Goal: Task Accomplishment & Management: Use online tool/utility

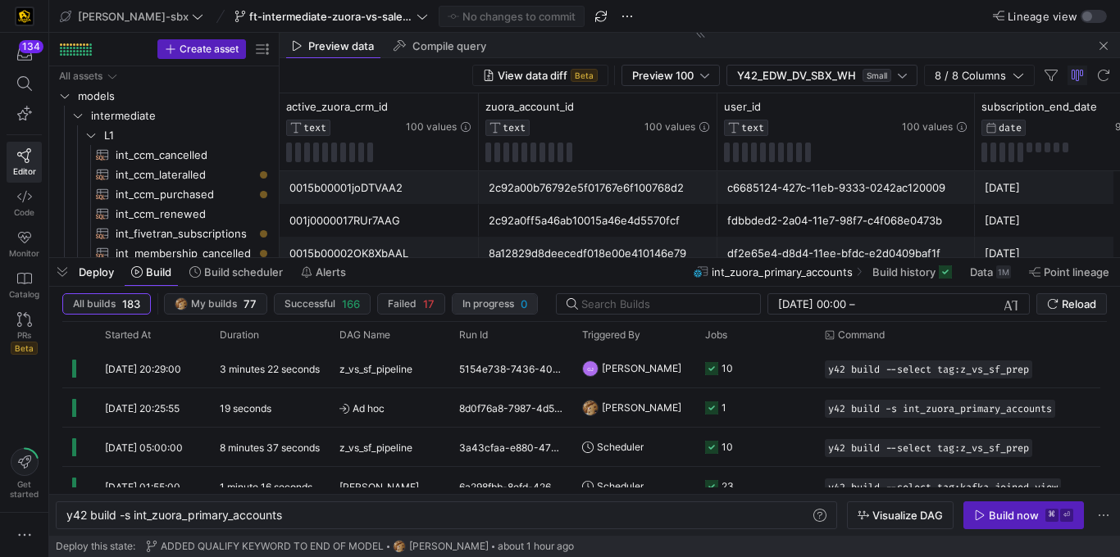
scroll to position [0, 217]
click at [431, 288] on y42-orchestration-build "All builds 183 My builds 77 Successful 166 Failed 17 In progress 0 [DATE] 00:00…" at bounding box center [584, 411] width 1070 height 249
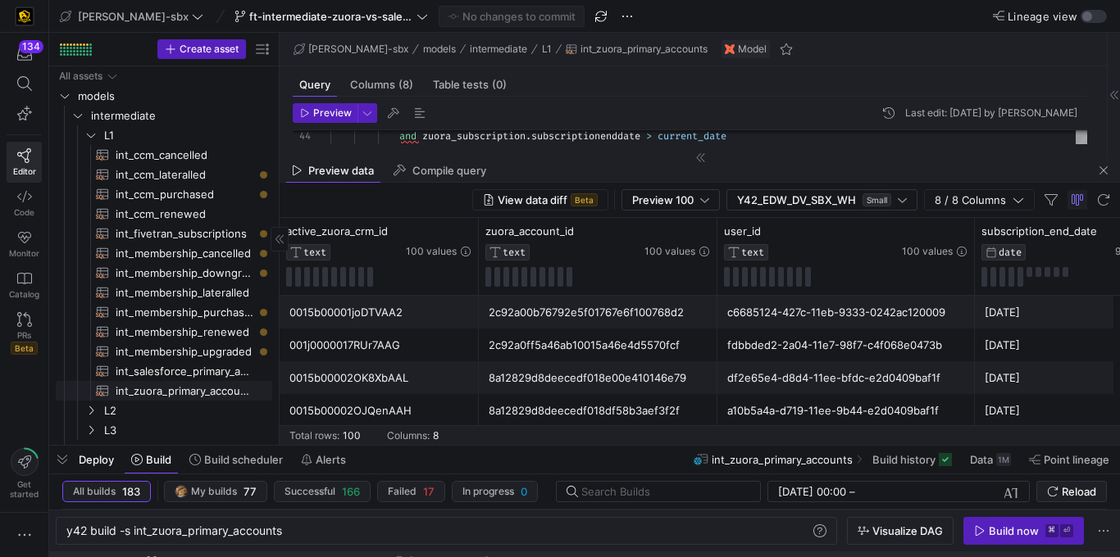
drag, startPoint x: 232, startPoint y: 257, endPoint x: 188, endPoint y: 389, distance: 138.4
click at [184, 446] on div at bounding box center [584, 446] width 1070 height 7
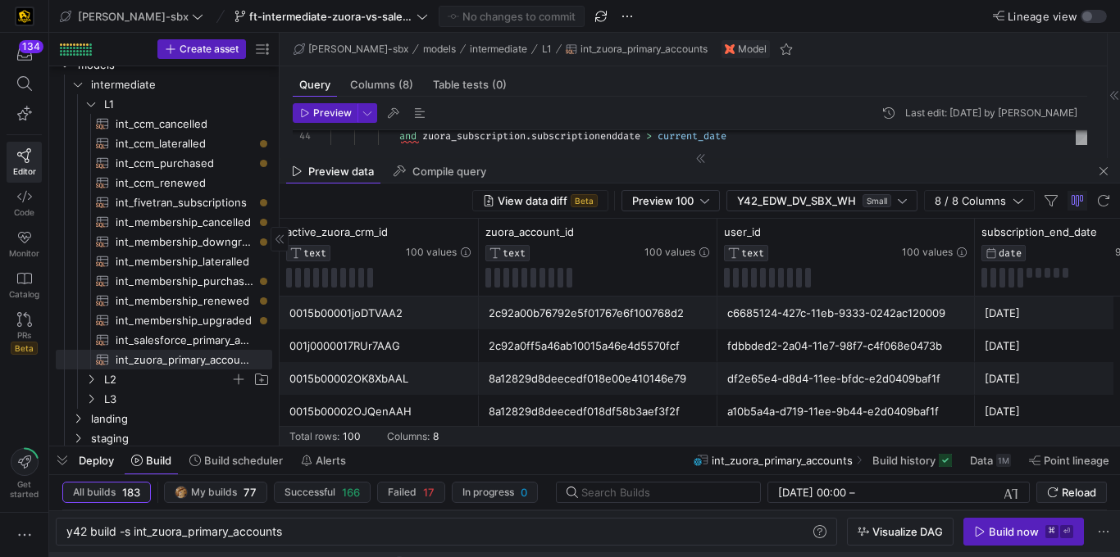
scroll to position [53, 0]
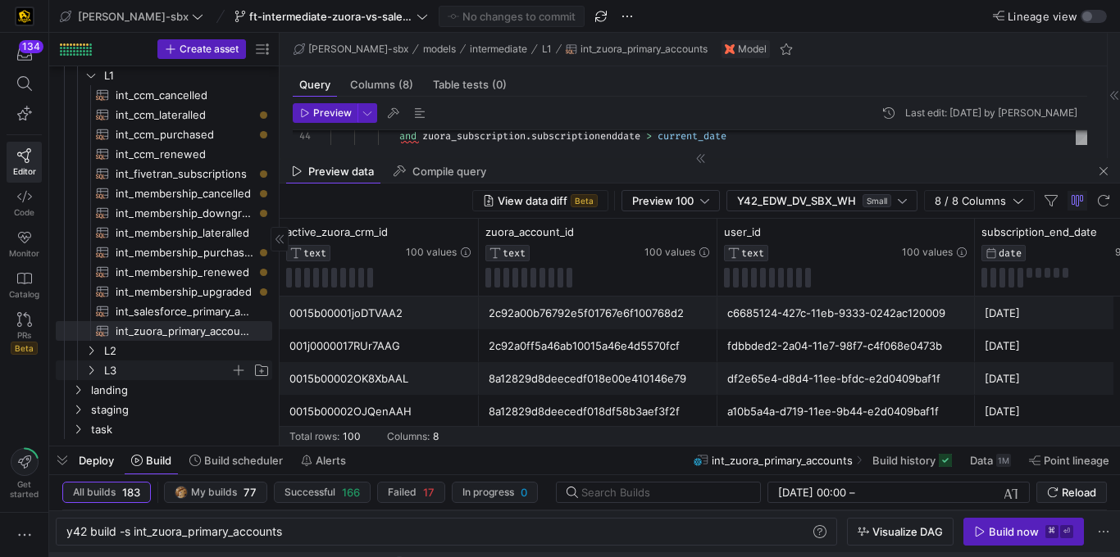
click at [116, 361] on span "L3" at bounding box center [167, 370] width 126 height 19
click at [153, 343] on span "L2" at bounding box center [167, 351] width 126 height 19
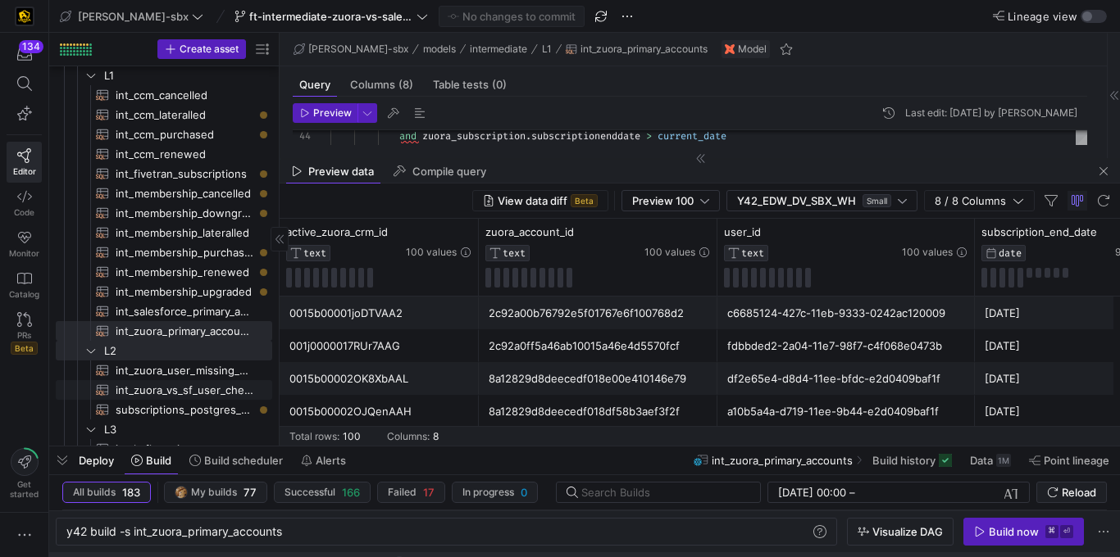
click at [153, 391] on span "int_zuora_vs_sf_user_check​​​​​​​​​​" at bounding box center [185, 390] width 138 height 19
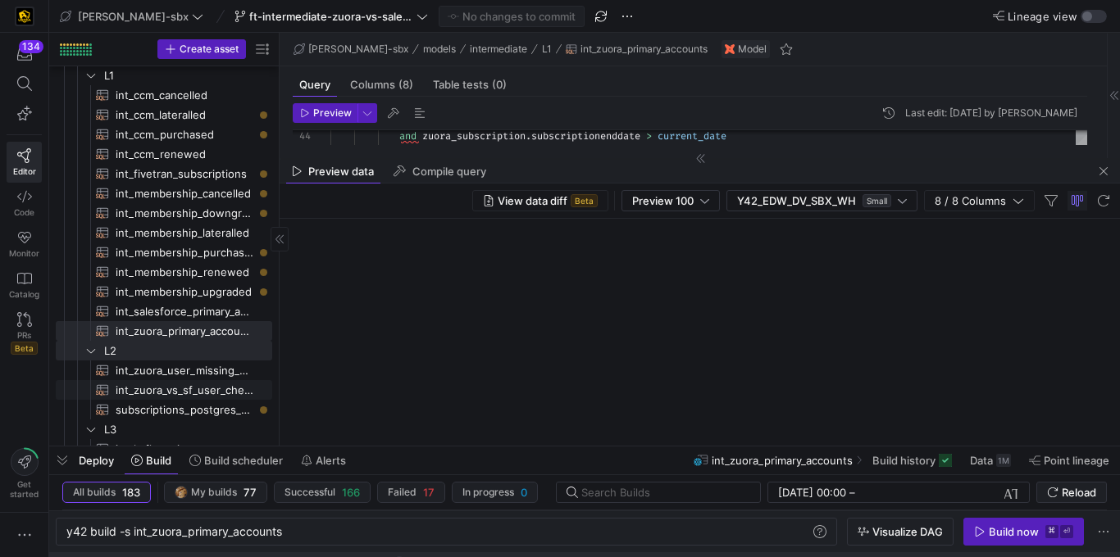
type textarea "-- File Name: int_insert_records_into_zuora_vs_salesforce -- Created by: [PERSO…"
type textarea "y42 build -s int_zuora_vs_sf_user_check"
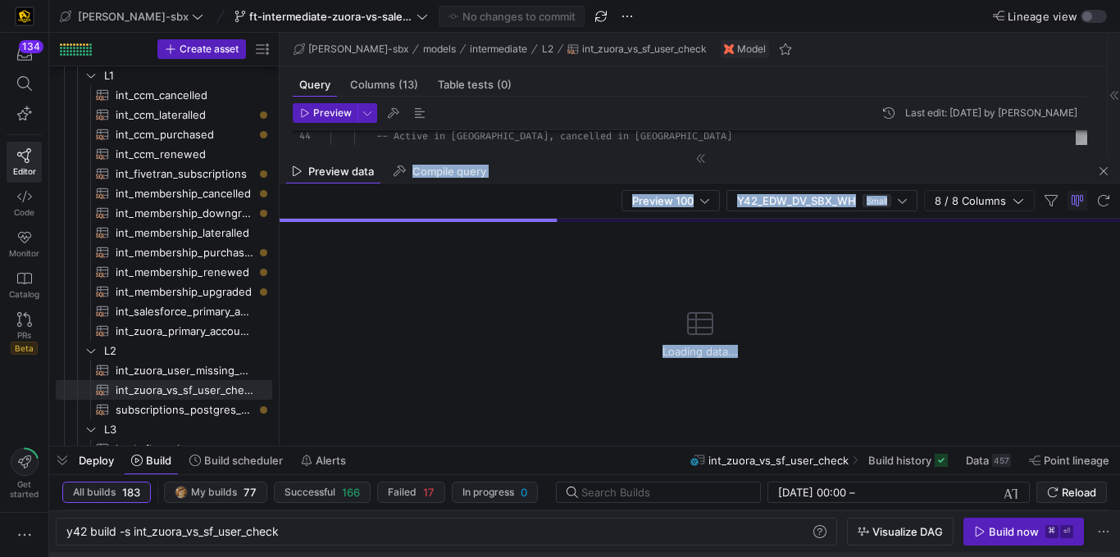
click at [1104, 157] on as-split "[PERSON_NAME]-sbx models intermediate L2 int_zuora_vs_sf_user_check Model Query…" at bounding box center [699, 239] width 840 height 413
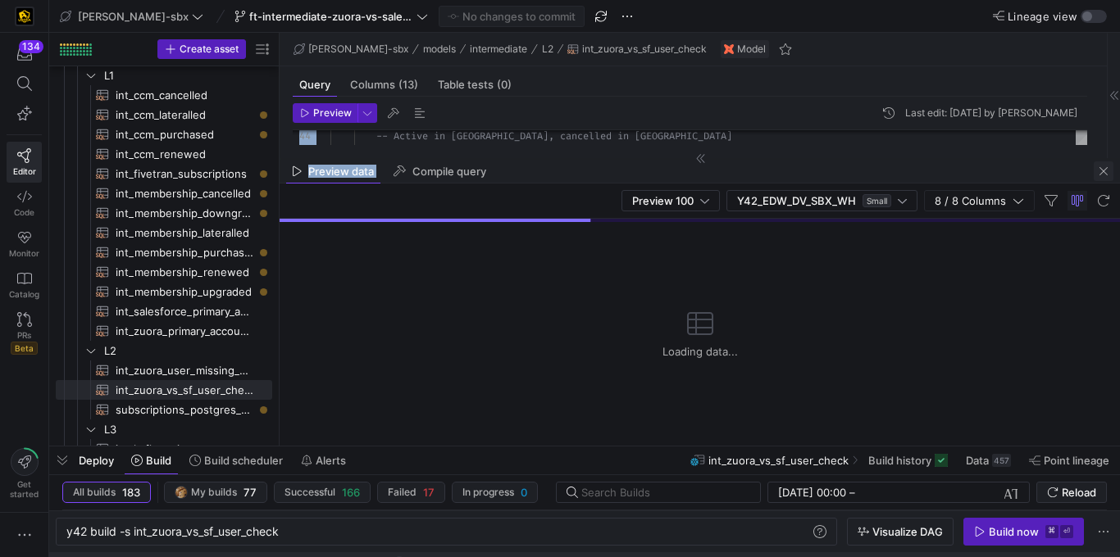
click at [1104, 176] on span "button" at bounding box center [1103, 171] width 20 height 20
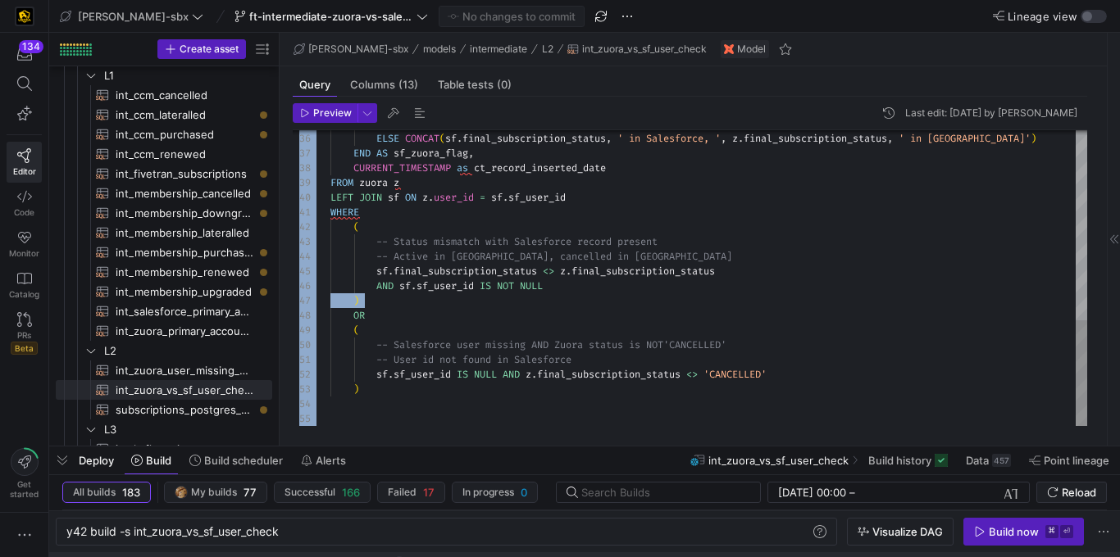
click at [566, 308] on div "-- Active in [GEOGRAPHIC_DATA], cancelled in [GEOGRAPHIC_DATA] sf . final_subsc…" at bounding box center [708, 14] width 757 height 825
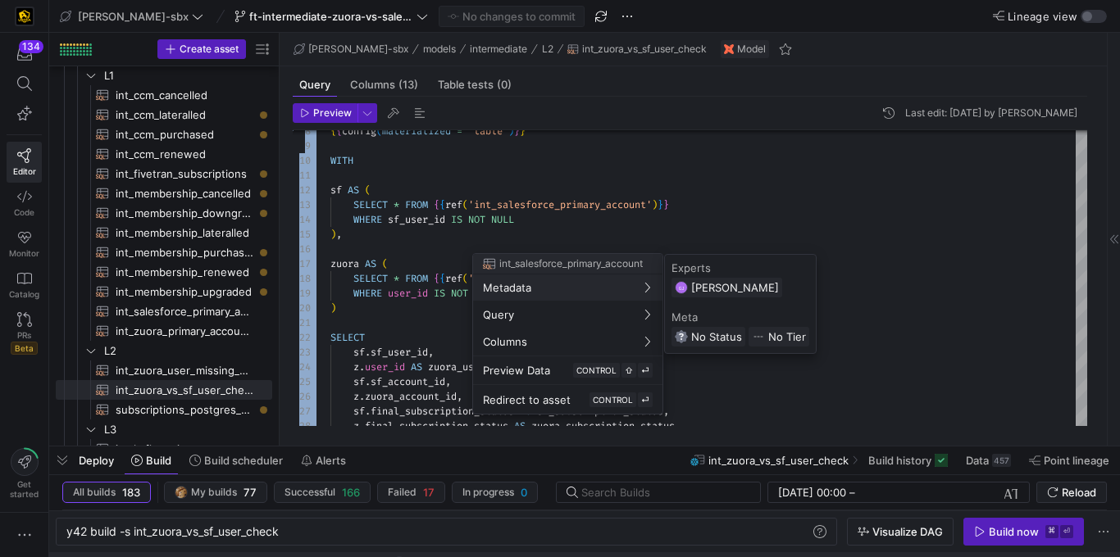
click at [452, 299] on div at bounding box center [560, 278] width 1120 height 557
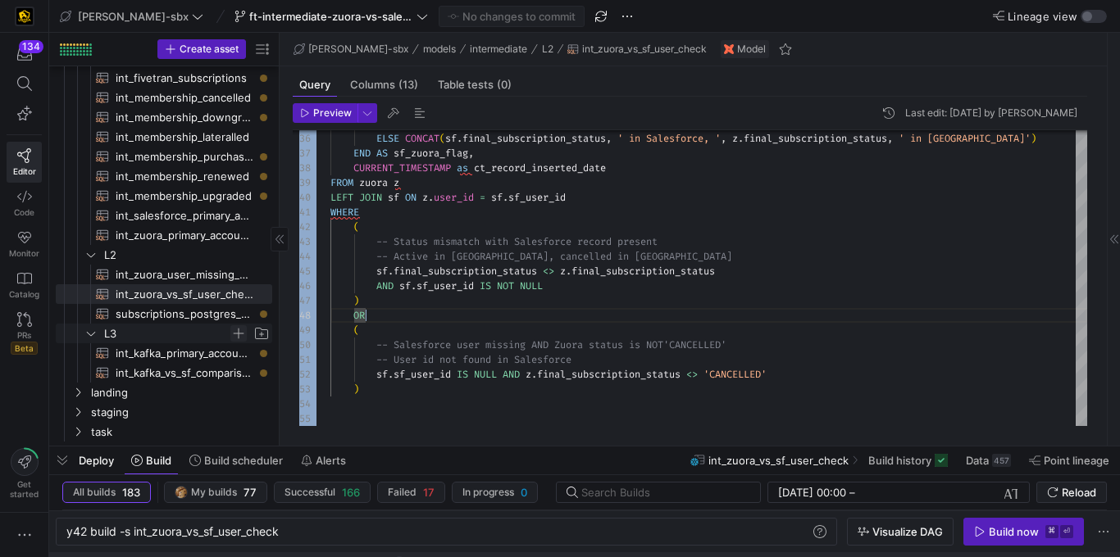
scroll to position [158, 0]
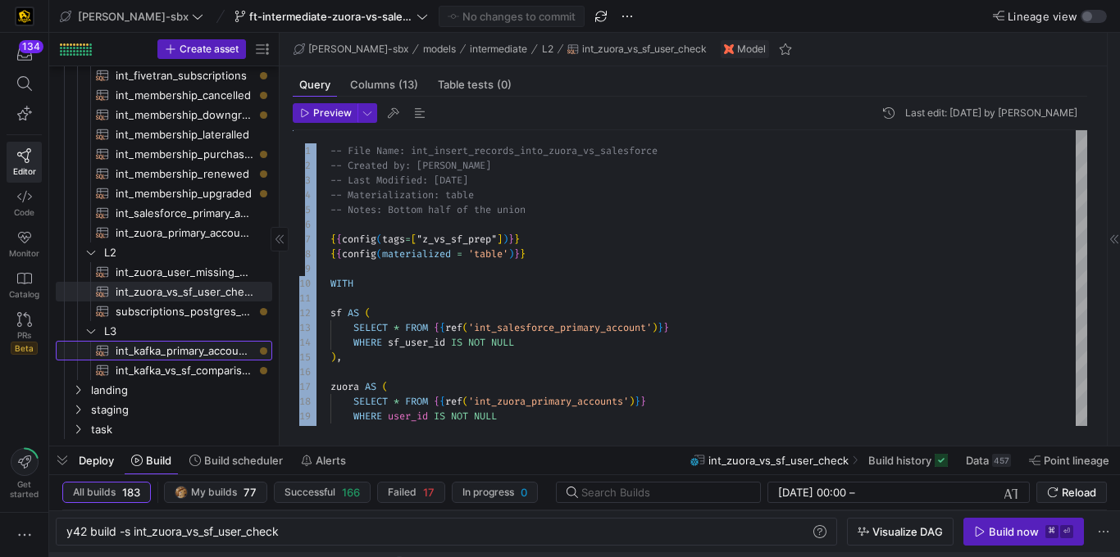
click at [163, 352] on span "int_kafka_primary_accounts​​​​​​​​​​" at bounding box center [185, 351] width 138 height 19
type textarea "-- this model will be used to distill down the [PERSON_NAME] data to active pri…"
type textarea "y42 build -s int_kafka_primary_accounts"
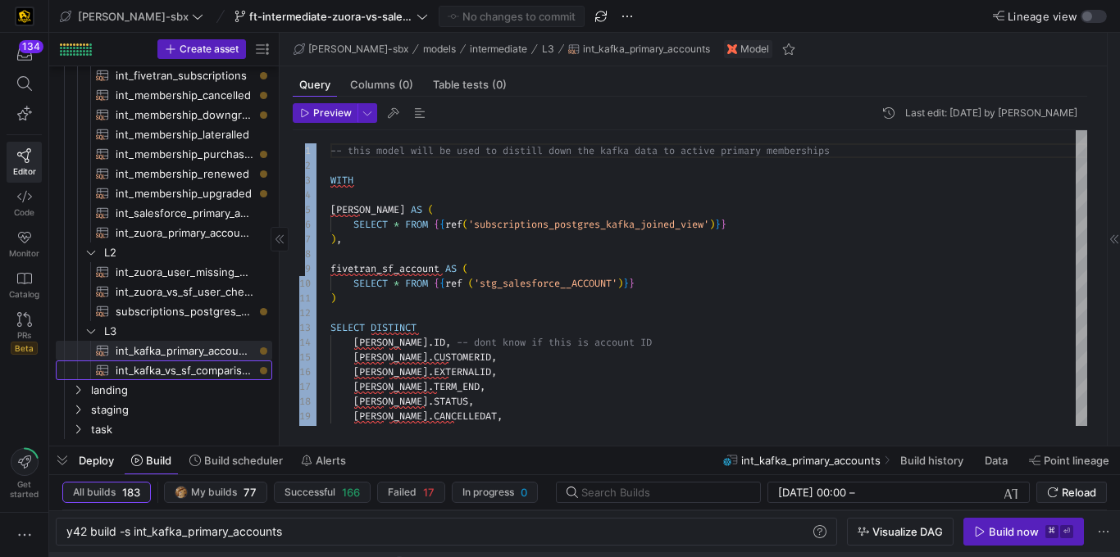
click at [174, 369] on span "int_kafka_vs_sf_comparison​​​​​​​​​​" at bounding box center [185, 370] width 138 height 19
type textarea "-- this model will be used to compare the records that are being pulled from ou…"
type textarea "y42 build -s int_kafka_vs_sf_comparison"
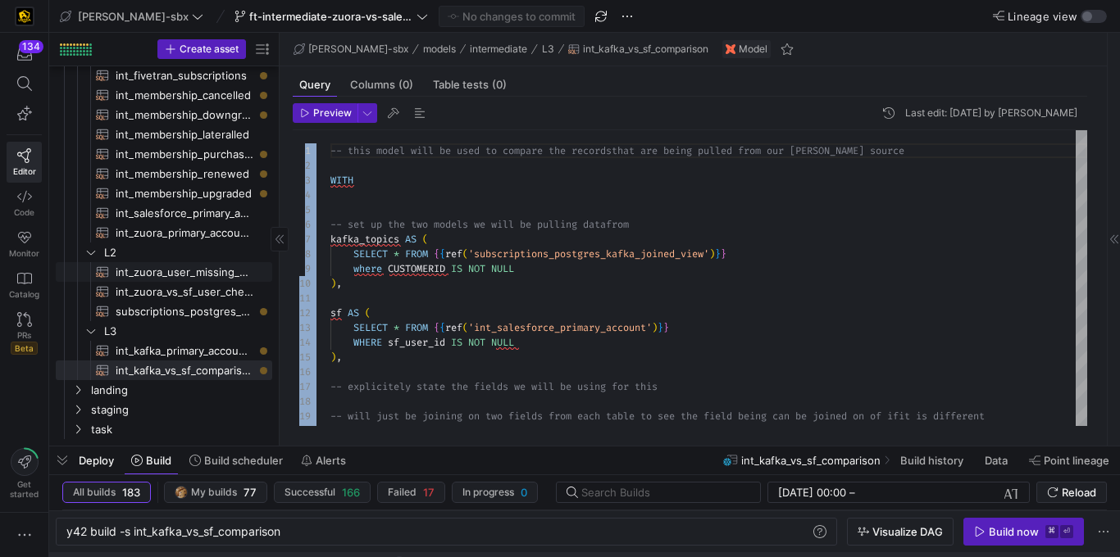
click at [189, 275] on span "int_zuora_user_missing_check​​​​​​​​​​" at bounding box center [185, 272] width 138 height 19
type textarea "-- File Name: int-zuora-user-check -- Created by: [PERSON_NAME] -- Last Modifie…"
type textarea "y42 build -s int_zuora_user_missing_check"
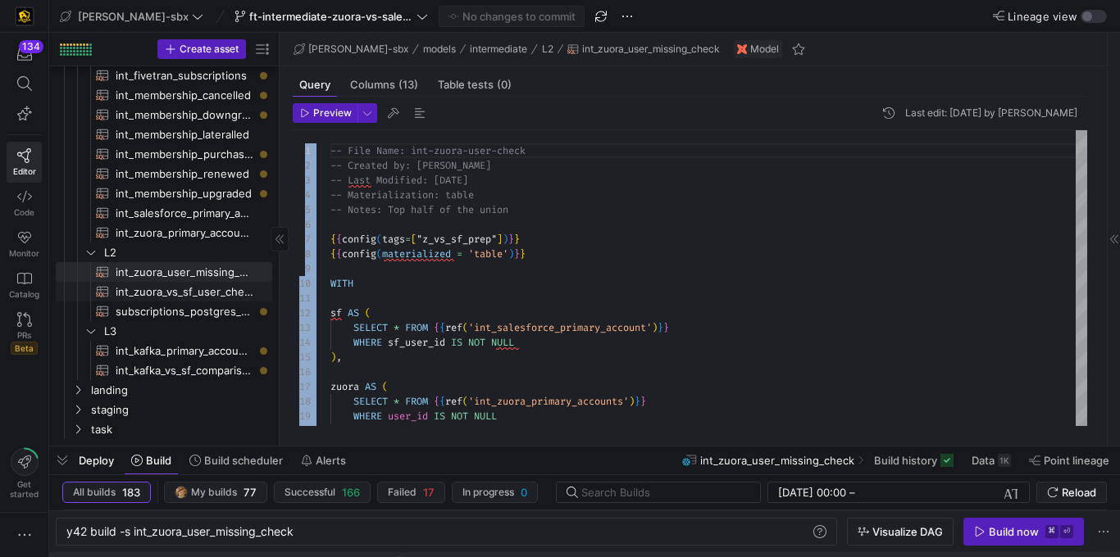
click at [189, 298] on span "int_zuora_vs_sf_user_check​​​​​​​​​​" at bounding box center [185, 292] width 138 height 19
type textarea "-- File Name: int_insert_records_into_zuora_vs_salesforce -- Created by: [PERSO…"
type textarea "y42 build -s int_zuora_vs_sf_user_check"
click at [192, 279] on span "int_zuora_user_missing_check​​​​​​​​​​" at bounding box center [185, 272] width 138 height 19
type textarea "-- File Name: int-zuora-user-check -- Created by: [PERSON_NAME] -- Last Modifie…"
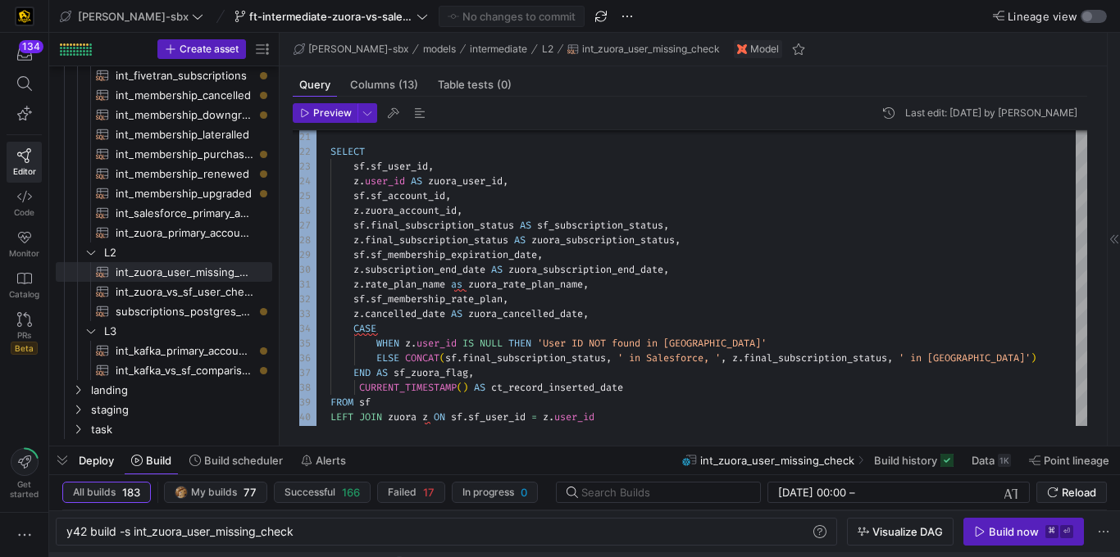
click at [1085, 15] on div "button" at bounding box center [1087, 16] width 10 height 10
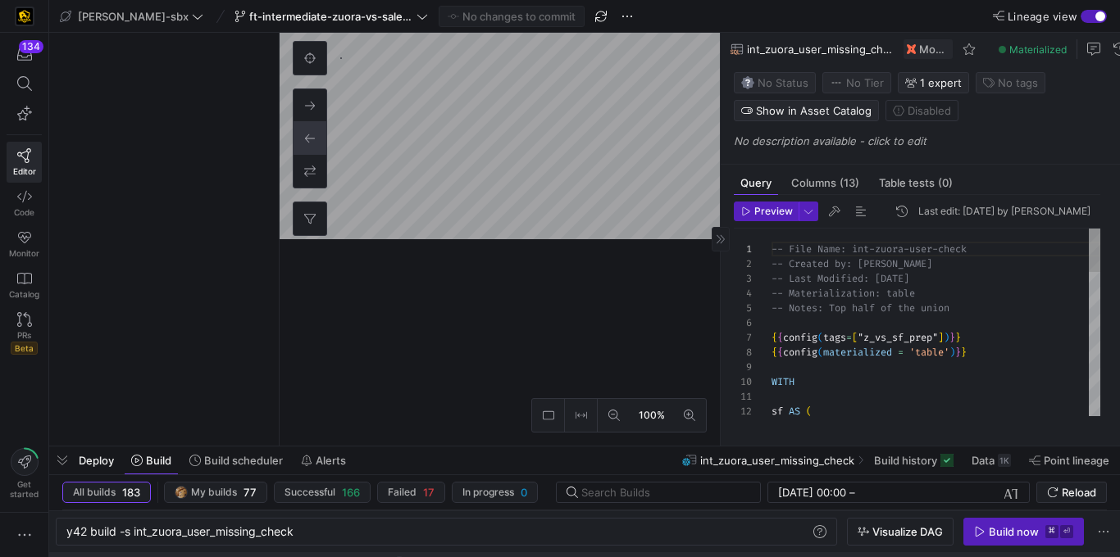
scroll to position [148, 0]
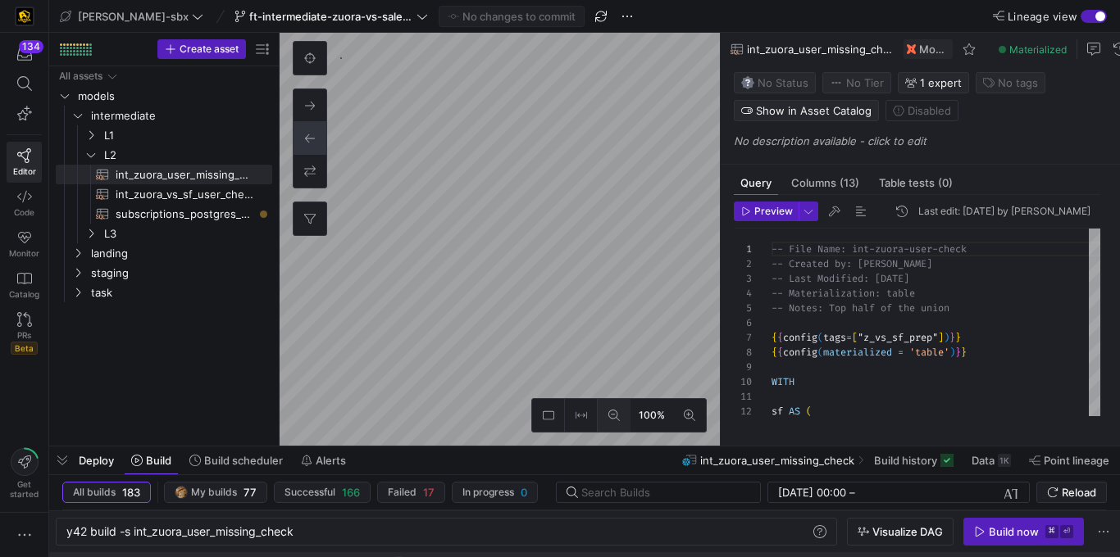
click at [611, 411] on icon at bounding box center [613, 415] width 11 height 11
click at [610, 410] on icon at bounding box center [613, 415] width 11 height 11
type textarea "y42 build -s int_insert_records_into_zuora_vs_salesforce"
type textarea "-- File Name: int_insert_records_into_zuora_vs_salesforce -- Created By: [PERSO…"
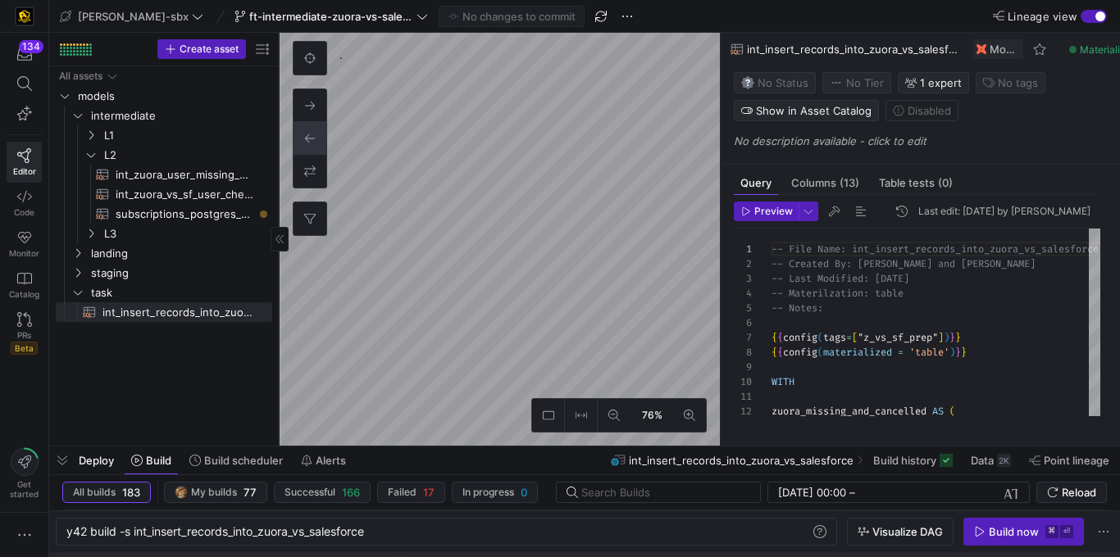
click at [284, 236] on icon at bounding box center [280, 239] width 10 height 10
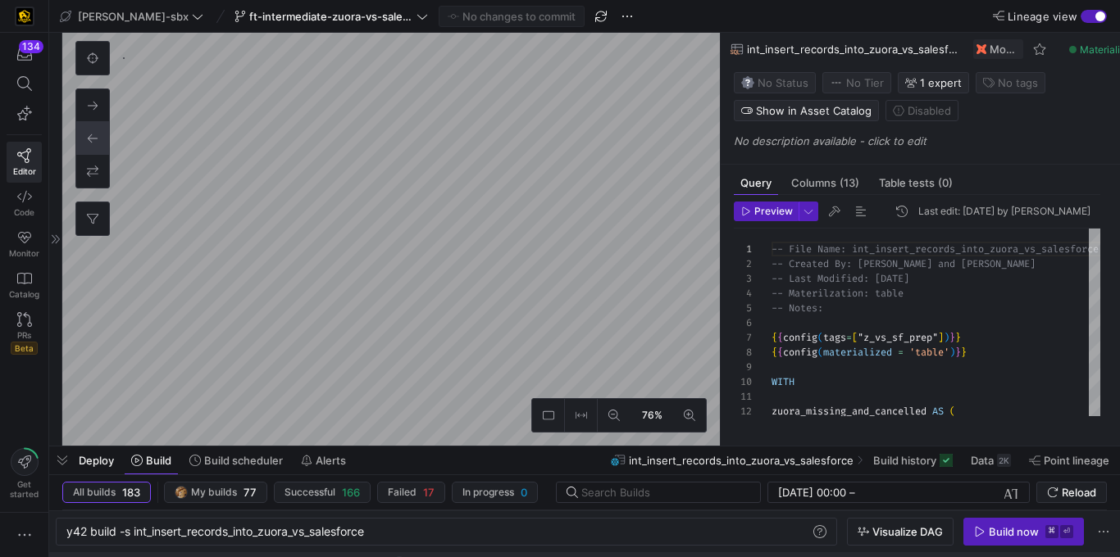
click at [1080, 13] on button "Lineage view" at bounding box center [1093, 16] width 26 height 13
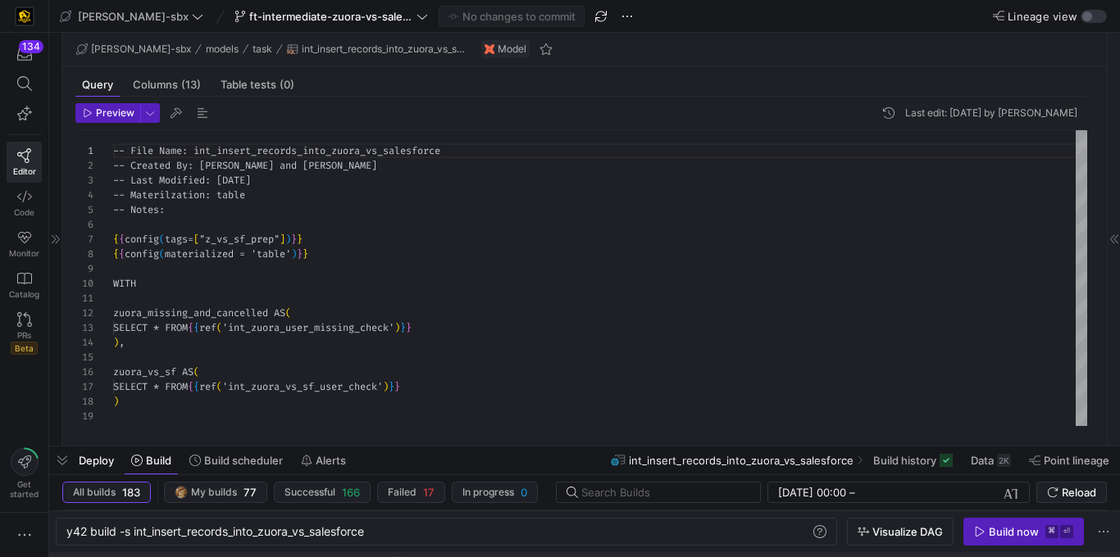
scroll to position [148, 0]
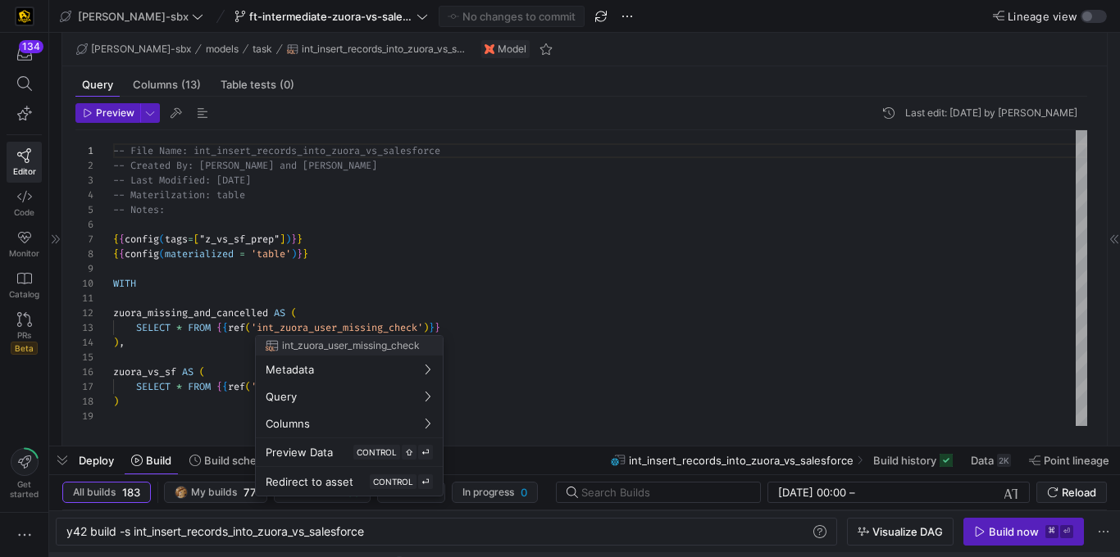
click at [343, 248] on div at bounding box center [560, 278] width 1120 height 557
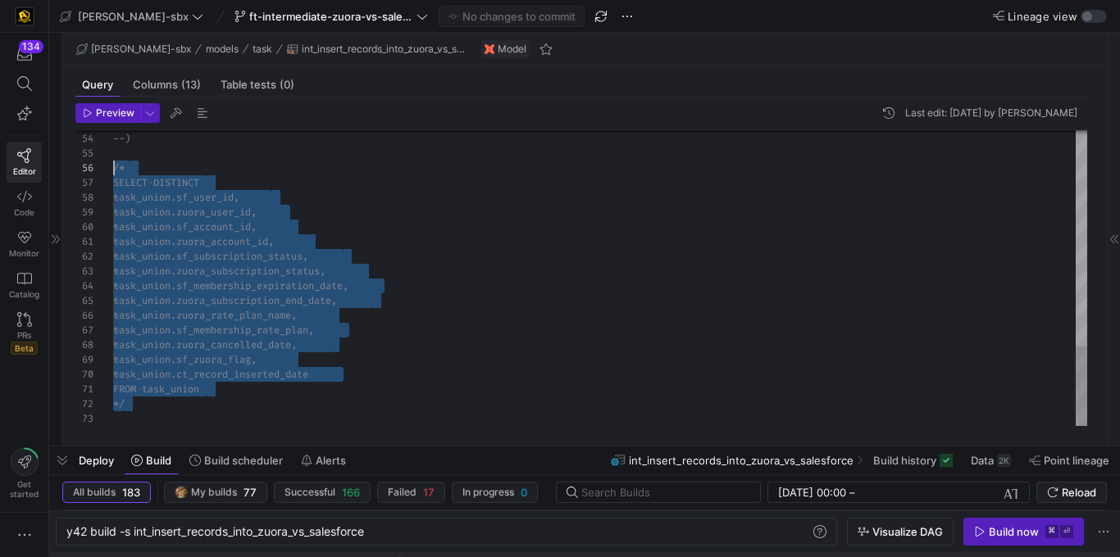
scroll to position [74, 0]
drag, startPoint x: 158, startPoint y: 403, endPoint x: 99, endPoint y: 169, distance: 241.7
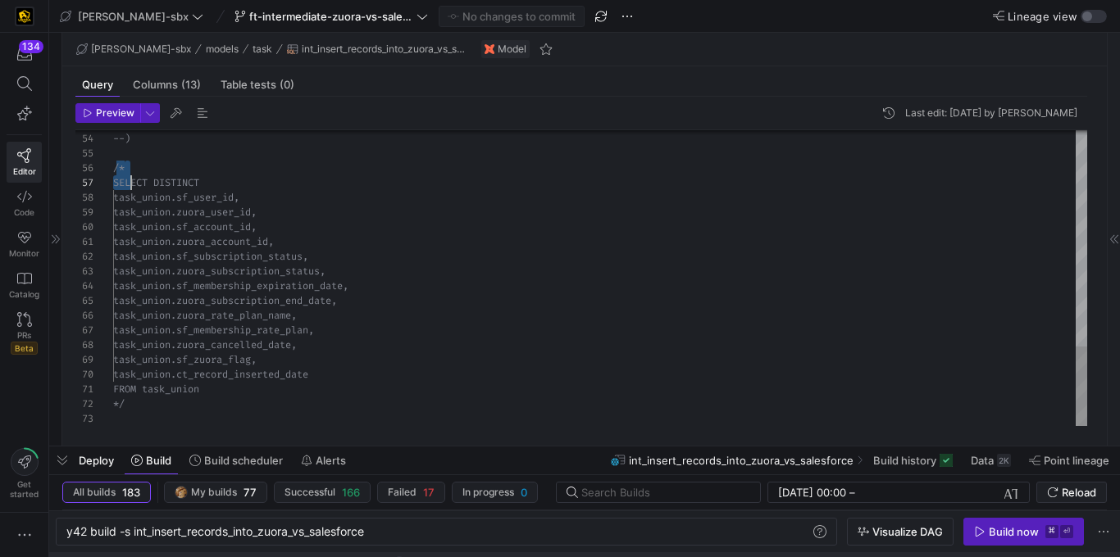
scroll to position [74, 11]
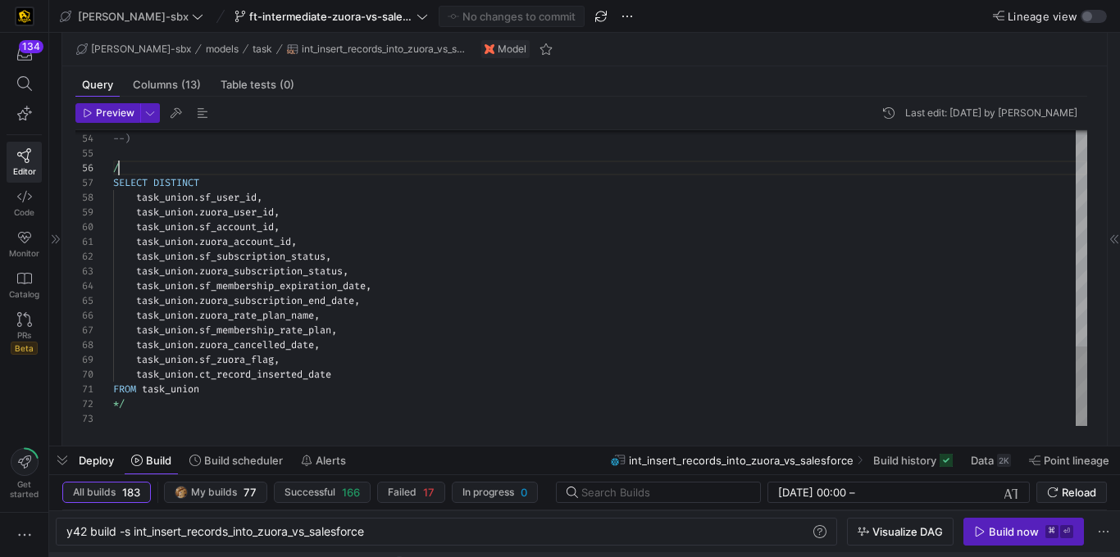
scroll to position [74, 0]
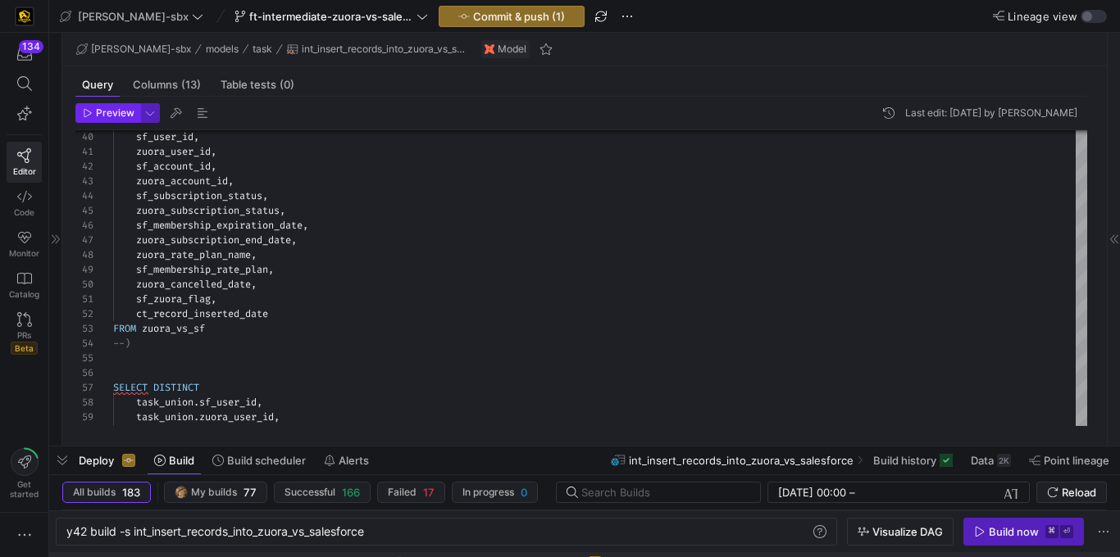
click at [98, 116] on span "Preview" at bounding box center [115, 112] width 39 height 11
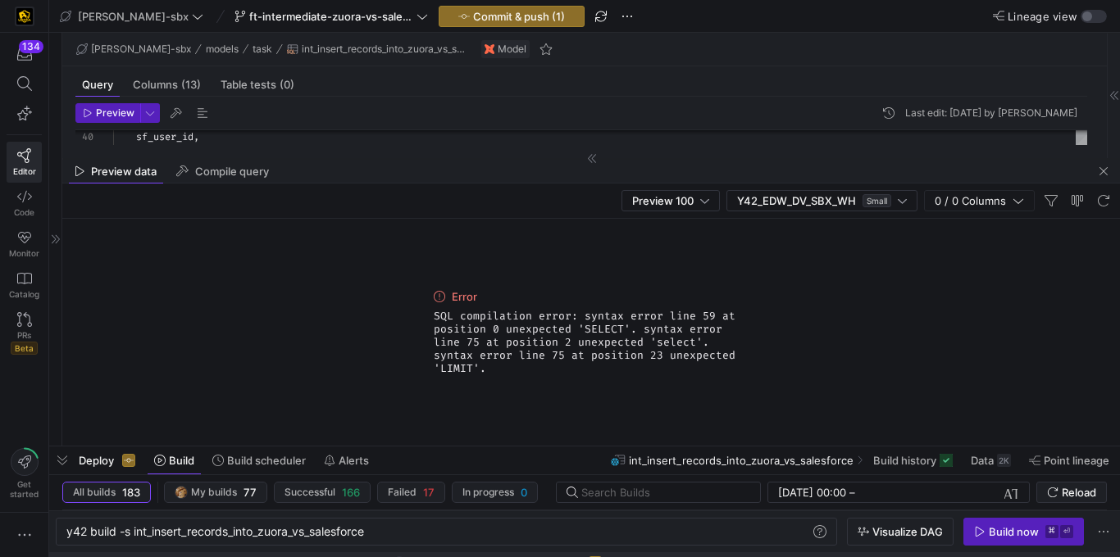
drag, startPoint x: 1100, startPoint y: 177, endPoint x: 1088, endPoint y: 175, distance: 12.5
click at [1100, 175] on span "button" at bounding box center [1103, 171] width 20 height 20
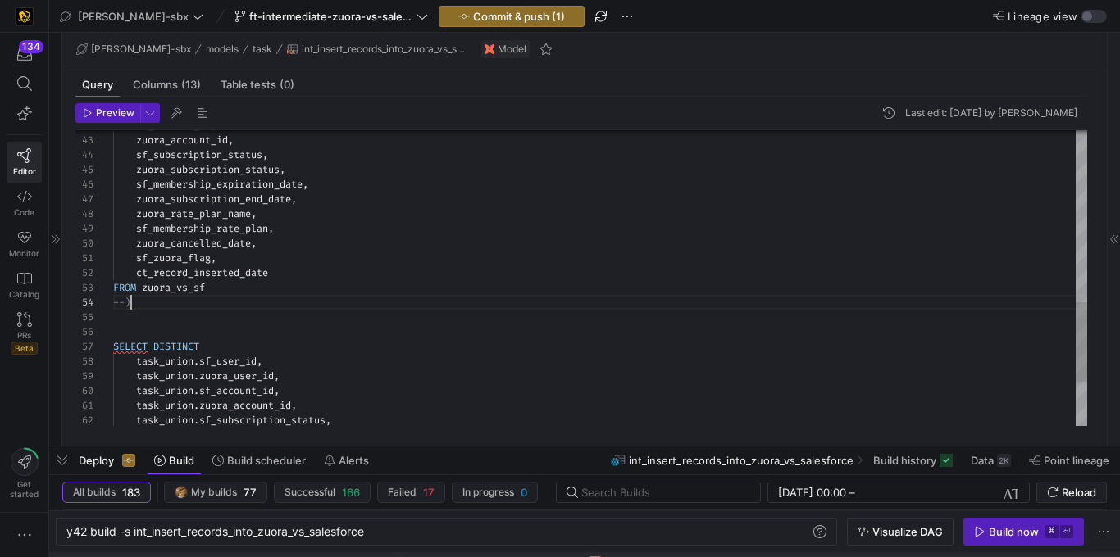
click at [146, 307] on div "FROM zuora_vs_sf --) SELECT DISTINCT task_union . sf_user_id , task_union . zuo…" at bounding box center [600, 45] width 974 height 1090
click at [156, 307] on div "FROM zuora_vs_sf SELECT DISTINCT task_union . sf_user_id , task_union . zuora_u…" at bounding box center [600, 37] width 974 height 1075
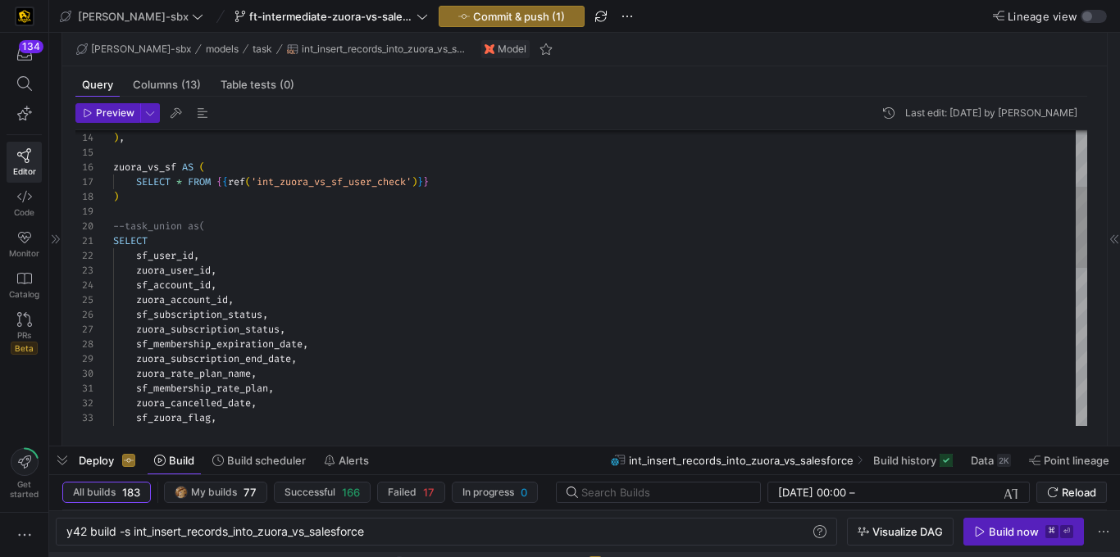
click at [124, 229] on div ") , zuora_vs_sf AS ( SELECT * FROM { { ref ( 'int_zuora_vs_sf_user_check' ) } }…" at bounding box center [600, 462] width 974 height 1075
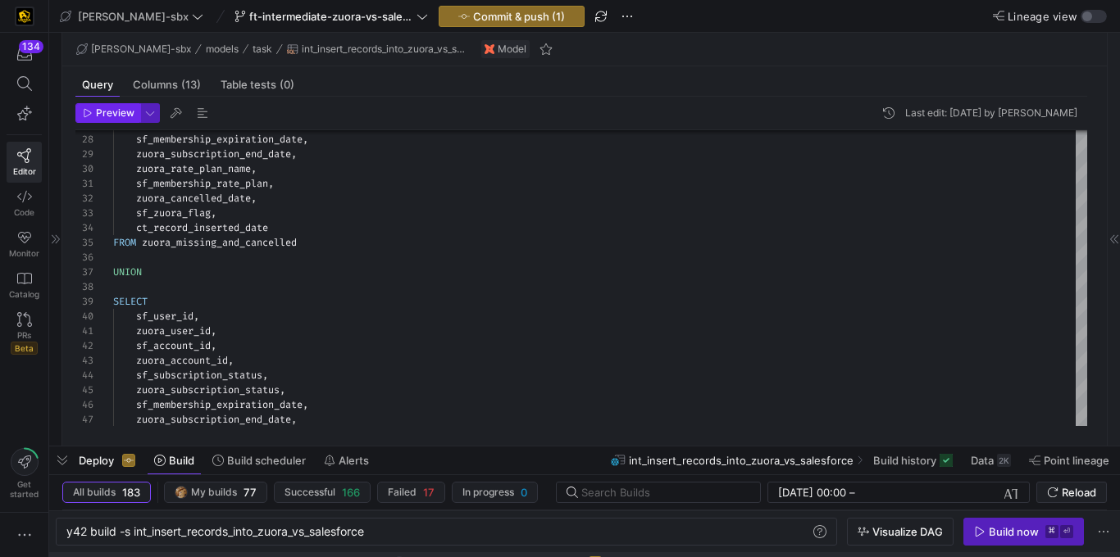
click at [122, 110] on span "Preview" at bounding box center [115, 112] width 39 height 11
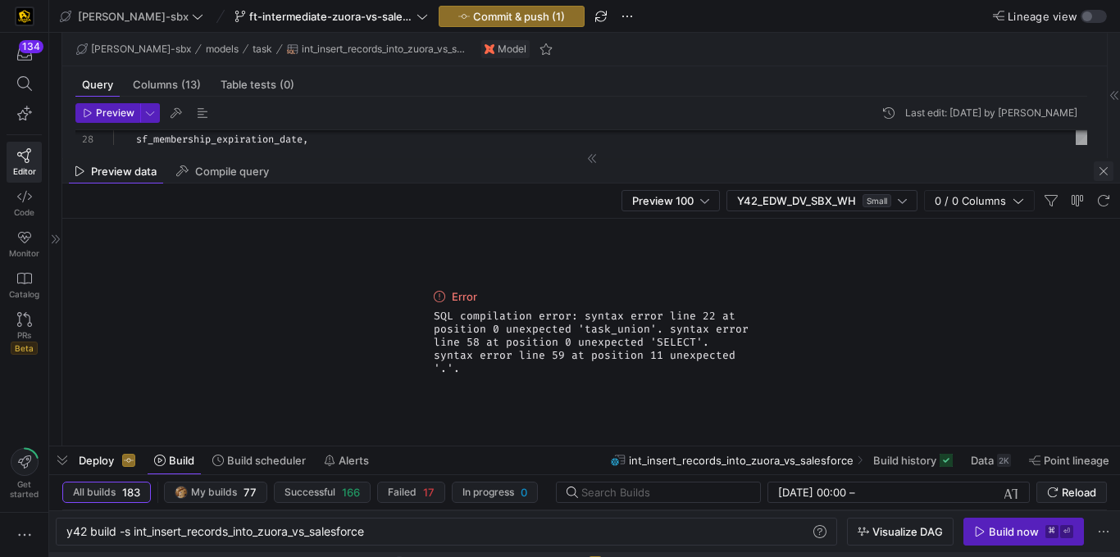
click at [1106, 173] on span "button" at bounding box center [1103, 171] width 20 height 20
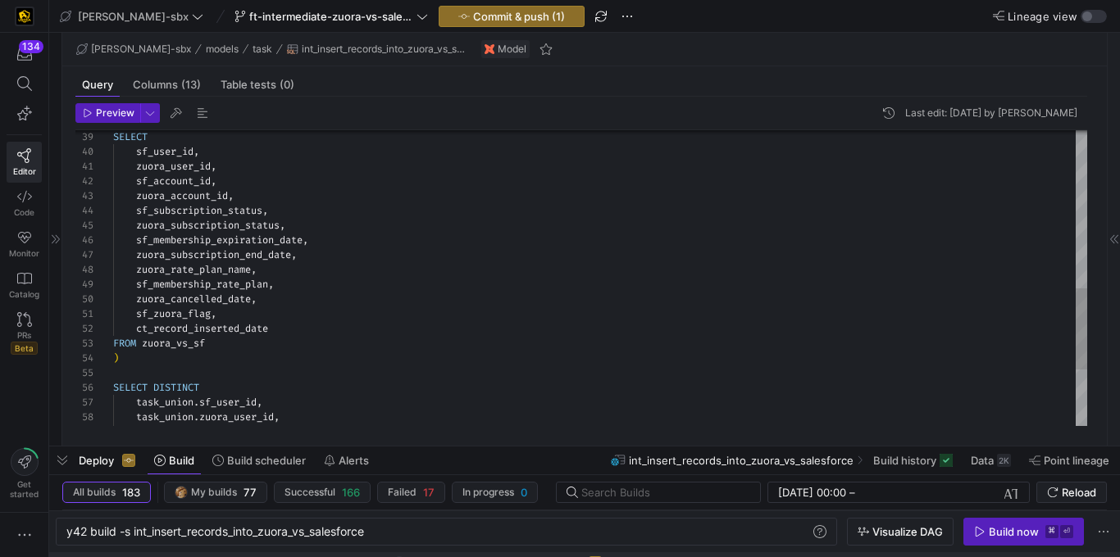
type textarea "sf_zuora_flag, ct_record_inserted_date FROM zuora_vs_sf ) SELECT DISTINCT task_…"
click at [147, 360] on div "ct_record_inserted_date FROM zuora_vs_sf ) SELECT DISTINCT task_union . sf_user…" at bounding box center [600, 93] width 974 height 1075
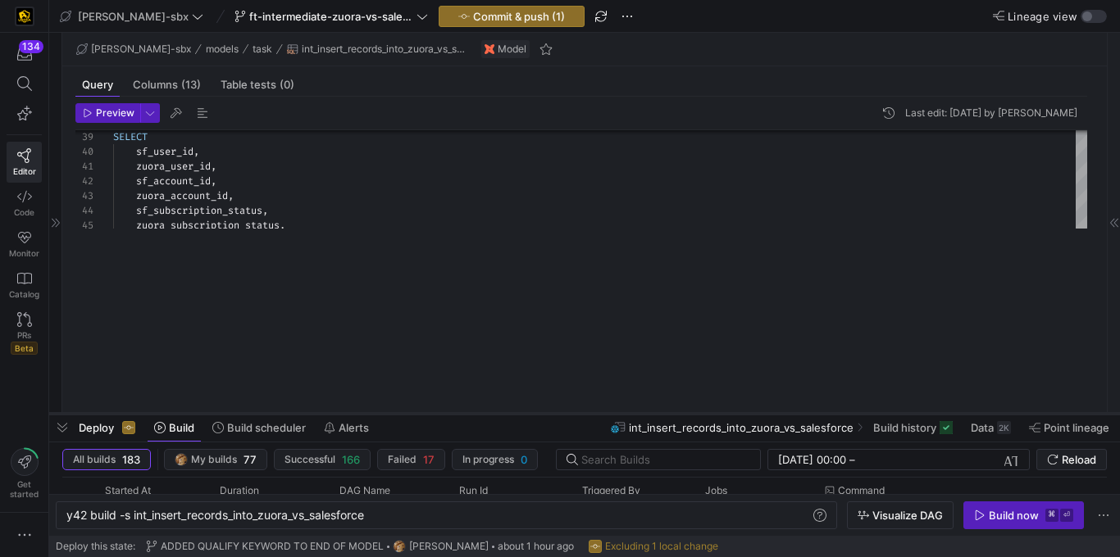
drag, startPoint x: 457, startPoint y: 447, endPoint x: 470, endPoint y: 435, distance: 18.1
click at [470, 417] on div at bounding box center [584, 414] width 1070 height 7
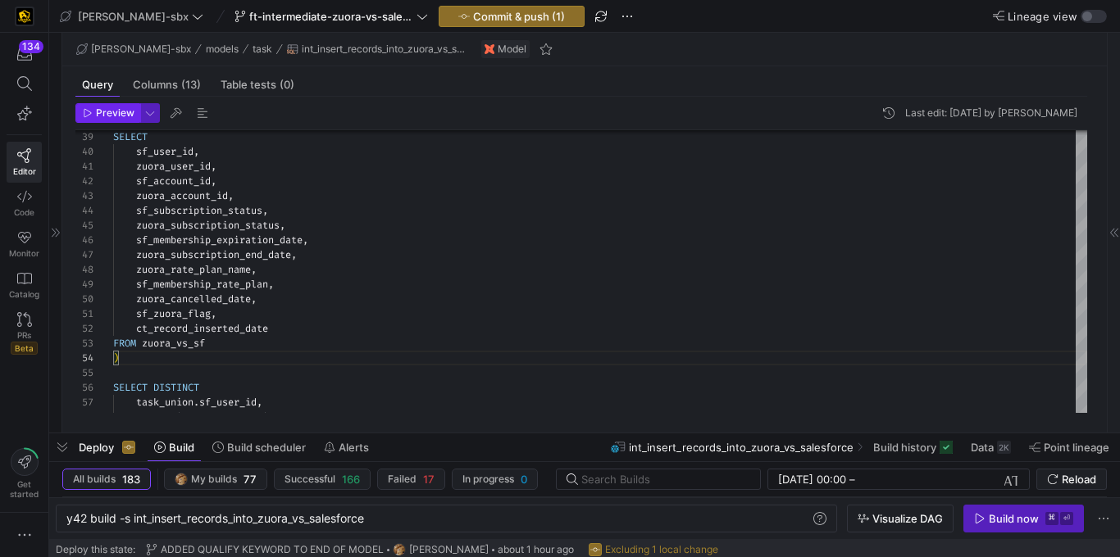
click at [125, 116] on span "Preview" at bounding box center [115, 112] width 39 height 11
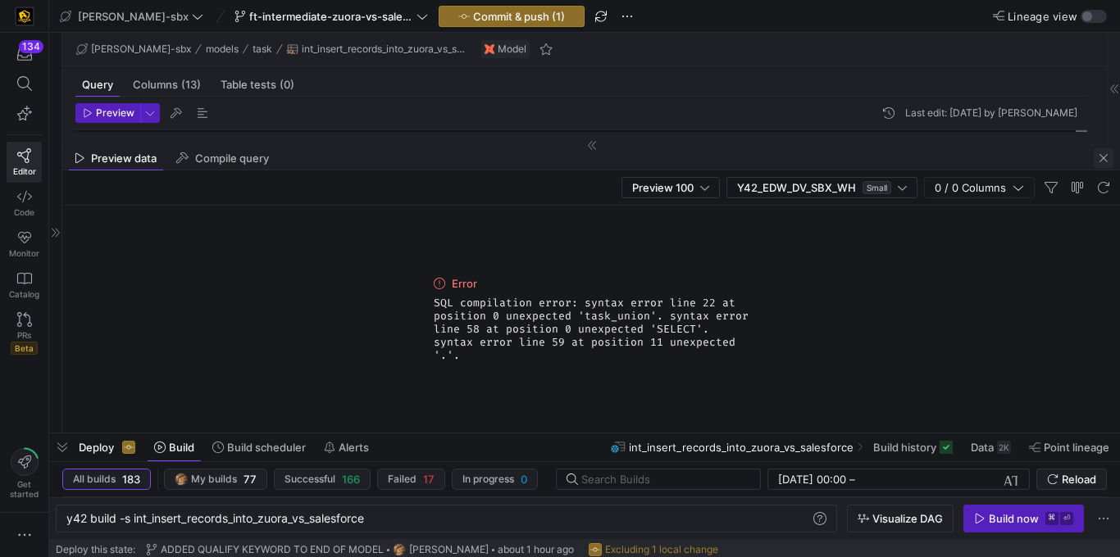
click at [1104, 157] on span "button" at bounding box center [1103, 158] width 20 height 20
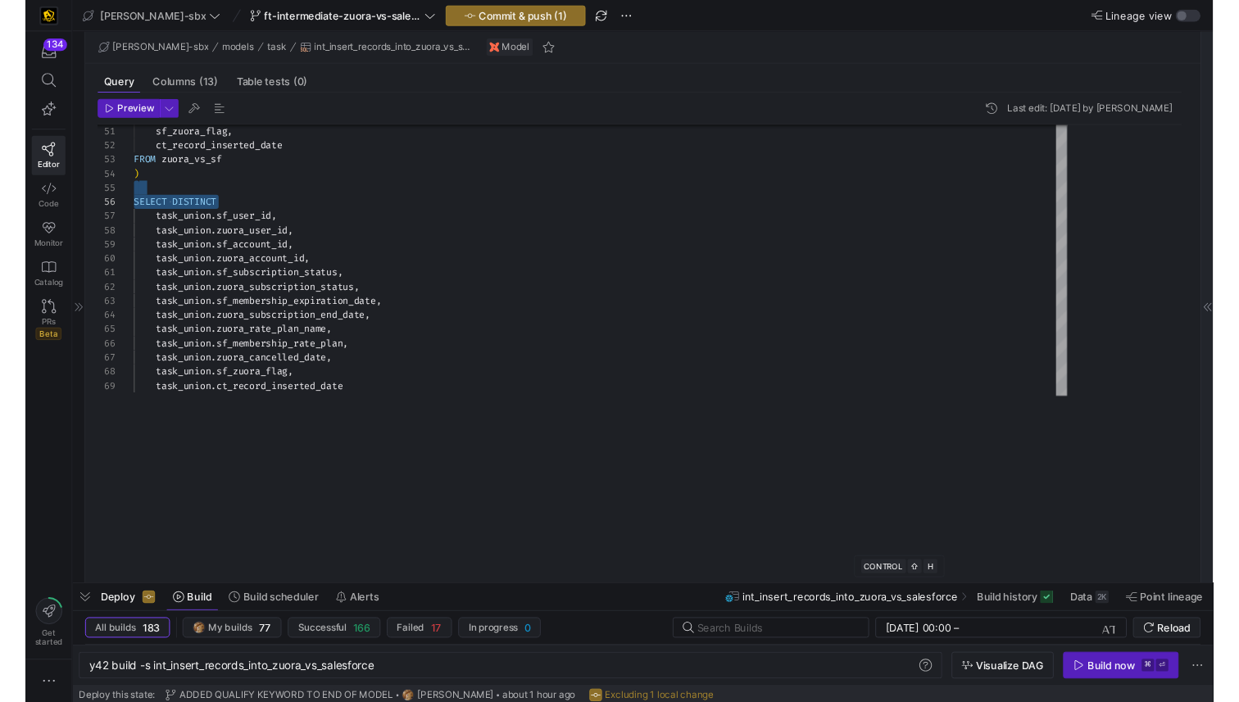
scroll to position [59, 89]
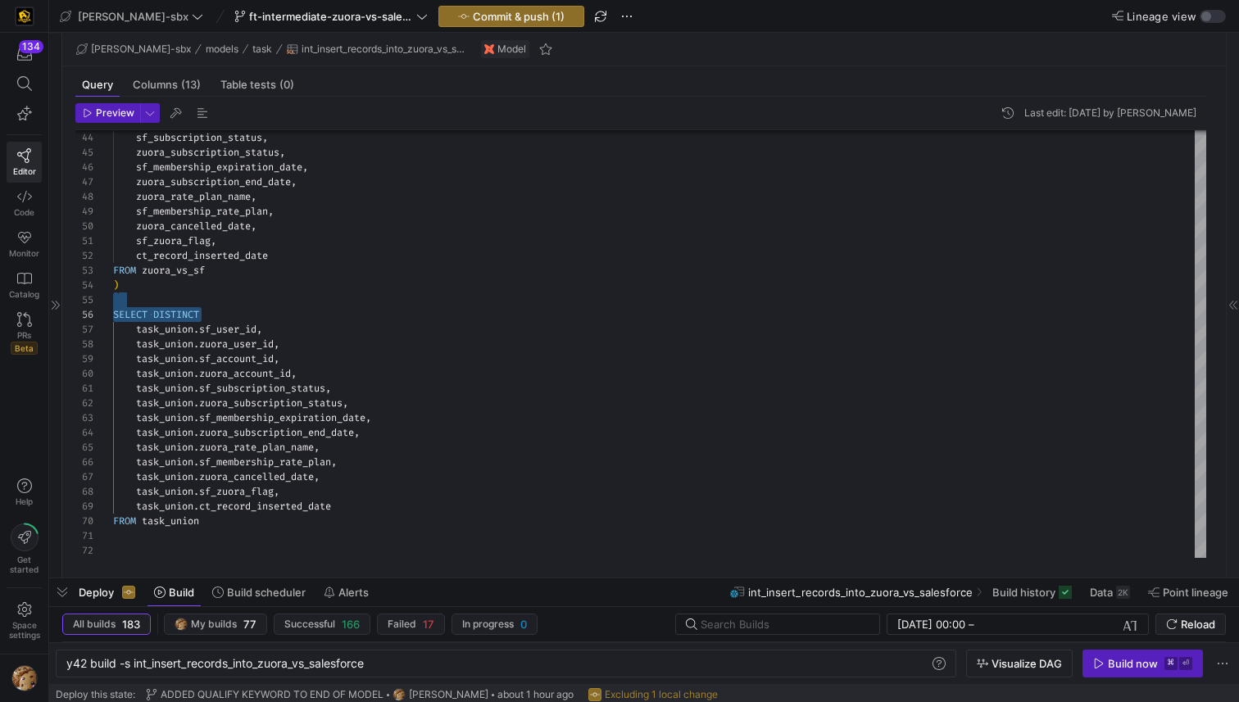
click at [54, 297] on div at bounding box center [55, 305] width 13 height 545
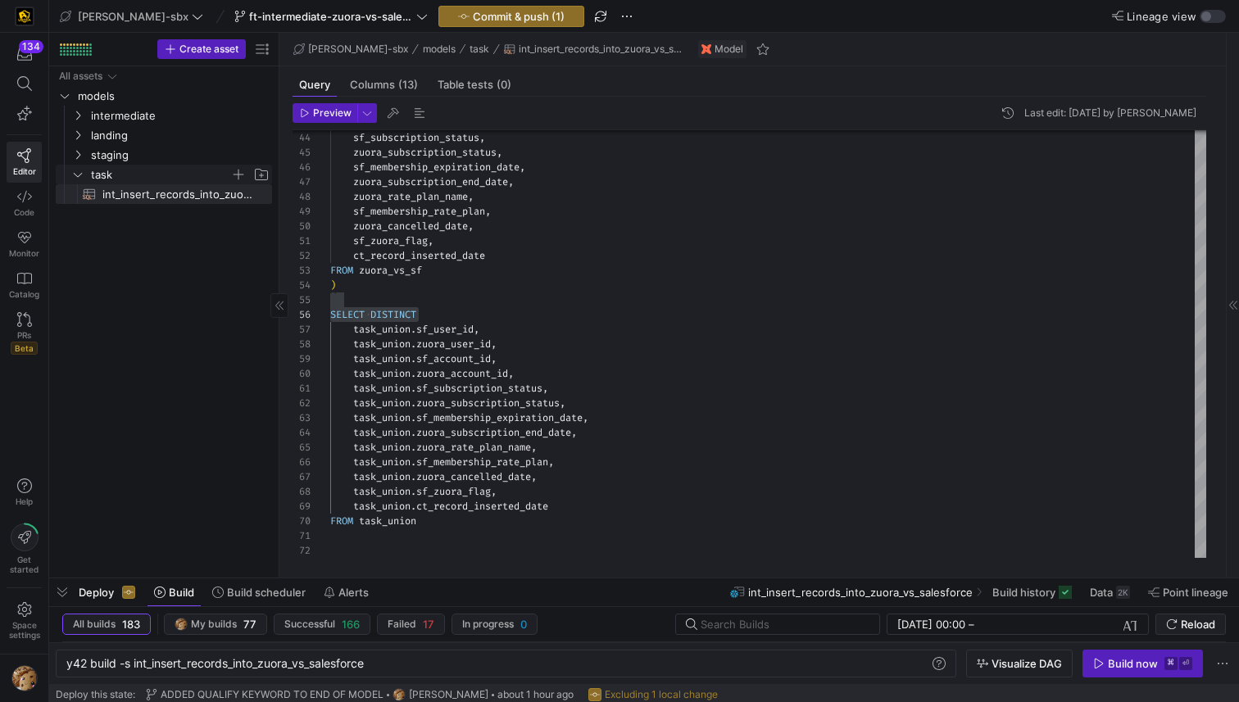
click at [120, 173] on span "task" at bounding box center [160, 175] width 139 height 19
drag, startPoint x: 126, startPoint y: 154, endPoint x: 118, endPoint y: 153, distance: 8.2
click at [126, 152] on span "staging" at bounding box center [160, 155] width 139 height 19
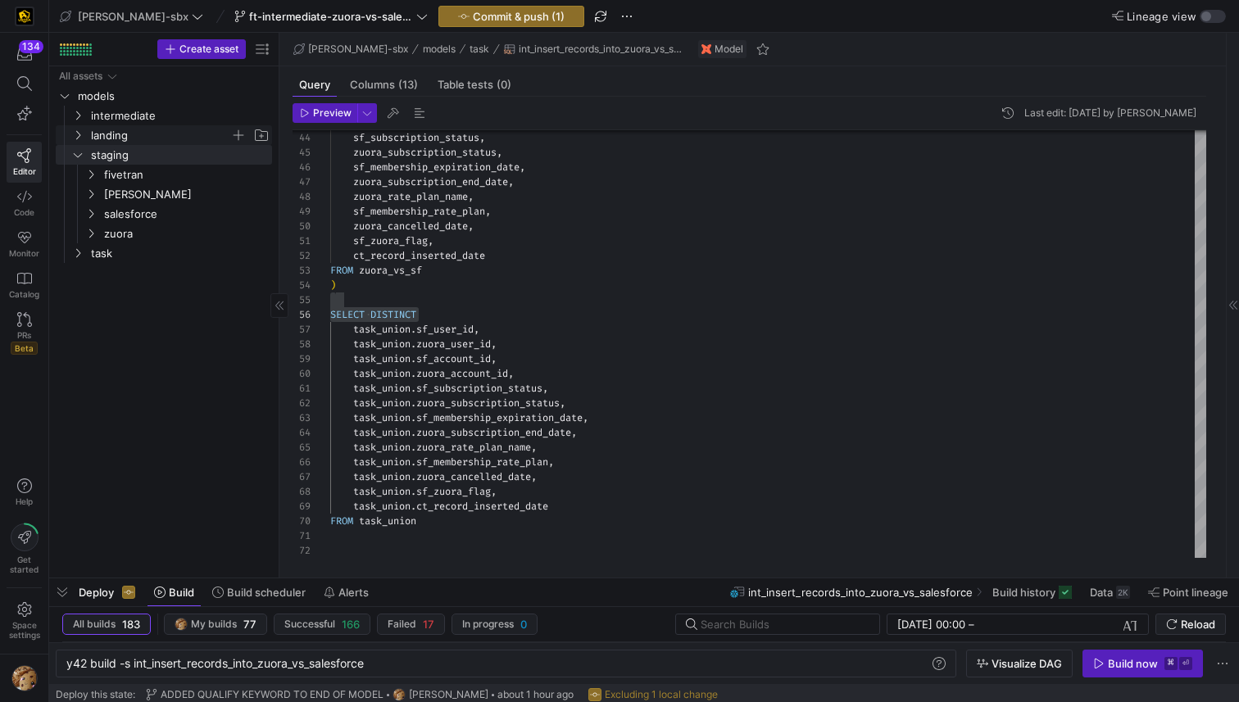
click at [91, 131] on span "landing" at bounding box center [171, 135] width 202 height 18
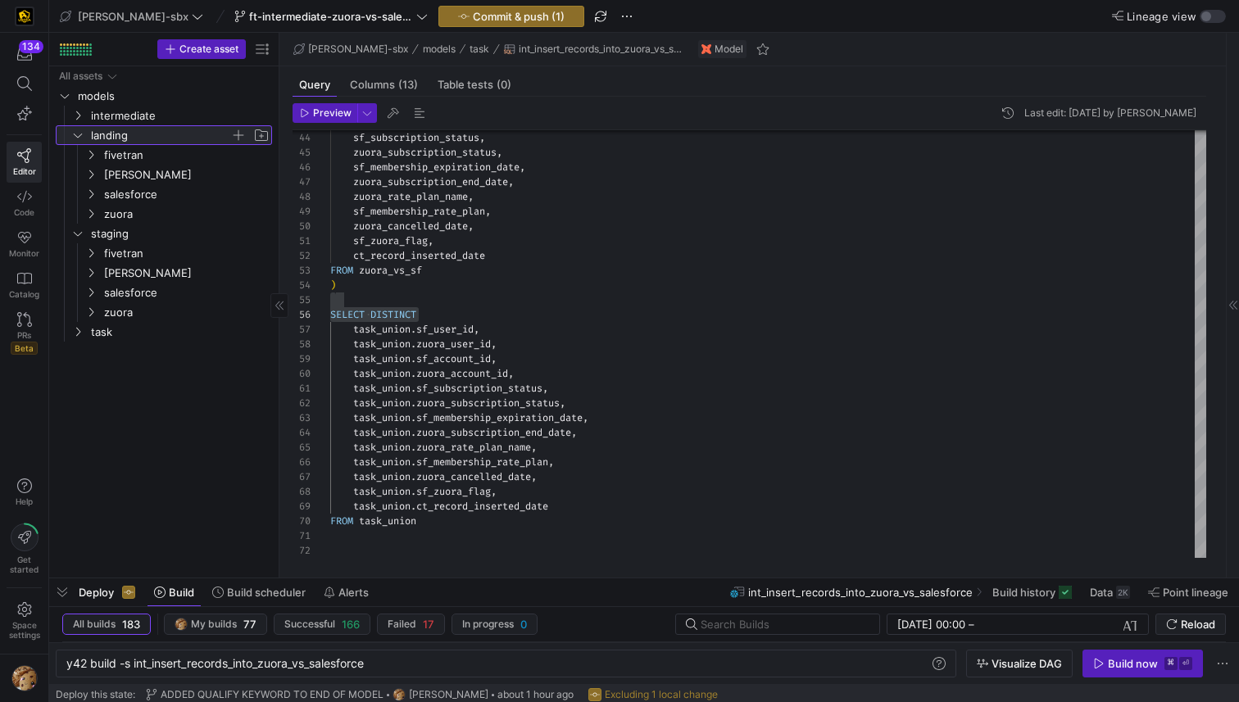
drag, startPoint x: 76, startPoint y: 137, endPoint x: 88, endPoint y: 143, distance: 13.2
click at [76, 137] on icon at bounding box center [77, 135] width 11 height 10
click at [80, 150] on icon "Press SPACE to select this row." at bounding box center [77, 155] width 11 height 10
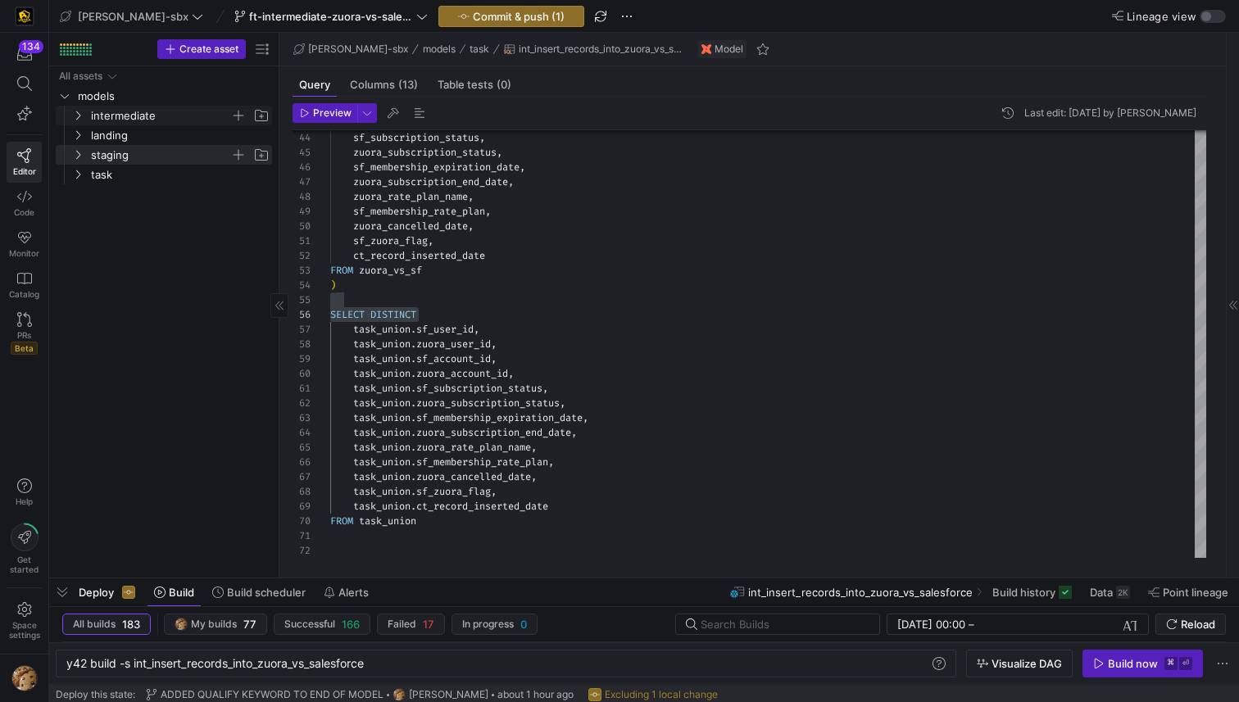
click at [80, 114] on icon "Press SPACE to select this row." at bounding box center [77, 116] width 11 height 10
click at [122, 173] on span "L3" at bounding box center [167, 175] width 126 height 19
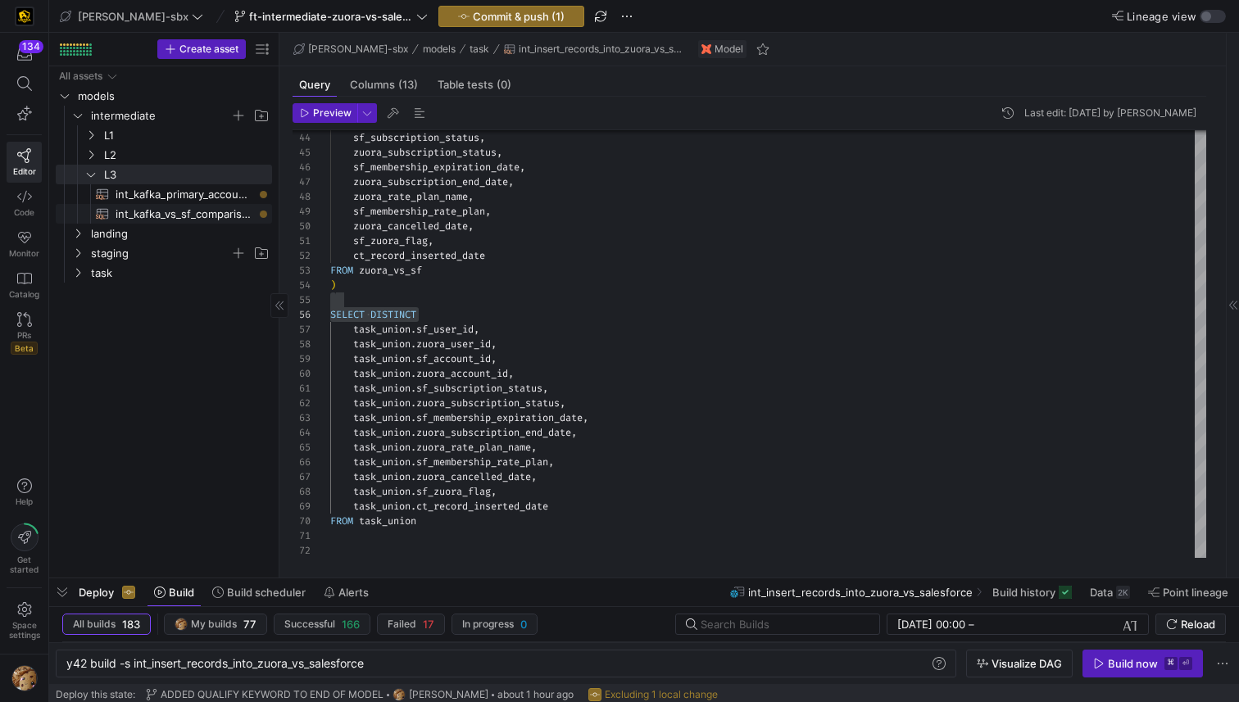
click at [207, 210] on span "int_kafka_vs_sf_comparison​​​​​​​​​​" at bounding box center [185, 214] width 138 height 19
type textarea "y42 build -s int_kafka_vs_sf_comparison"
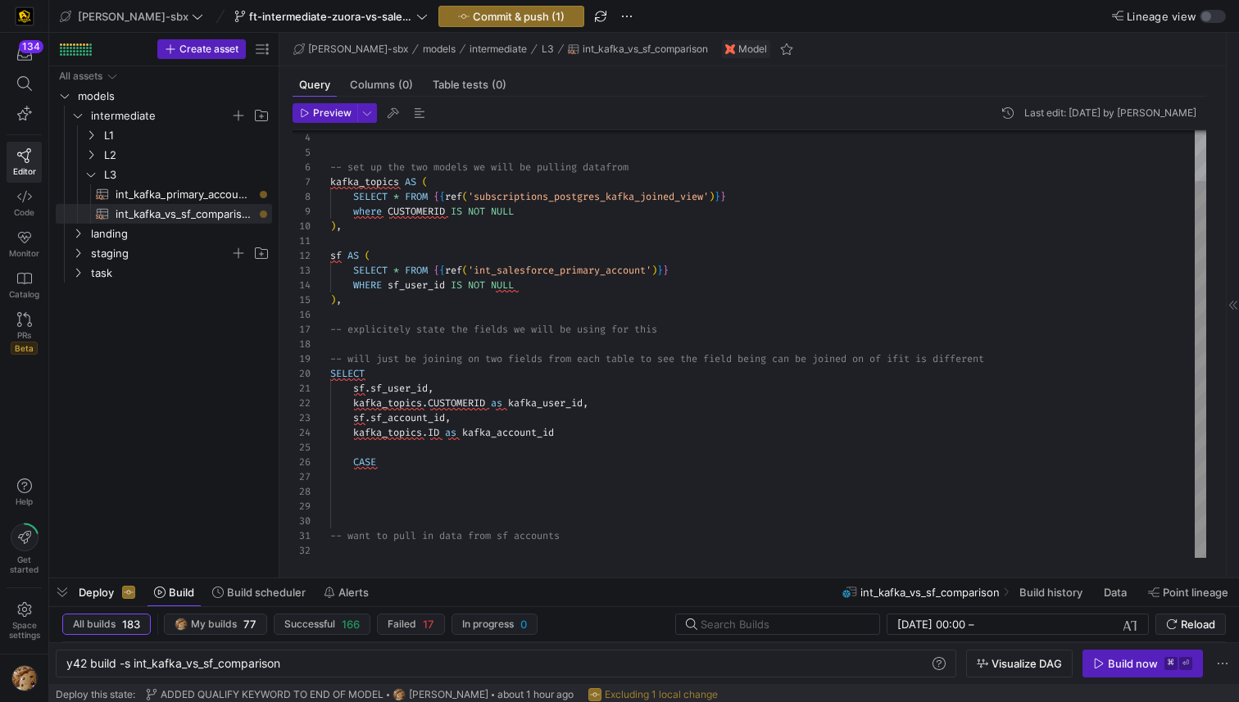
type textarea "sf.sf_user_id, kafka_topics.CUSTOMERID as kafka_user_id, sf.sf_account_id, [URL…"
click at [409, 438] on div "-- set up the two models we will be pulling datafr om kafka_topics AS ( SELECT …" at bounding box center [768, 315] width 876 height 485
click at [402, 439] on div "-- set up the two models we will be pulling datafr om kafka_topics AS ( SELECT …" at bounding box center [768, 315] width 876 height 485
click at [399, 452] on div "-- set up the two models we will be pulling datafr om kafka_topics AS ( SELECT …" at bounding box center [768, 315] width 876 height 485
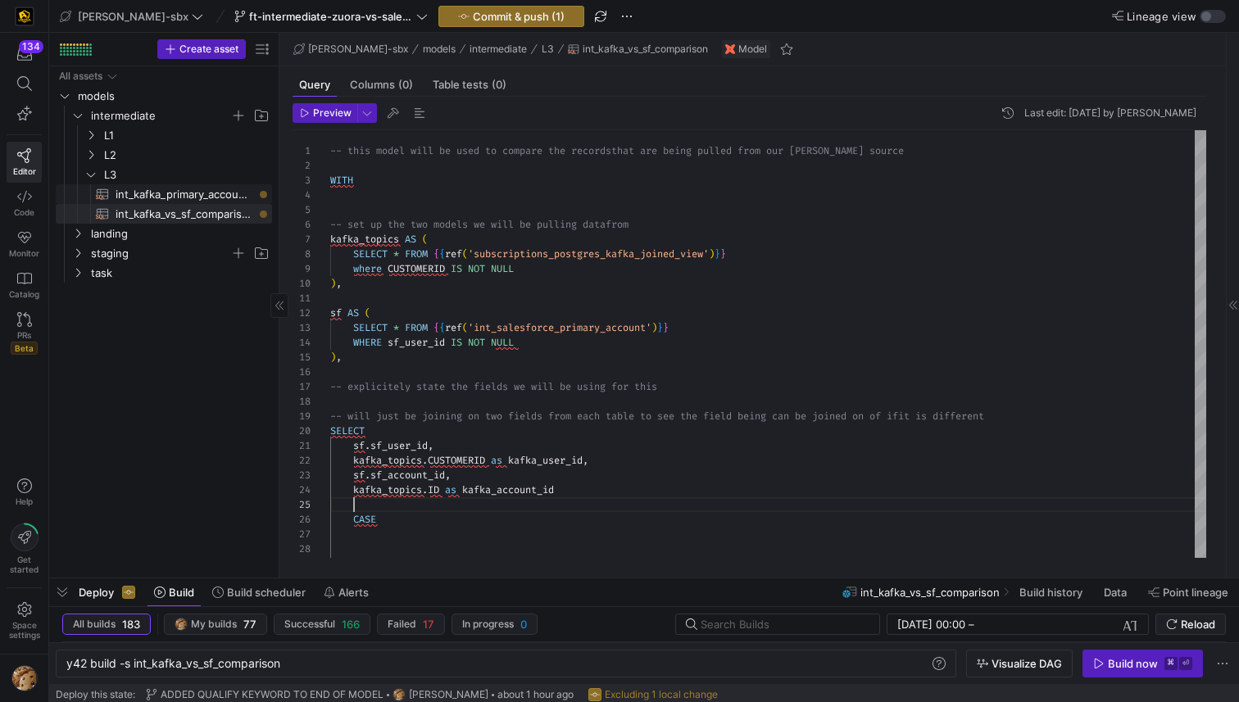
click at [160, 186] on span "int_kafka_primary_accounts​​​​​​​​​​" at bounding box center [185, 194] width 138 height 19
type textarea "y42 build -s int_kafka_primary_accounts"
type textarea "-- this model will be used to distill down the [PERSON_NAME] data to active pri…"
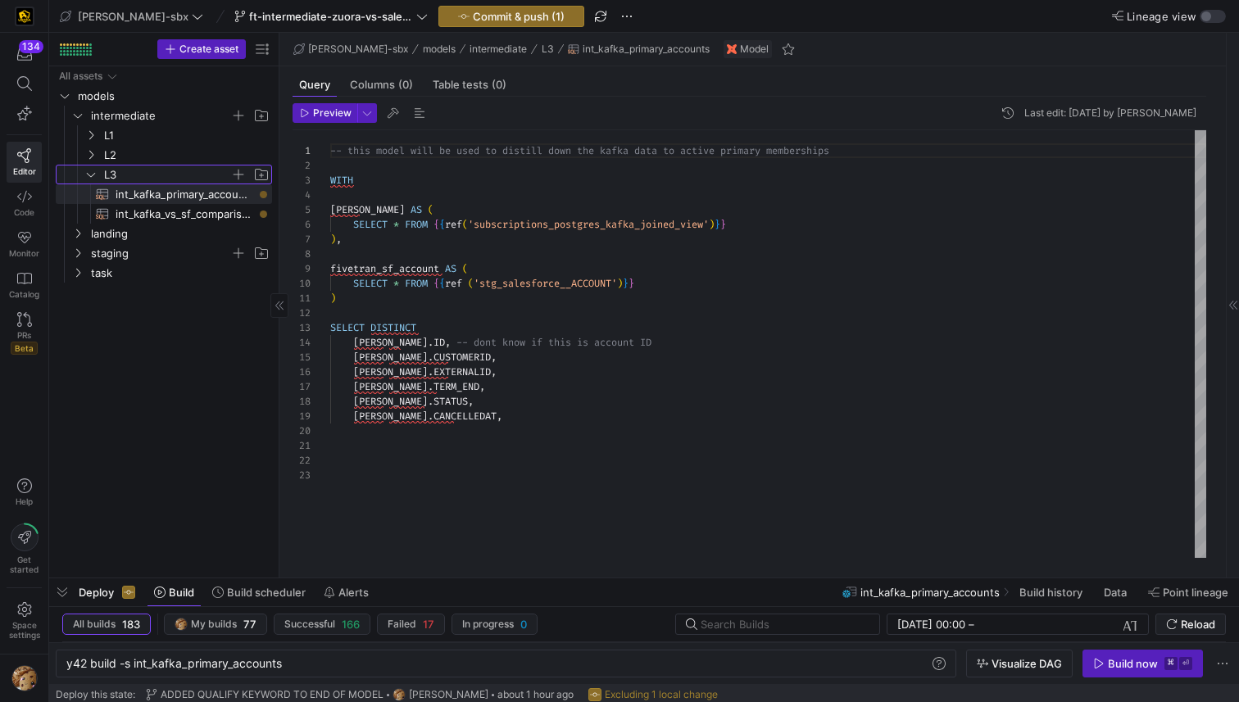
click at [120, 175] on span "L3" at bounding box center [167, 175] width 126 height 19
click at [115, 177] on span "L3" at bounding box center [167, 175] width 126 height 19
click at [112, 156] on span "L2" at bounding box center [167, 155] width 126 height 19
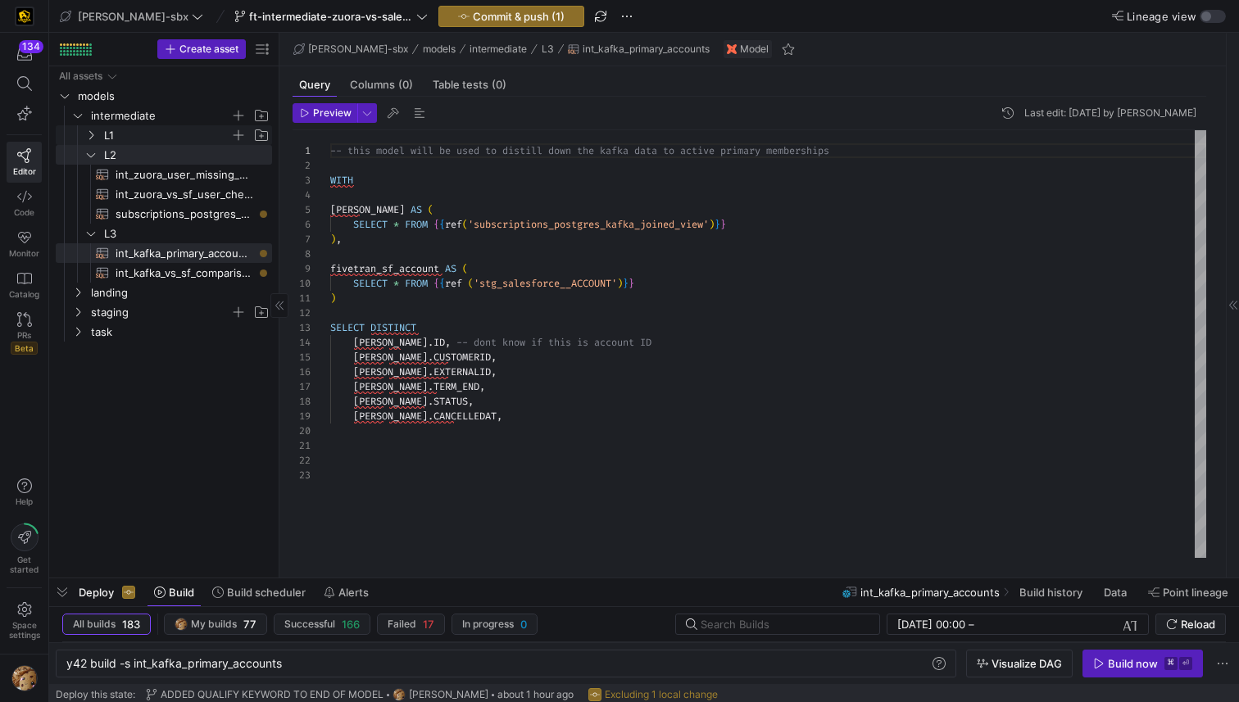
click at [136, 137] on span "L1" at bounding box center [167, 135] width 126 height 19
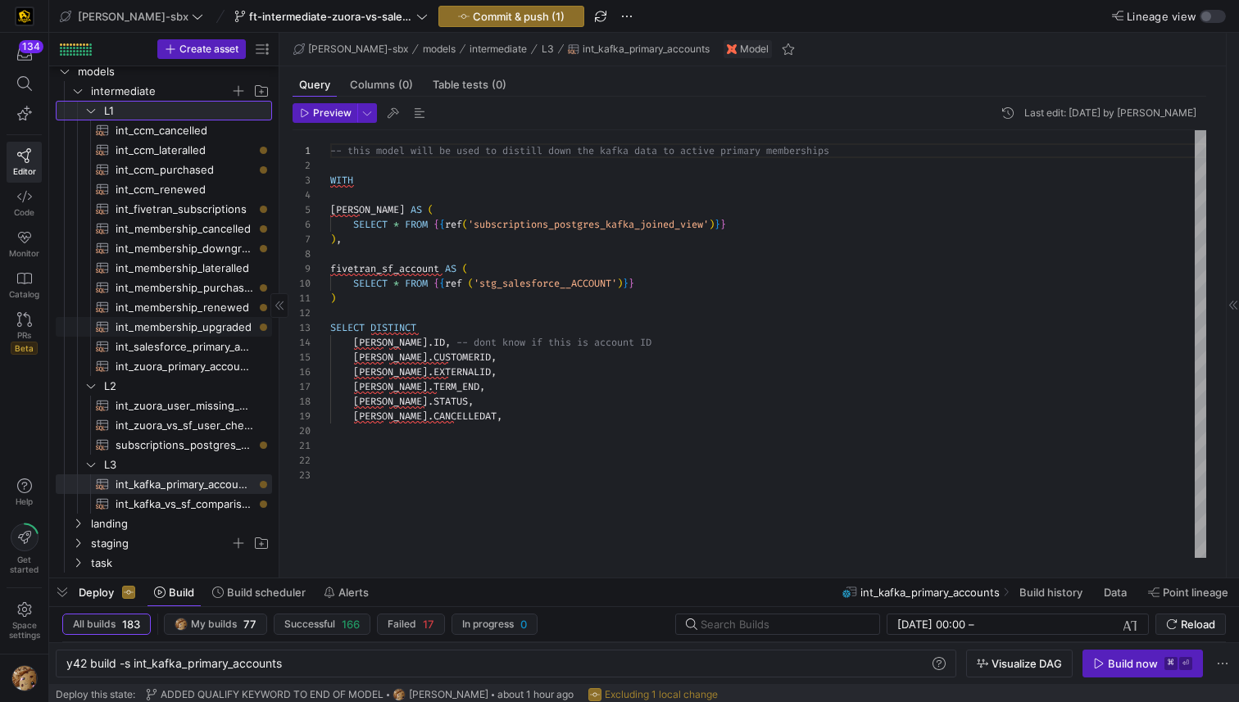
scroll to position [26, 0]
click at [166, 361] on span "int_zuora_primary_accounts​​​​​​​​​​" at bounding box center [185, 365] width 138 height 19
type textarea "y42 build -s int_zuora_primary_accounts"
type textarea "-- File Name: int_zuora_primary_accounts -- Created by: [PERSON_NAME] -- Last M…"
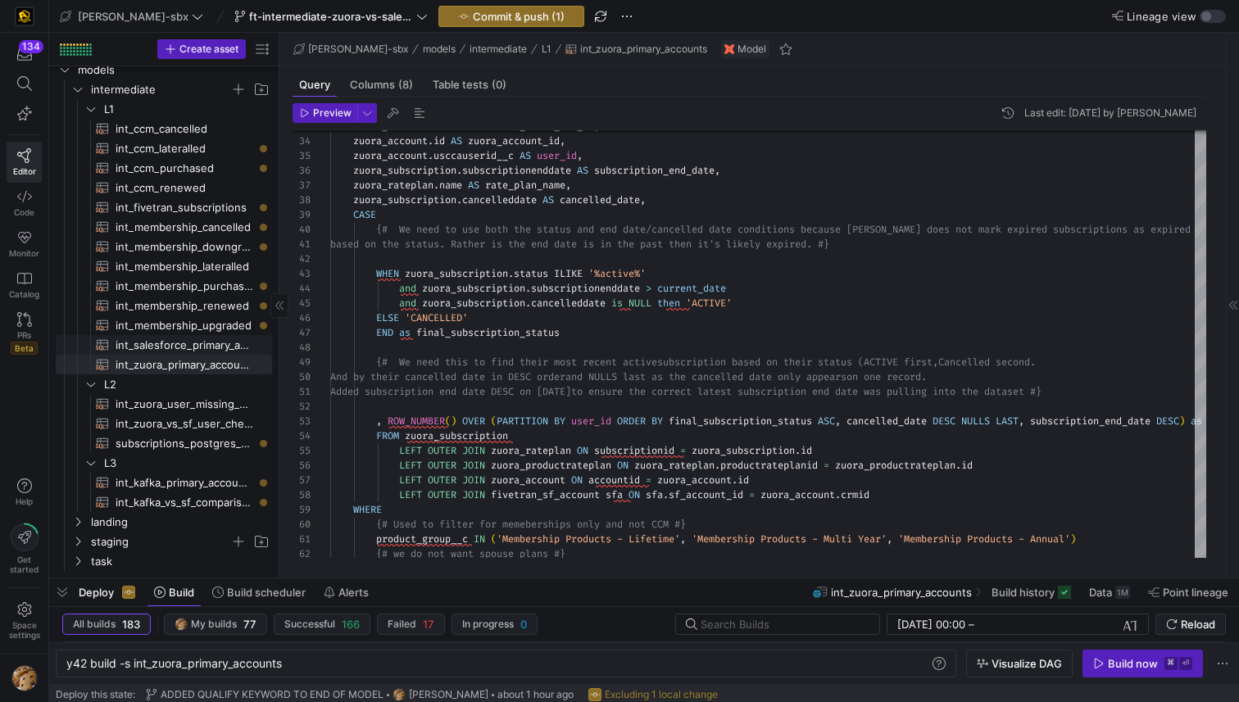
click at [213, 344] on span "int_salesforce_primary_account​​​​​​​​​​" at bounding box center [185, 345] width 138 height 19
type textarea "y42 build -s int_salesforce_primary_account"
type textarea "-- File Name: int_salesforce_primary_account -- Created by: [PERSON_NAME] -- La…"
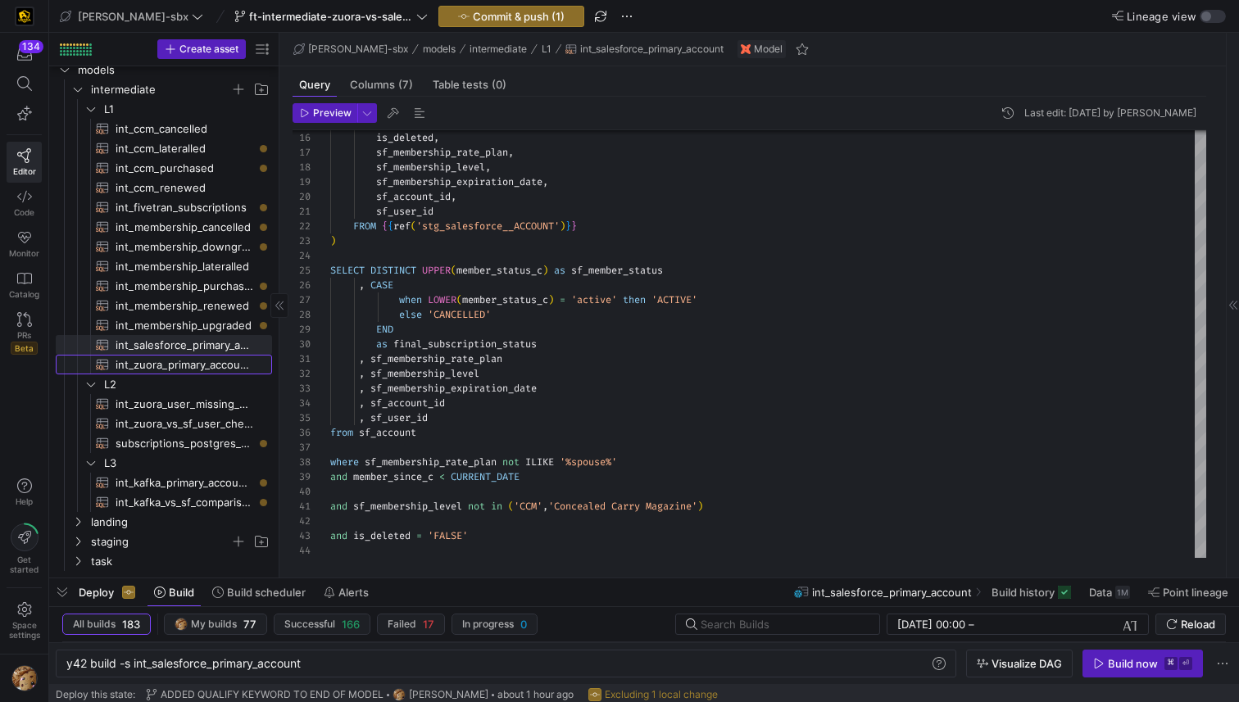
click at [207, 360] on span "int_zuora_primary_accounts​​​​​​​​​​" at bounding box center [185, 365] width 138 height 19
type textarea "y42 build -s int_zuora_primary_accounts"
type textarea "-- File Name: int_zuora_primary_accounts -- Created by: [PERSON_NAME] -- Last M…"
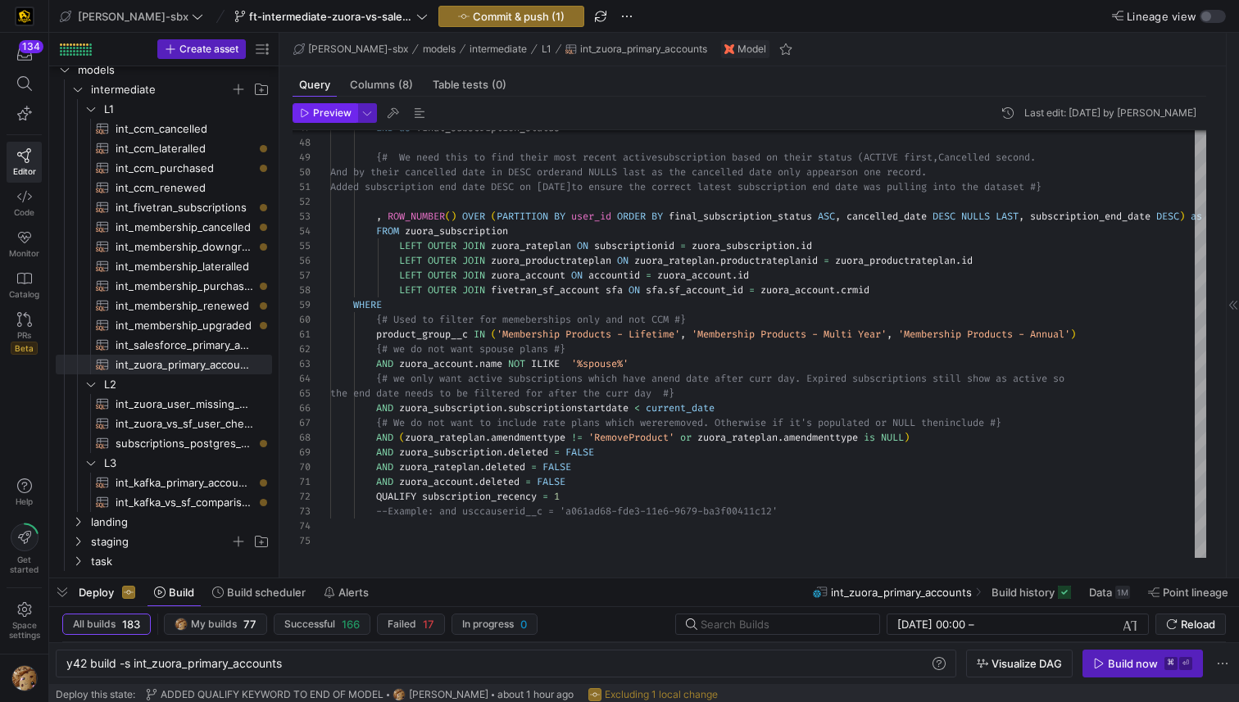
click at [342, 115] on span "Preview" at bounding box center [332, 112] width 39 height 11
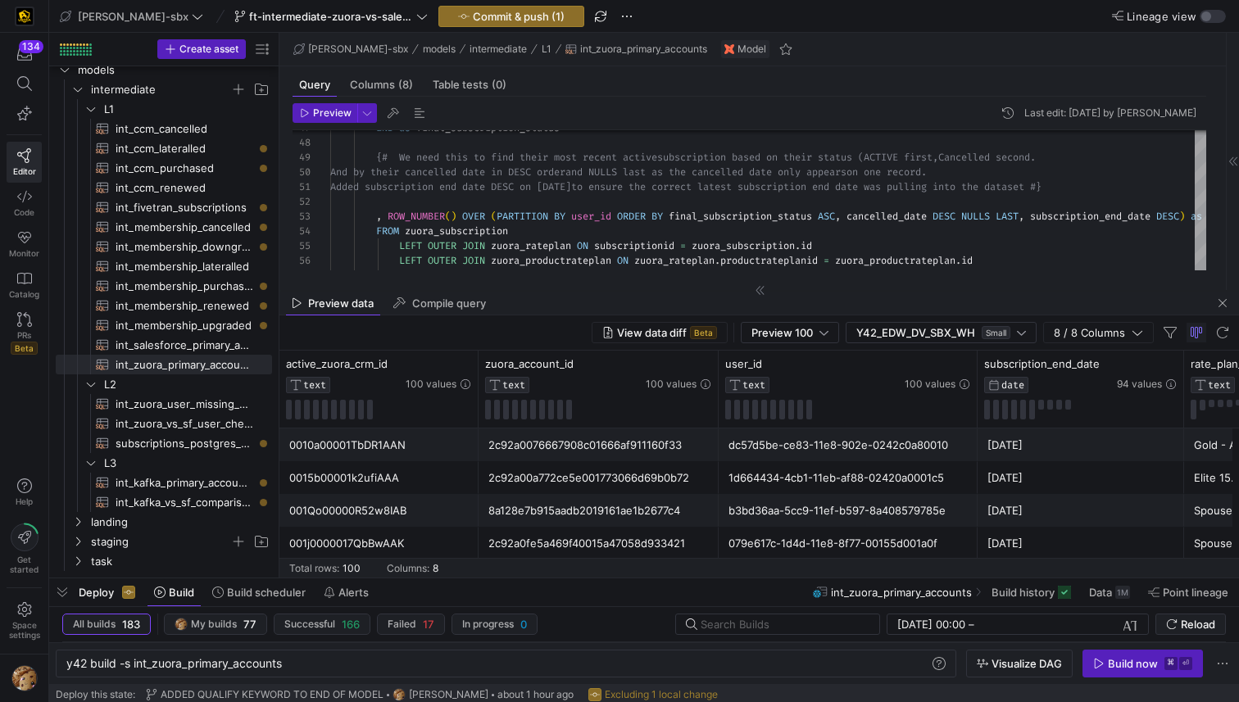
click at [555, 289] on mat-tab-group "Query Columns (8) Table tests (0) Preview Last edit: [DATE] by [PERSON_NAME] 47…" at bounding box center [749, 178] width 940 height 224
click at [464, 557] on div at bounding box center [644, 578] width 1190 height 7
click at [563, 475] on div "2c92a00a772ce5e001773066d69b0b72" at bounding box center [598, 479] width 220 height 32
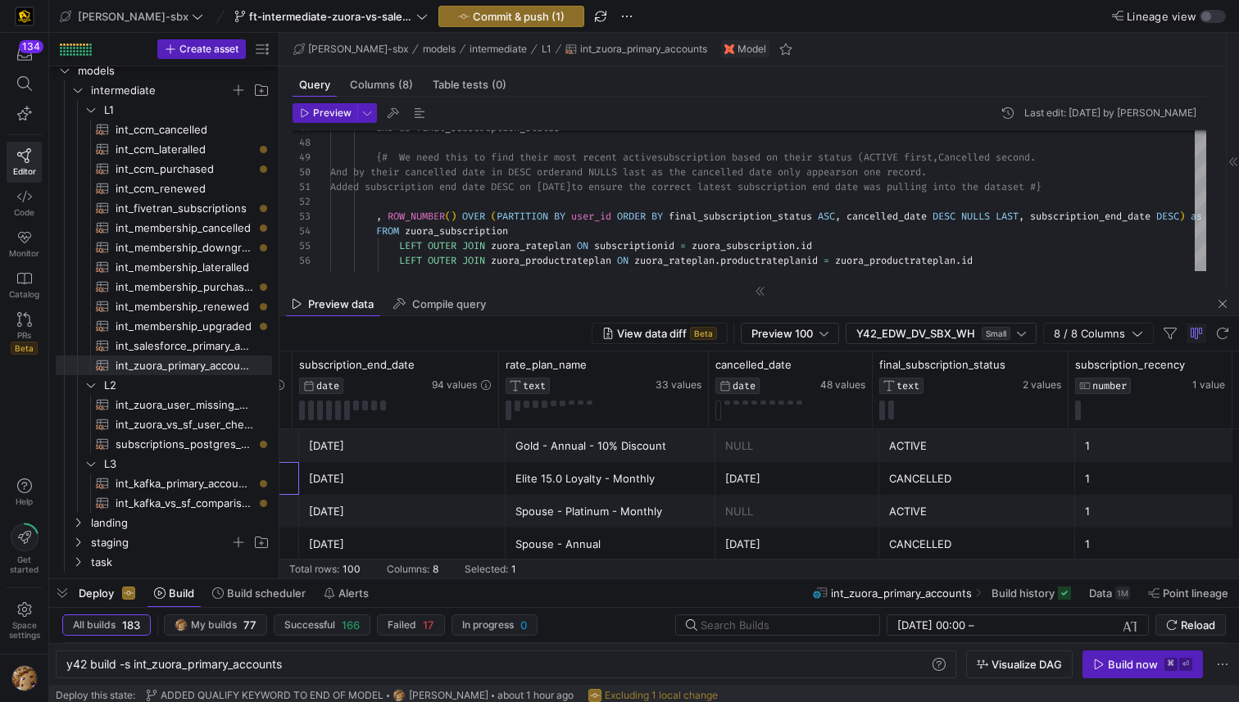
scroll to position [0, 0]
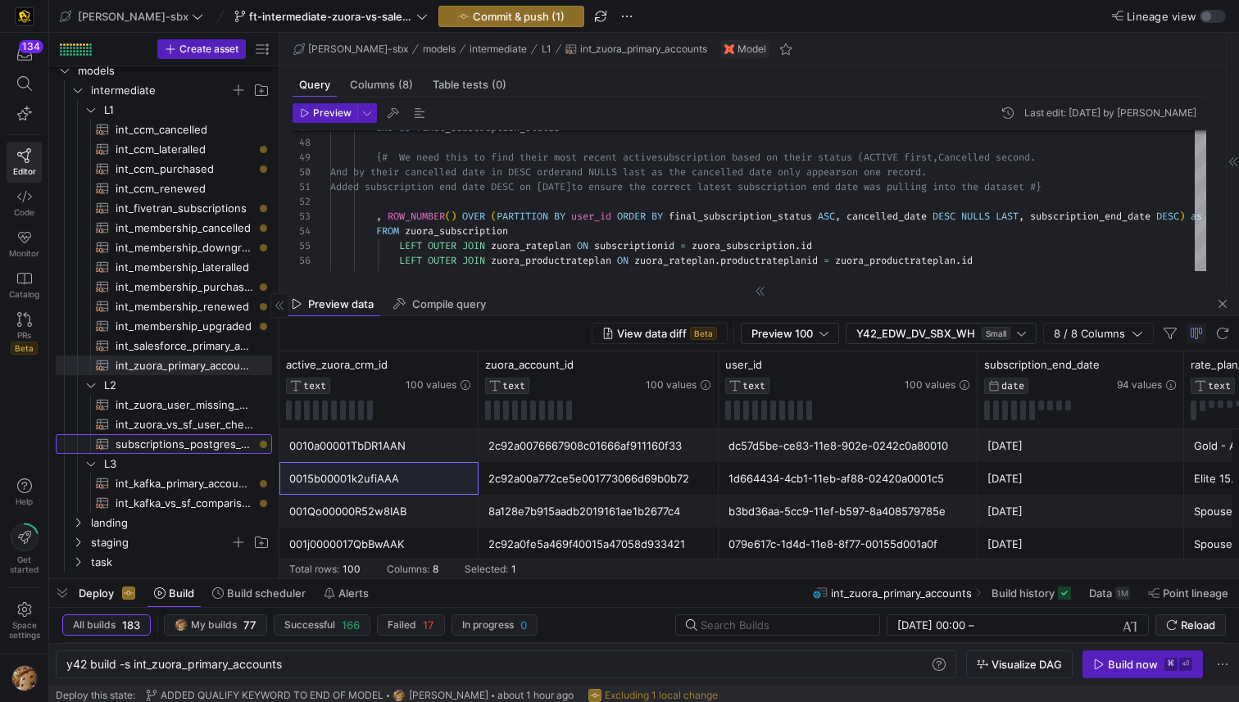
click at [210, 444] on span "subscriptions_postgres_kafka_joined_view​​​​​​​​​​" at bounding box center [185, 444] width 138 height 19
type textarea "y42 build -s subscriptions_postgres_kafka_joined_view"
type textarea "{{config (tags=["kafka_joined_view"])}} WITH kafka_CCM_cancelled AS ( SELECT * …"
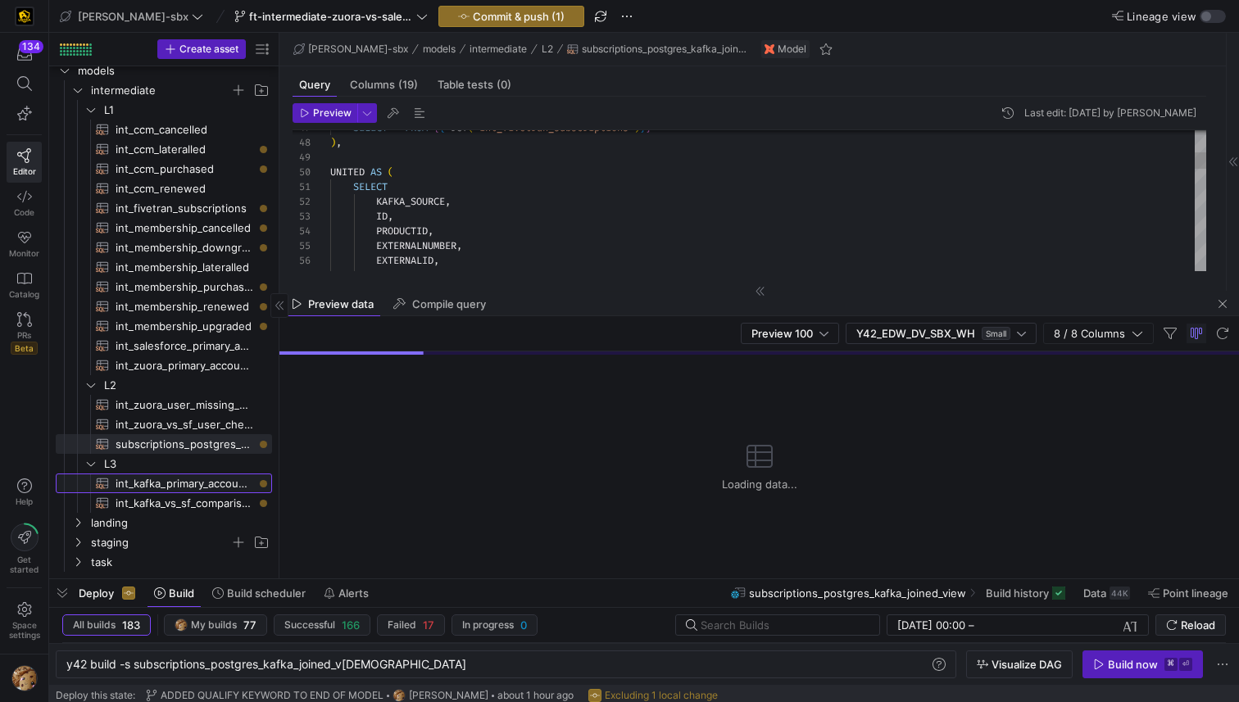
click at [207, 485] on span "int_kafka_primary_accounts​​​​​​​​​​" at bounding box center [185, 484] width 138 height 19
type textarea "y42 build -s int_kafka_primary_accounts"
type textarea "-- this model will be used to distill down the [PERSON_NAME] data to active pri…"
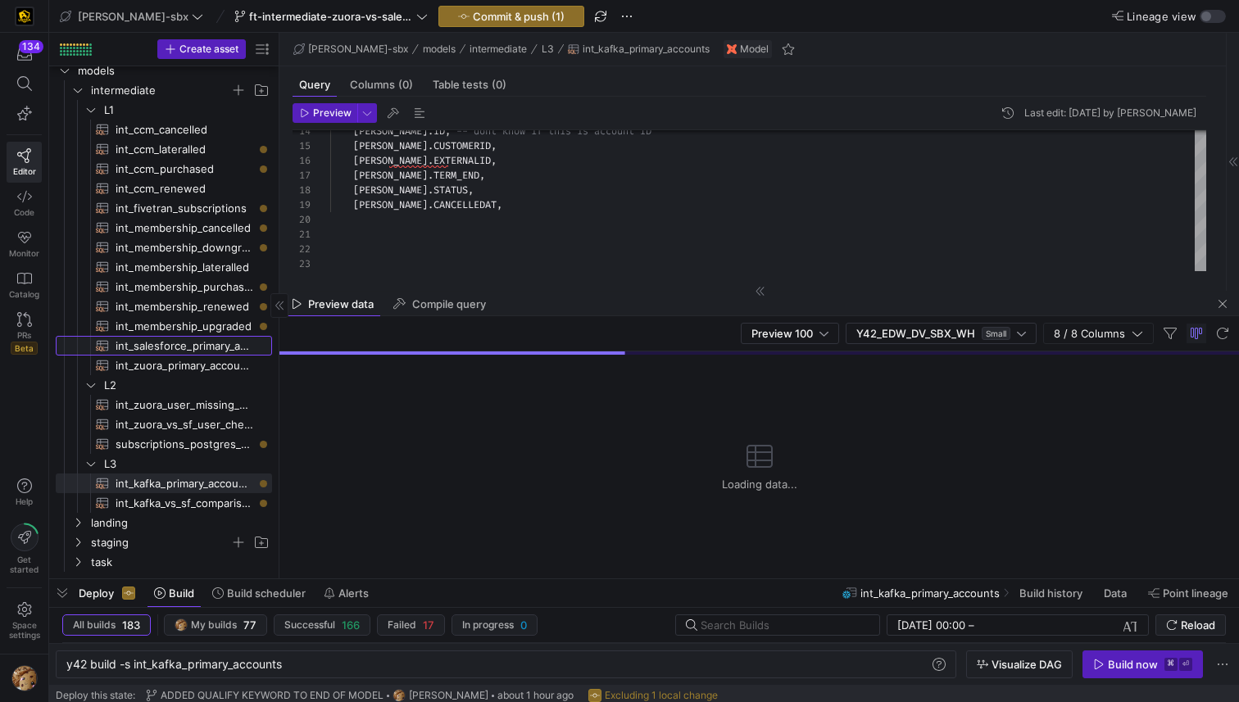
click at [168, 338] on span "int_salesforce_primary_account​​​​​​​​​​" at bounding box center [185, 346] width 138 height 19
type textarea "y42 build -s int_salesforce_primary_account"
type textarea "-- File Name: int_salesforce_primary_account -- Created by: [PERSON_NAME] -- La…"
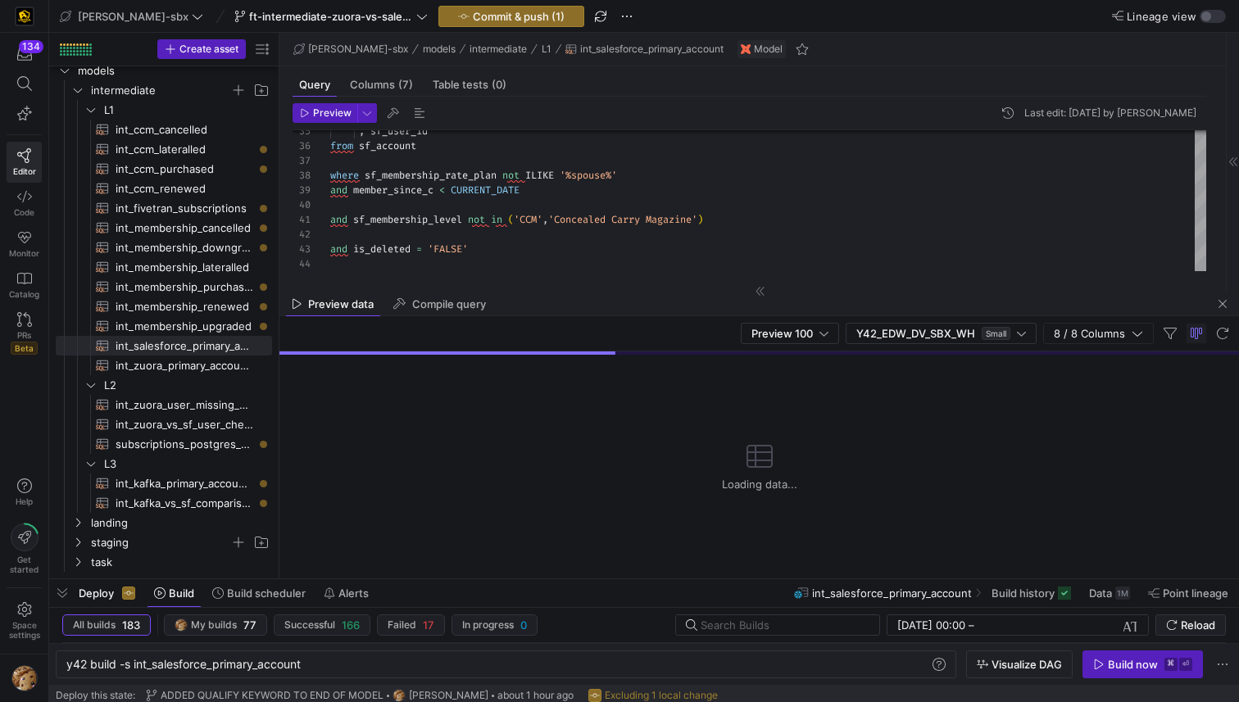
click at [1119, 307] on div "Preview data Compile query" at bounding box center [759, 304] width 960 height 25
drag, startPoint x: 1217, startPoint y: 307, endPoint x: 1052, endPoint y: 320, distance: 166.1
click at [1119, 307] on span "button" at bounding box center [1223, 304] width 20 height 20
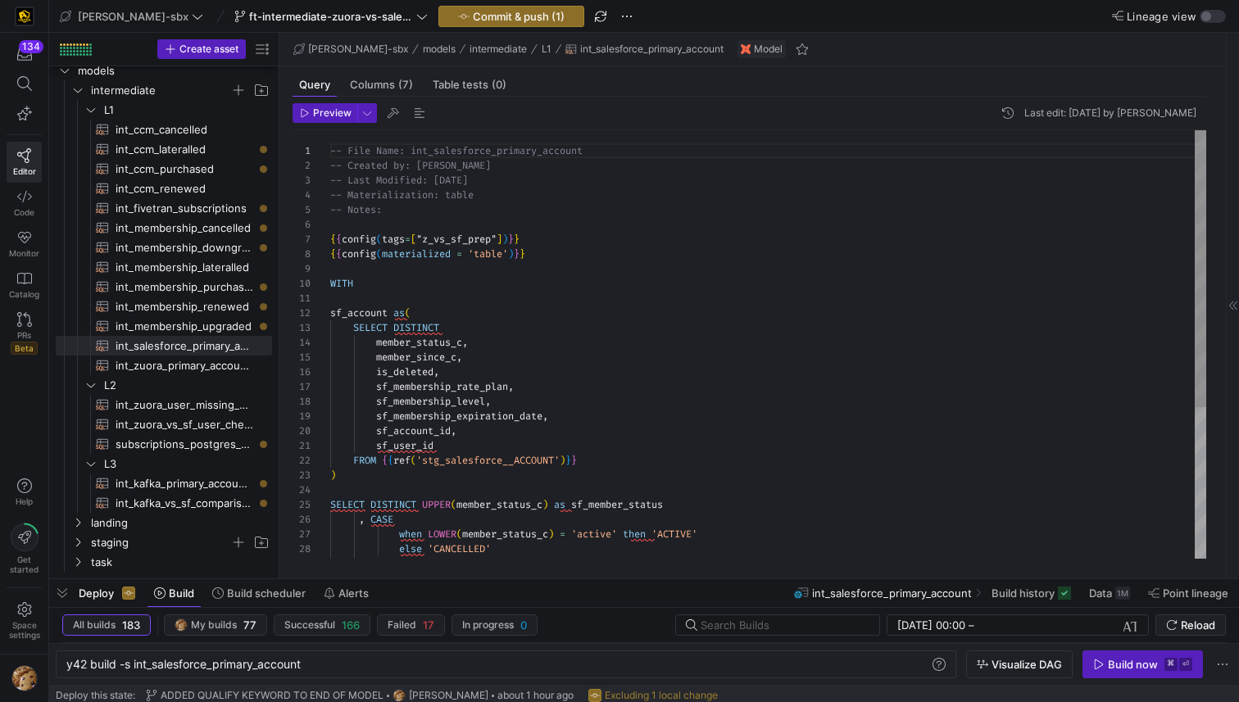
scroll to position [148, 0]
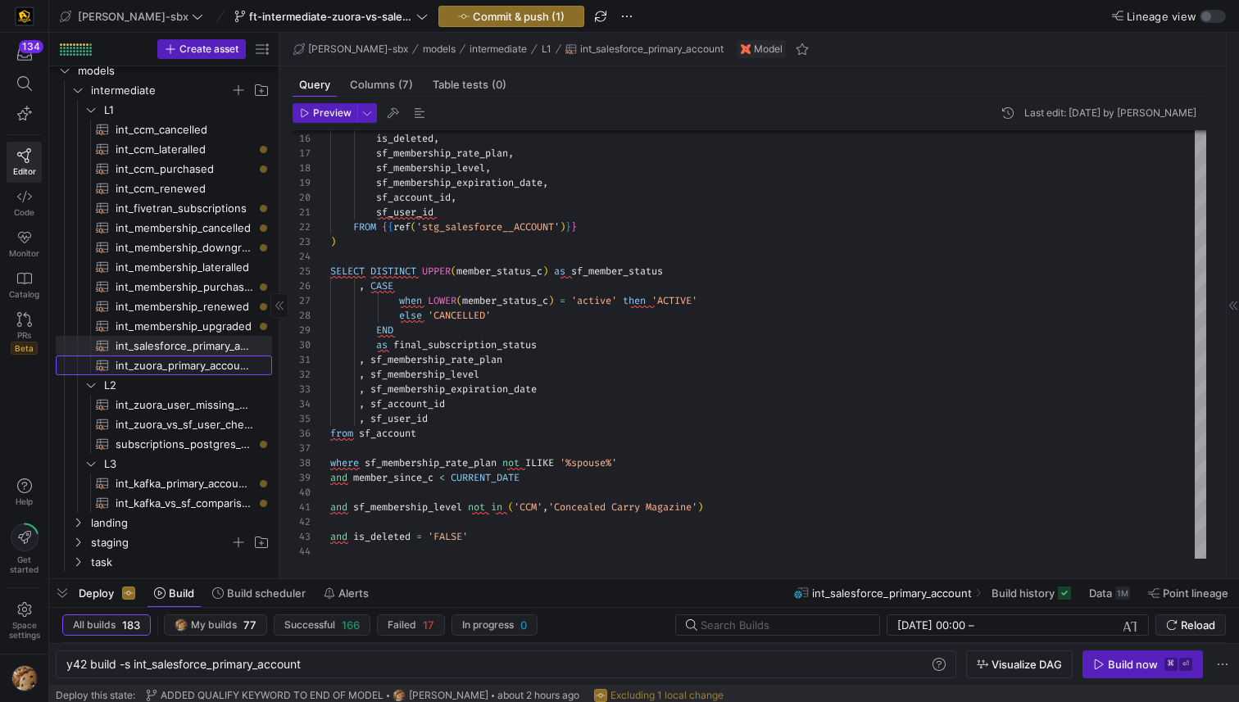
click at [200, 366] on span "int_zuora_primary_accounts​​​​​​​​​​" at bounding box center [185, 366] width 138 height 19
type textarea "y42 build -s int_zuora_primary_accounts"
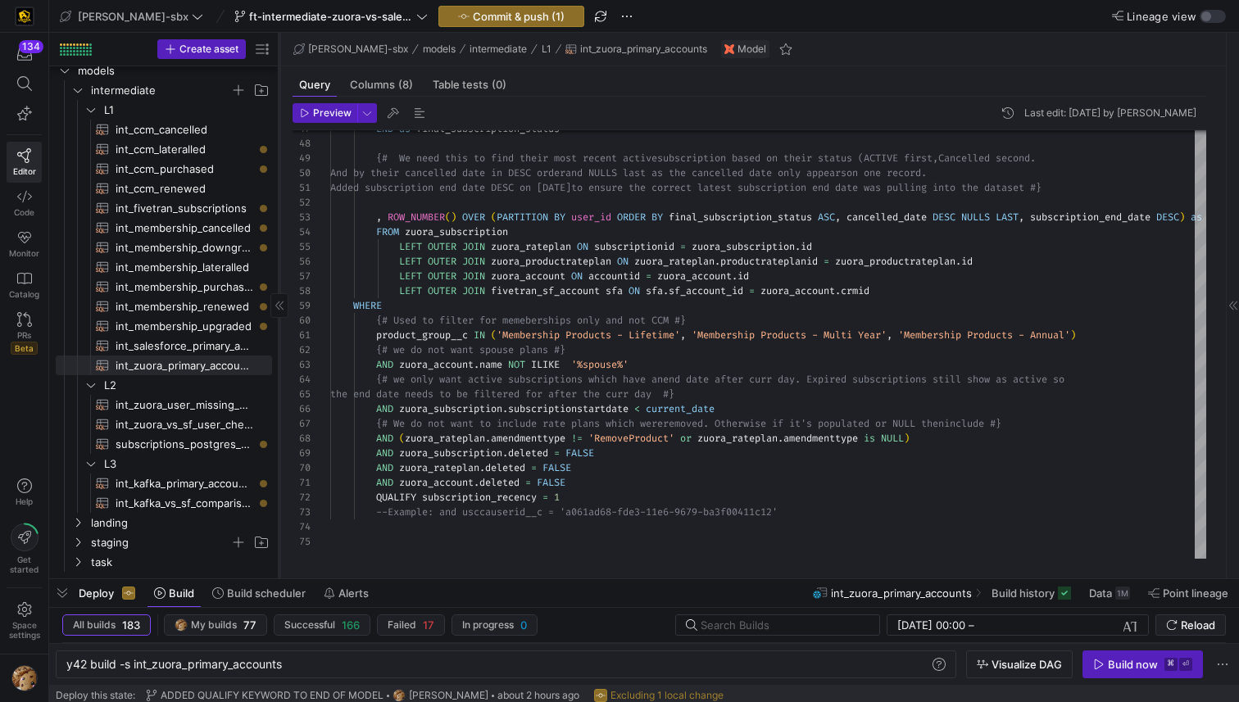
click at [275, 302] on icon at bounding box center [280, 306] width 10 height 10
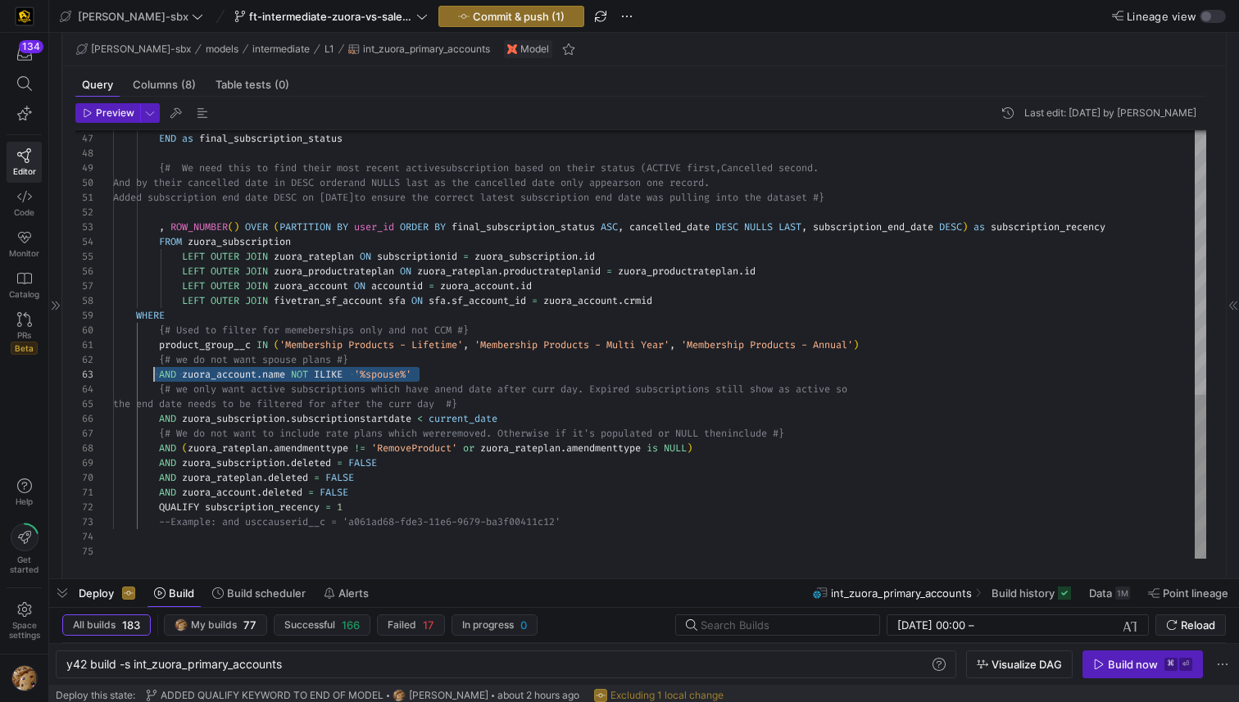
scroll to position [30, 41]
drag, startPoint x: 408, startPoint y: 375, endPoint x: 161, endPoint y: 375, distance: 247.5
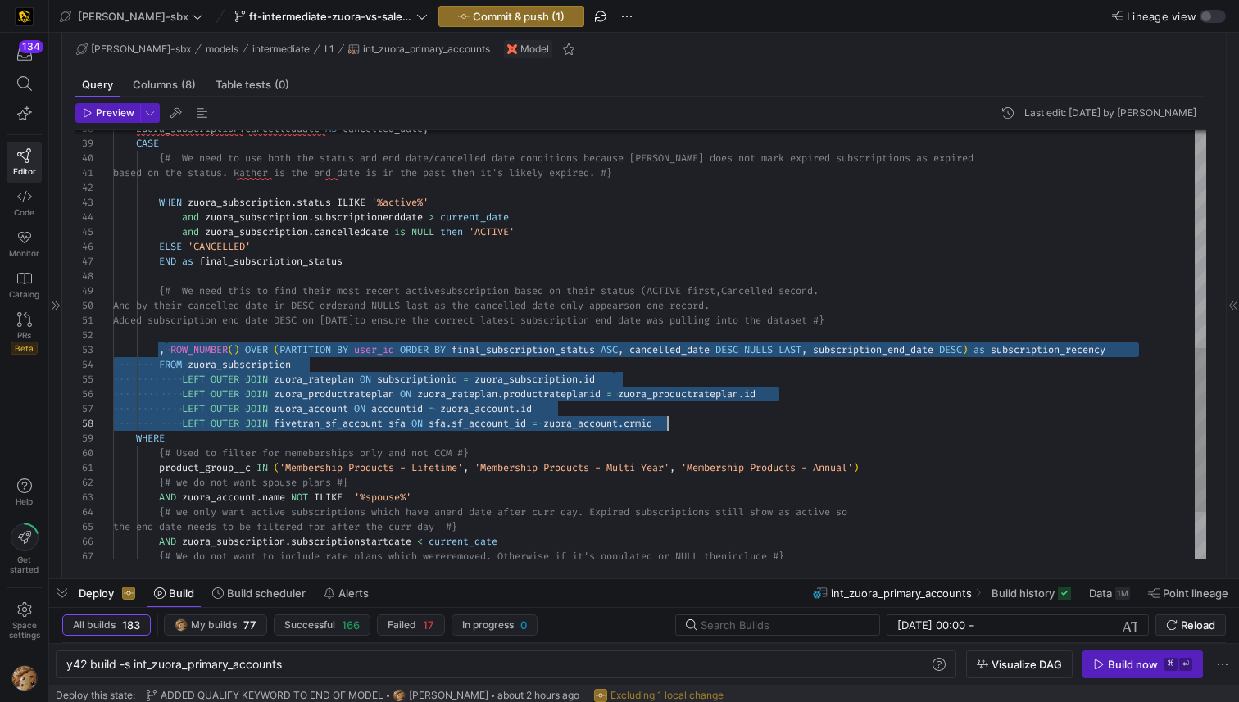
drag, startPoint x: 198, startPoint y: 348, endPoint x: 705, endPoint y: 423, distance: 512.8
click at [705, 423] on div "ELSE 'CANCELLED' END as final_subscription_status {# We need this to find their…" at bounding box center [659, 122] width 1093 height 1120
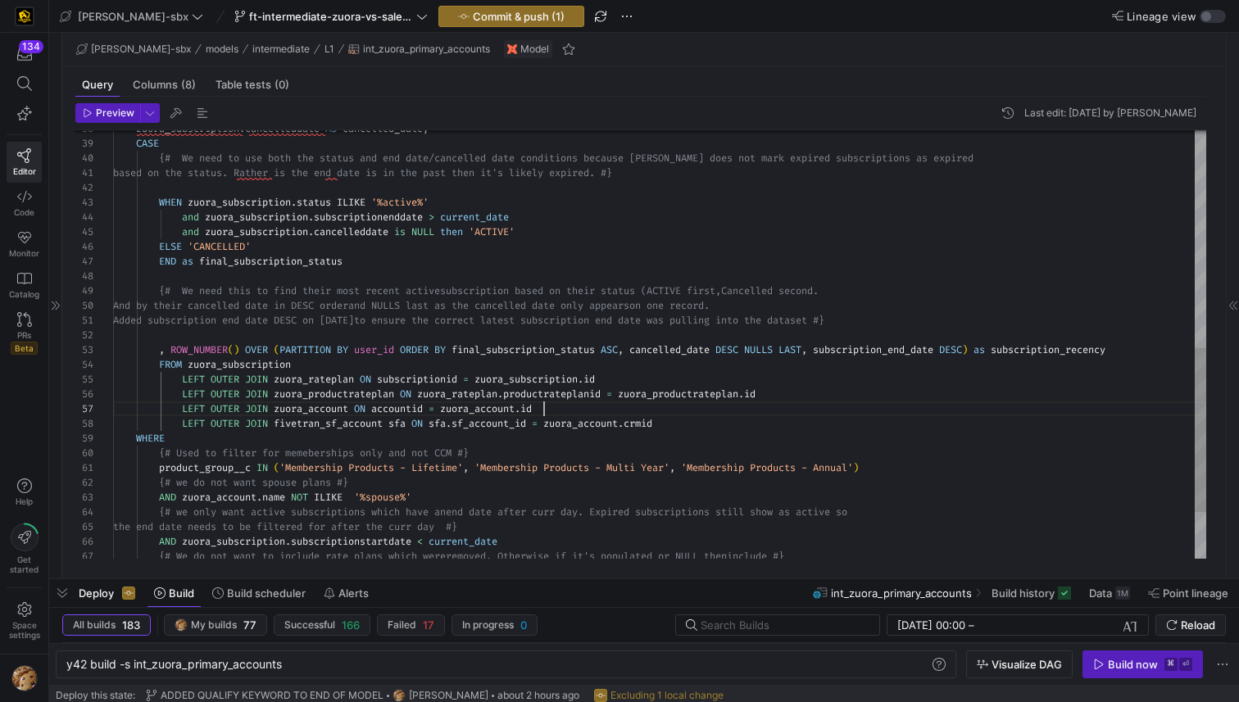
click at [654, 416] on div "ELSE 'CANCELLED' END as final_subscription_status {# We need this to find their…" at bounding box center [659, 122] width 1093 height 1120
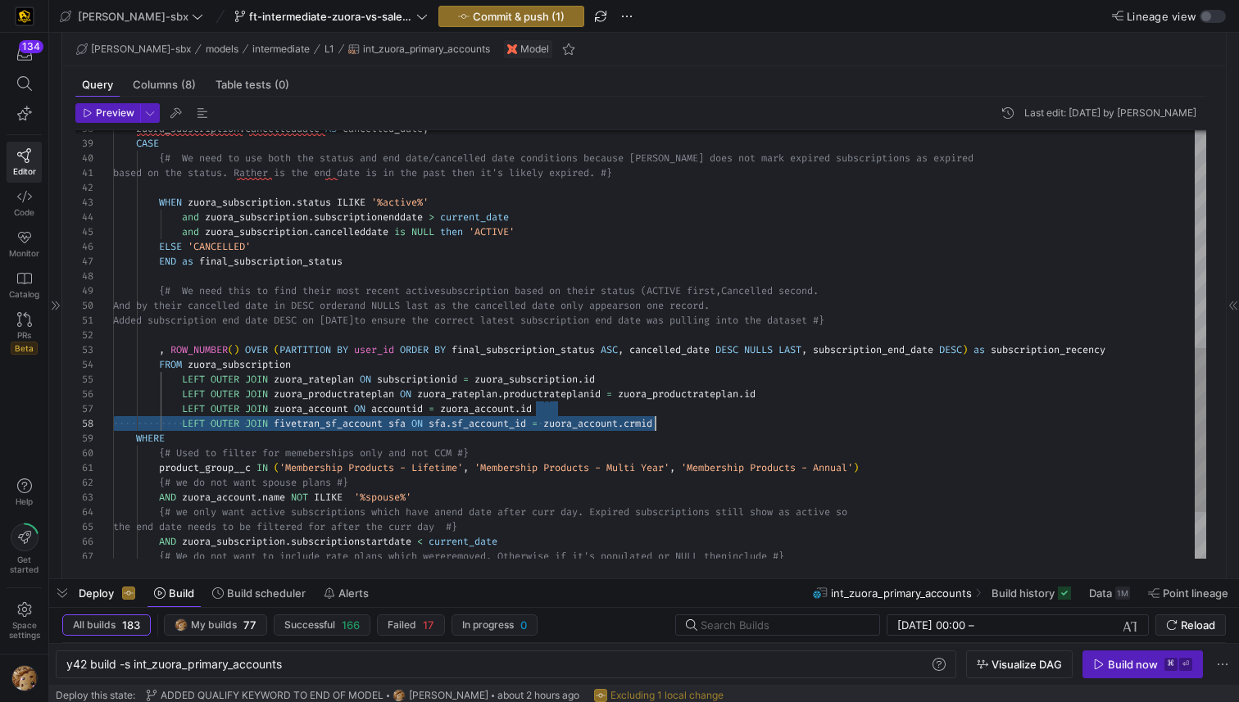
scroll to position [89, 431]
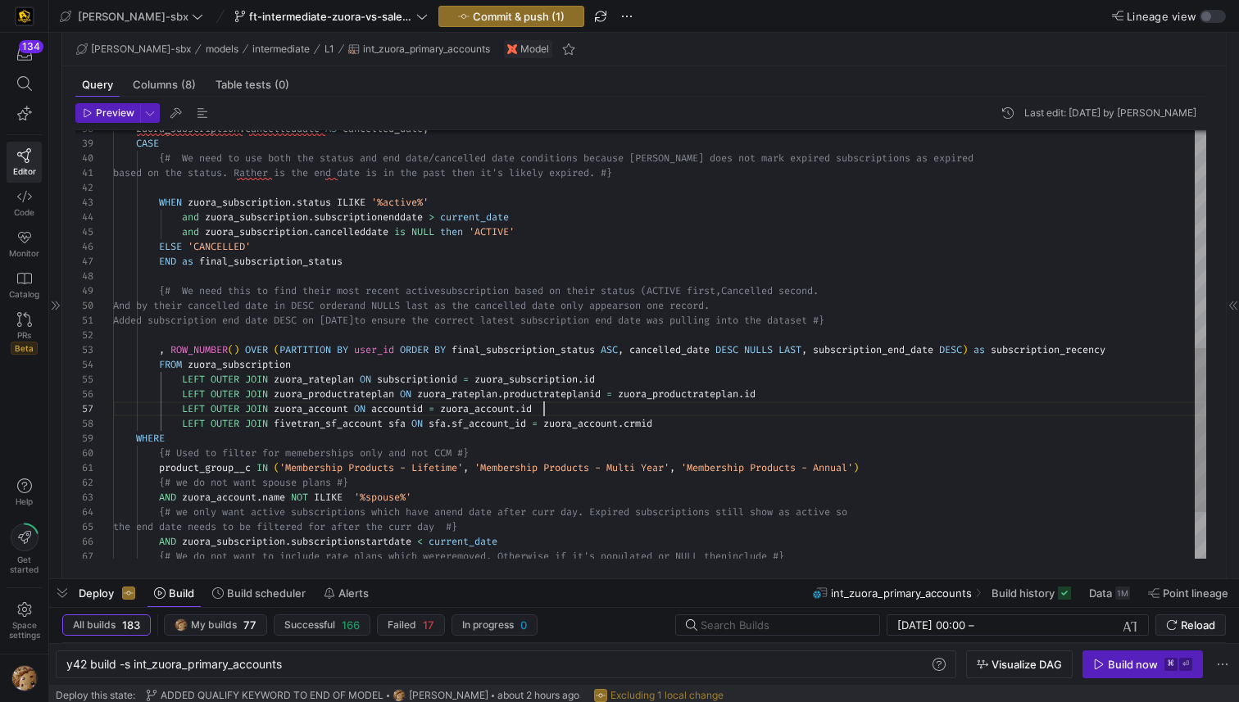
click at [657, 414] on div "ELSE 'CANCELLED' END as final_subscription_status {# We need this to find their…" at bounding box center [659, 122] width 1093 height 1120
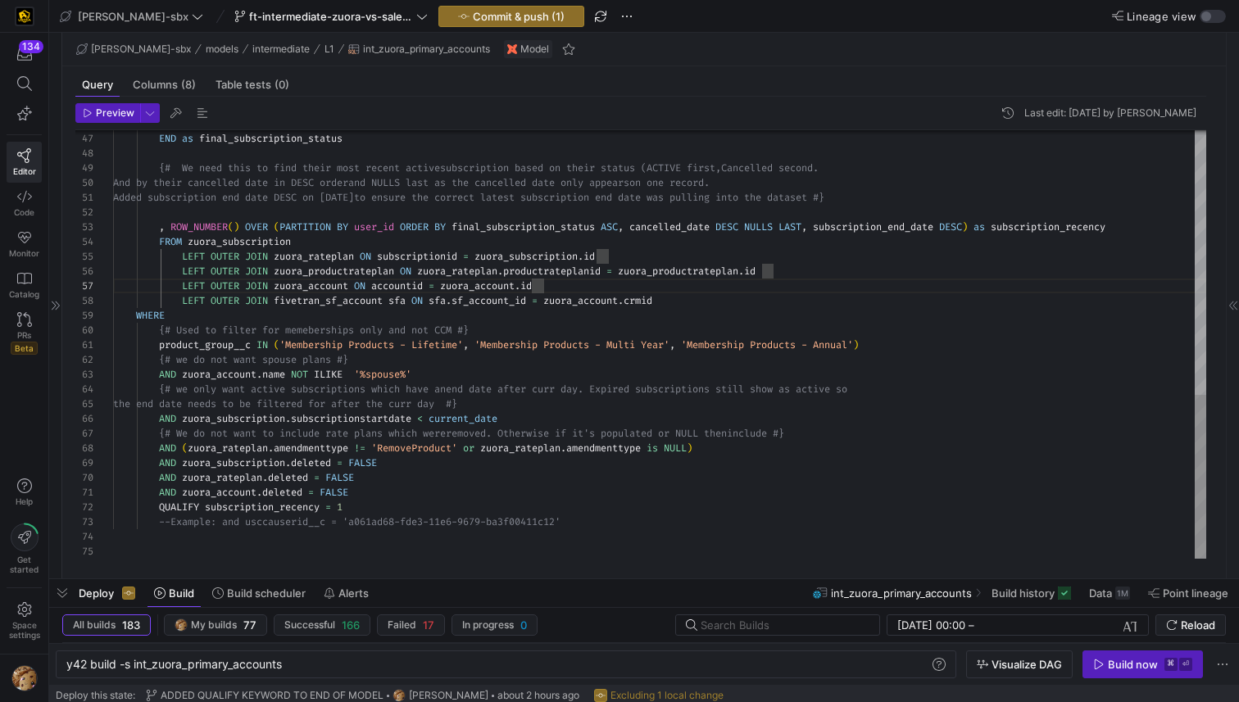
scroll to position [30, 89]
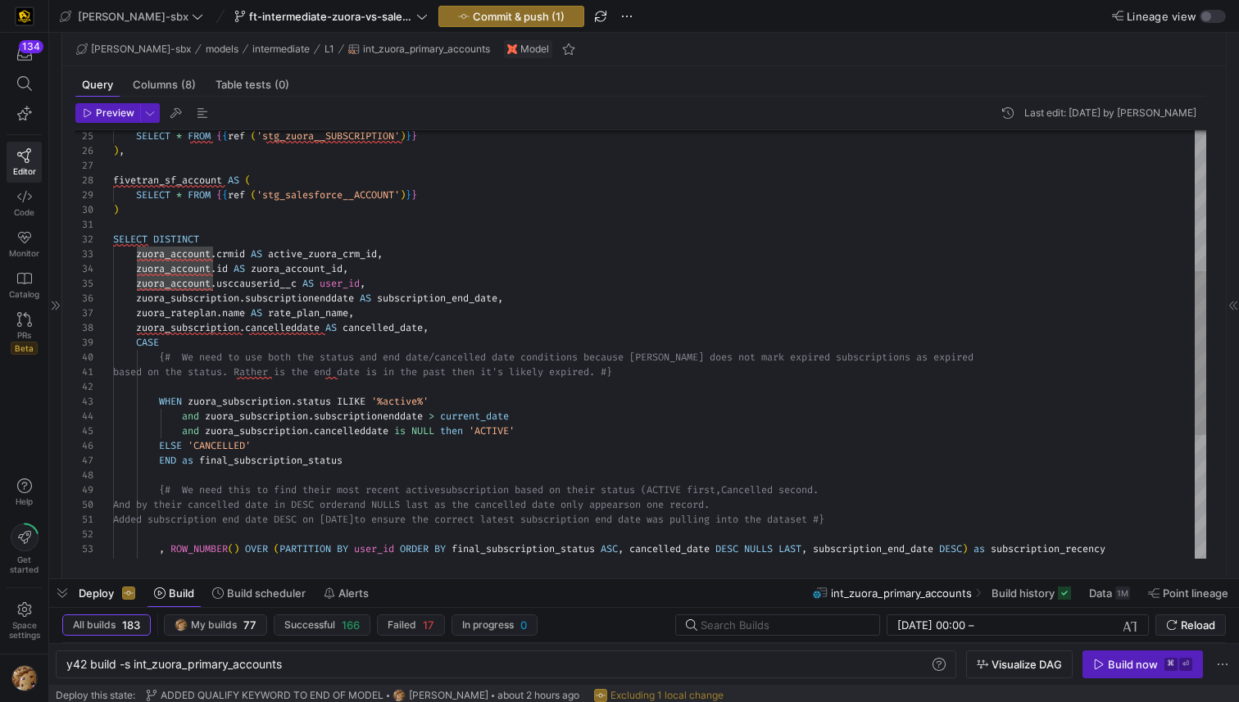
scroll to position [89, 248]
click at [392, 313] on div "SELECT * FROM { { ref ( 'stg_zuora__SUBSCRIPTION' ) } } ) , fivetran_sf_account…" at bounding box center [659, 321] width 1093 height 1120
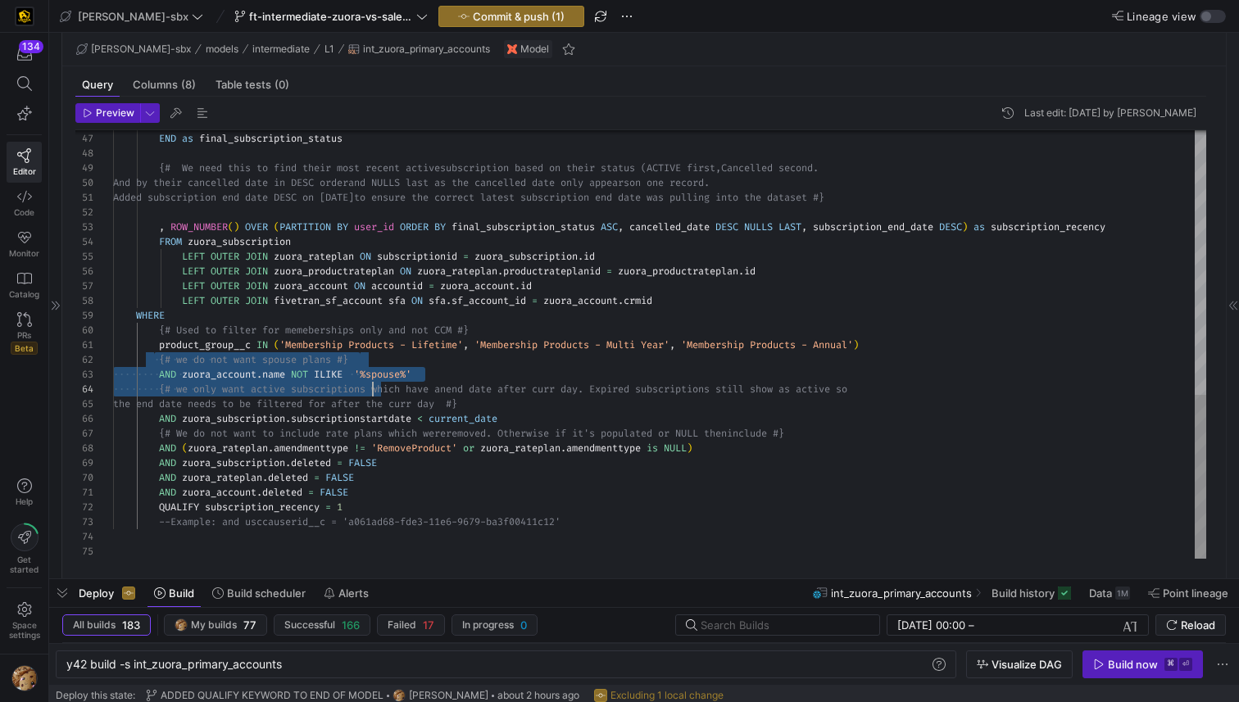
scroll to position [15, 242]
drag, startPoint x: 152, startPoint y: 361, endPoint x: 390, endPoint y: 362, distance: 237.7
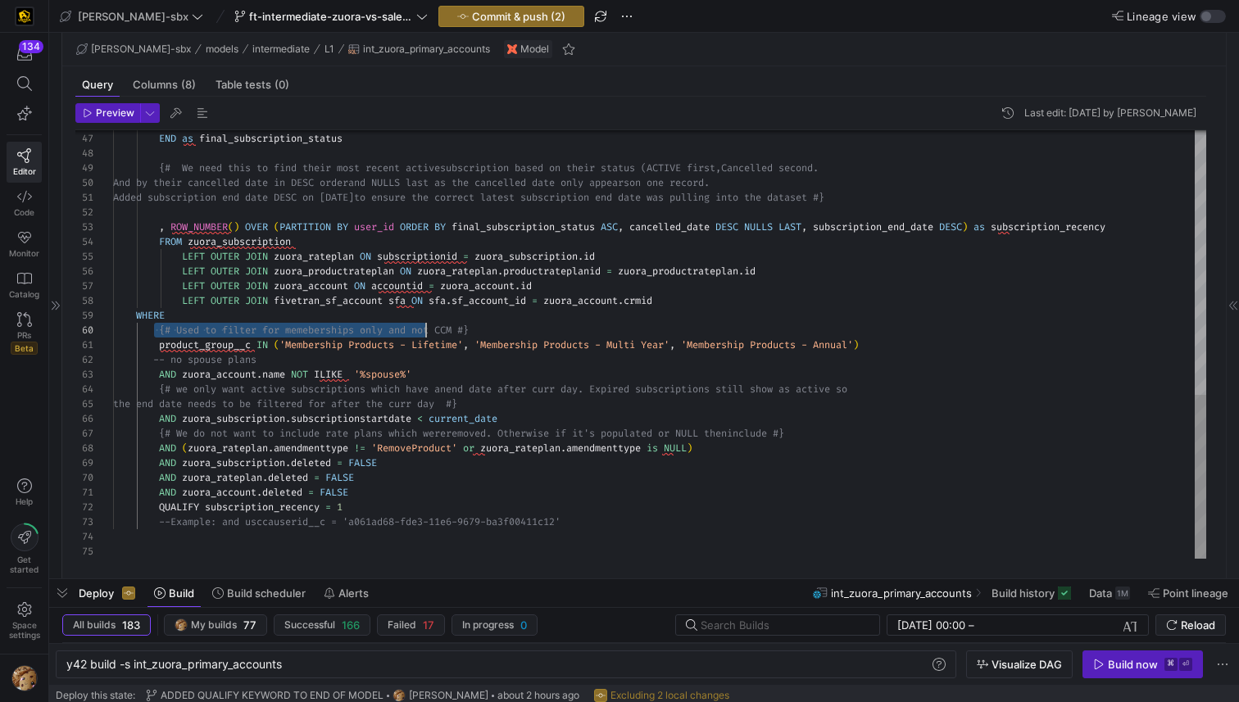
scroll to position [103, 366]
drag, startPoint x: 154, startPoint y: 330, endPoint x: 498, endPoint y: 327, distance: 343.4
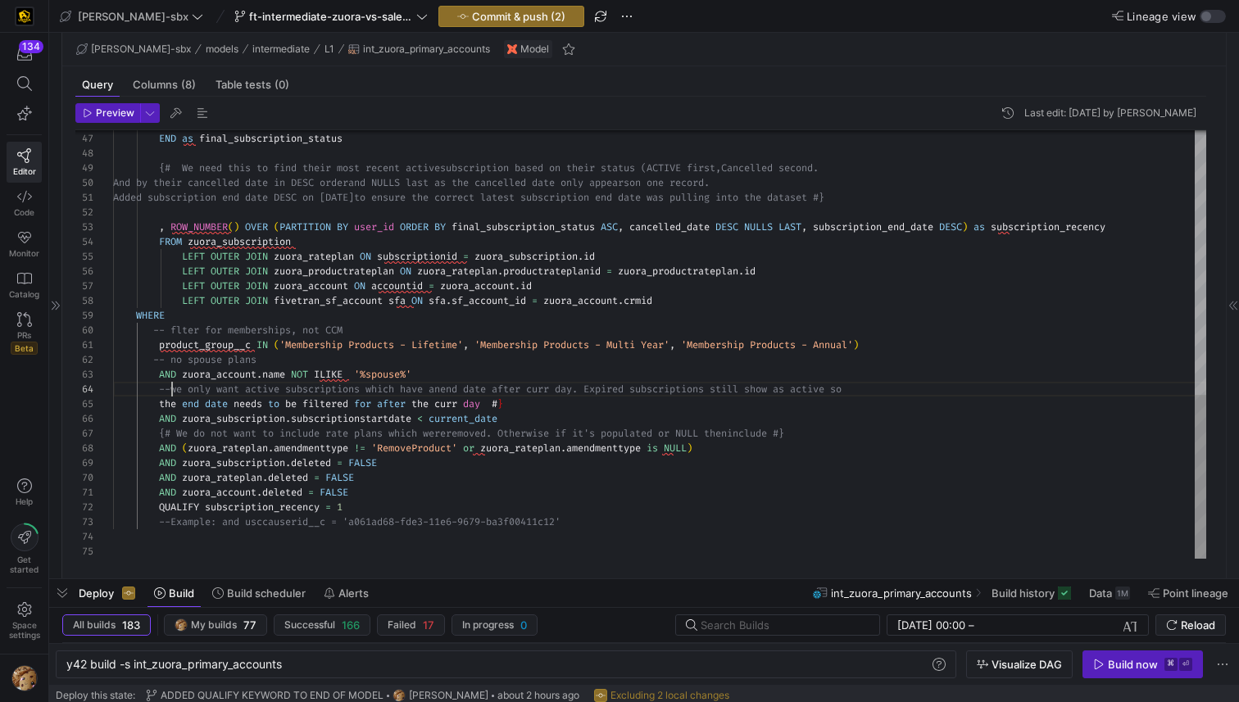
scroll to position [44, 65]
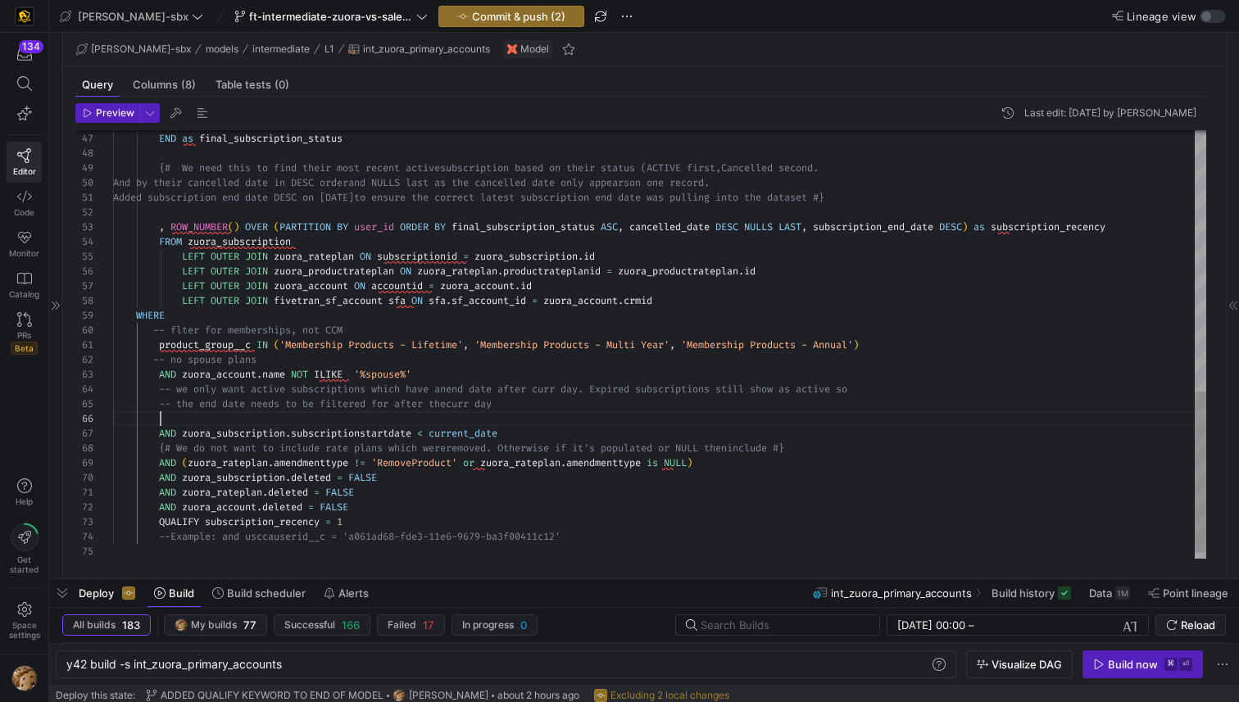
click at [345, 360] on div "ELSE 'CANCELLED' END as final_subscription_status {# We need this to find their…" at bounding box center [659, 6] width 1093 height 1134
click at [168, 416] on div "ELSE 'CANCELLED' END as final_subscription_status {# We need this to find their…" at bounding box center [659, 6] width 1093 height 1134
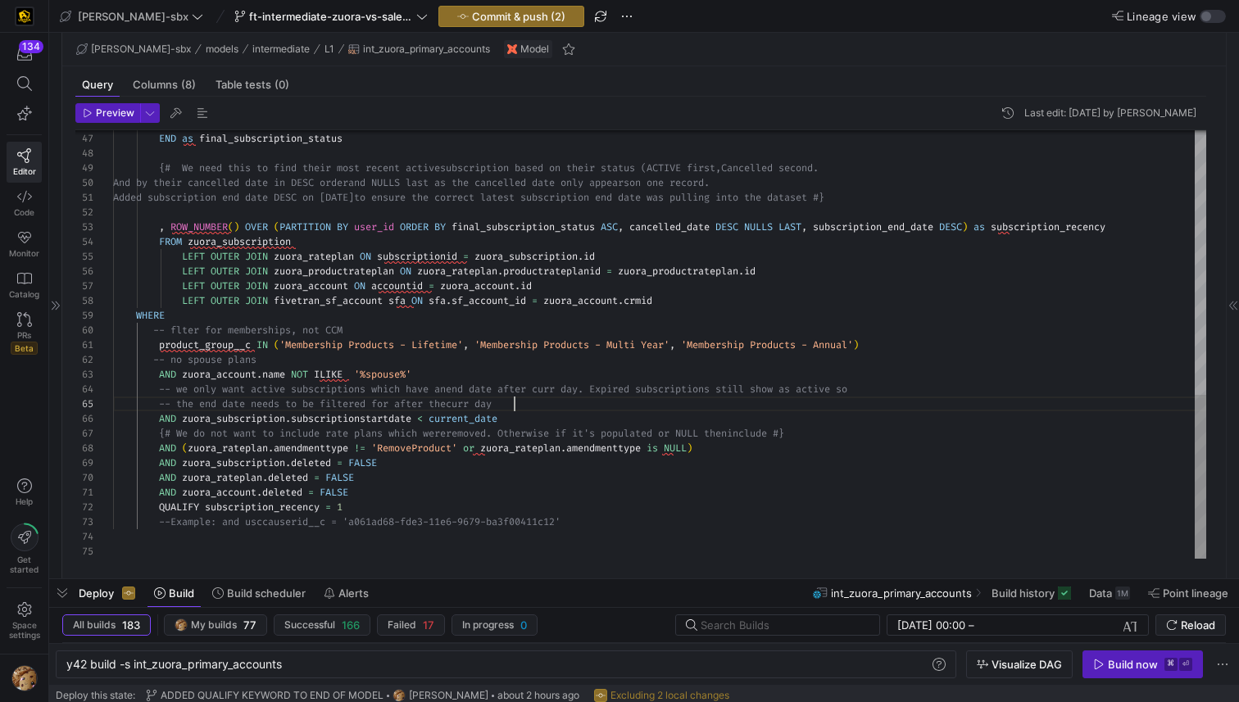
scroll to position [59, 402]
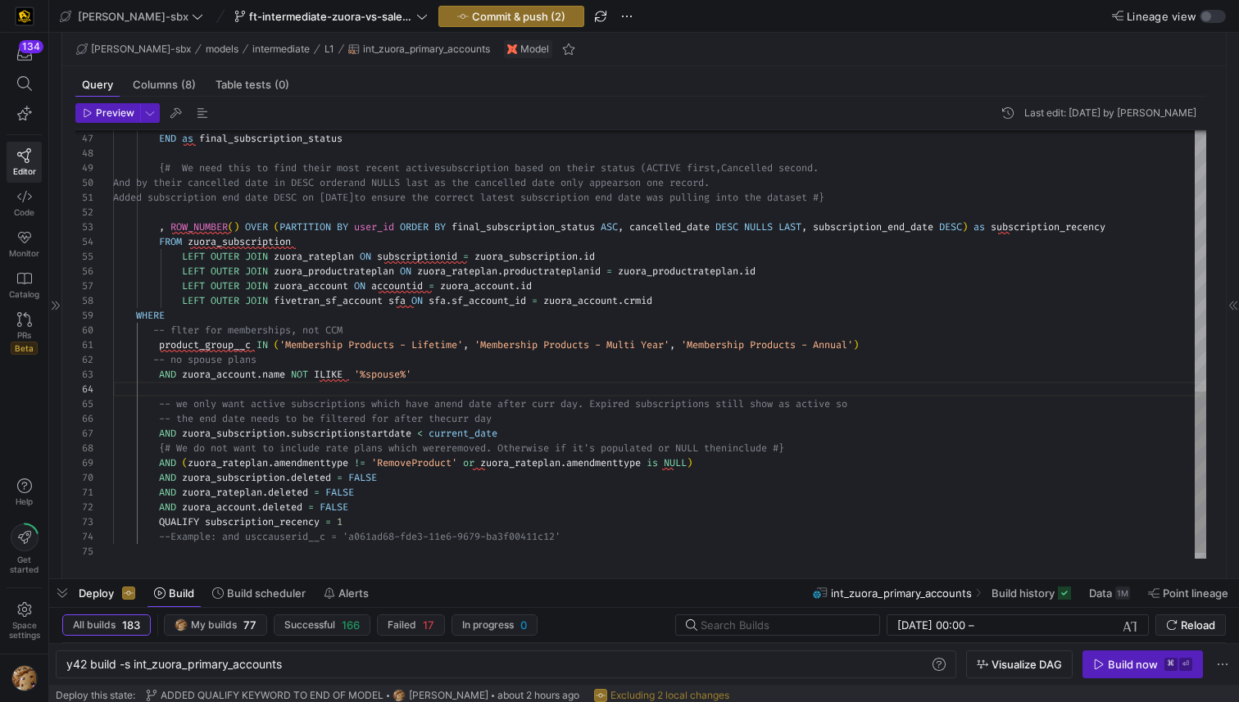
scroll to position [0, 766]
click at [928, 341] on div "ELSE 'CANCELLED' END as final_subscription_status {# We need this to find their…" at bounding box center [659, 6] width 1093 height 1134
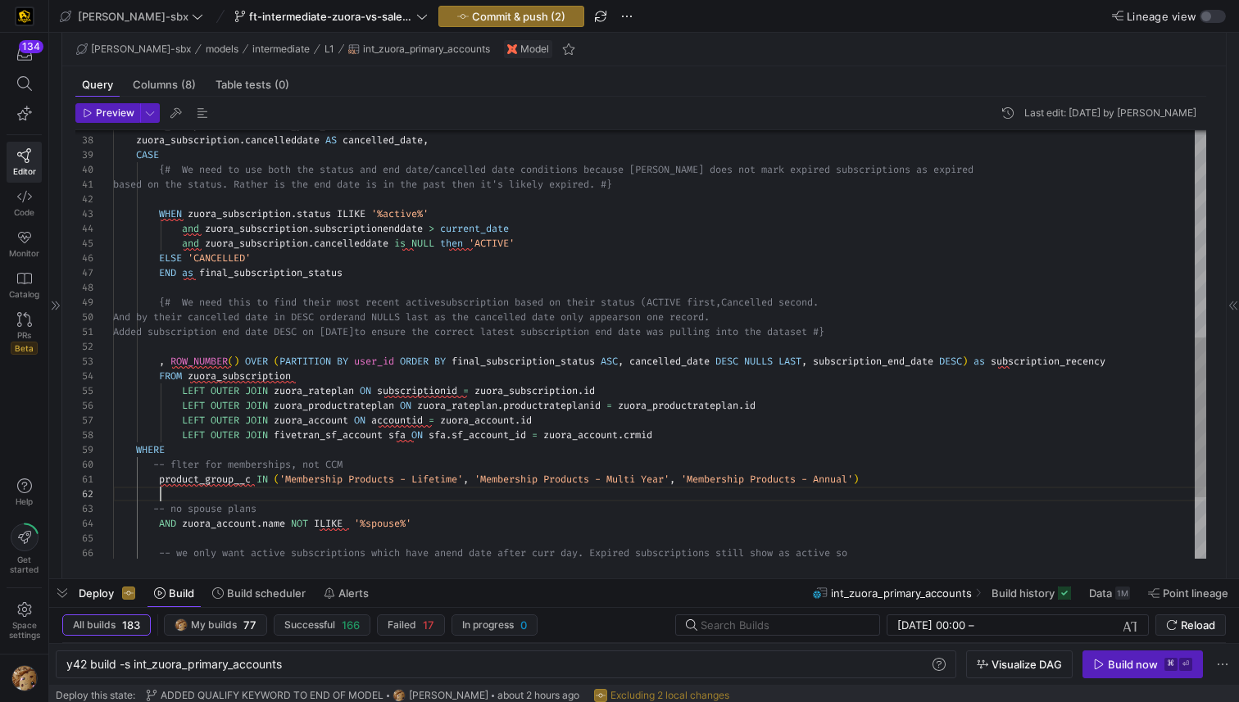
click at [182, 297] on div "{# We need this to find their most recent active subscription based on their st…" at bounding box center [659, 148] width 1093 height 1149
click at [157, 319] on div "-- We need this to find their most recent active s ubscription based on their s…" at bounding box center [659, 148] width 1093 height 1149
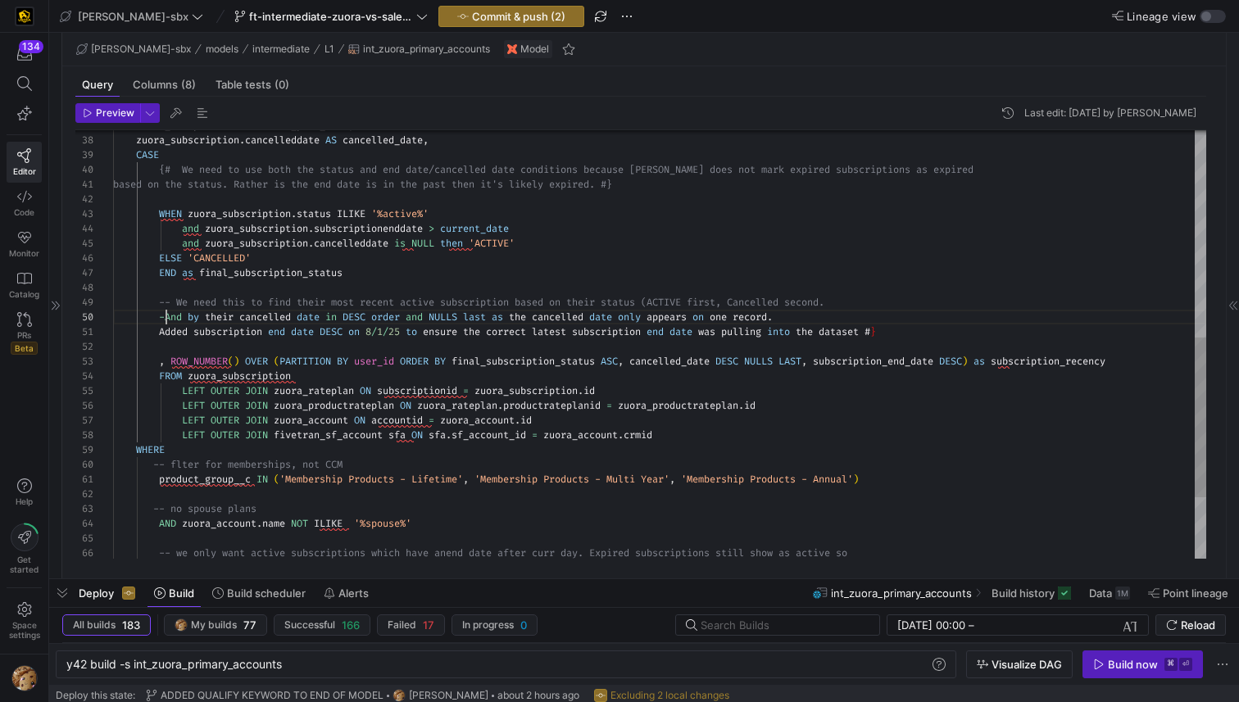
scroll to position [133, 65]
click at [158, 334] on div "-- We need this to find their most recent active s ubscription based on their s…" at bounding box center [659, 148] width 1093 height 1149
click at [940, 333] on div "-- We need this to find their most recent active s ubscription based on their s…" at bounding box center [659, 148] width 1093 height 1149
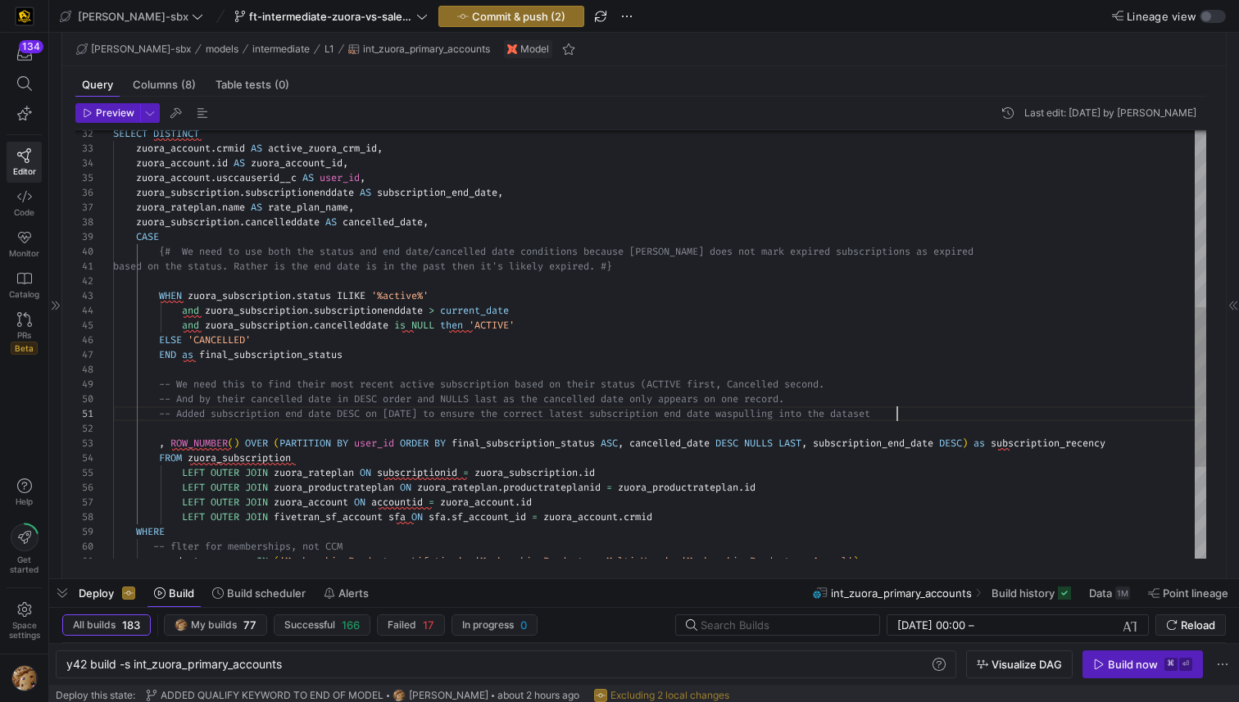
click at [183, 252] on div "-- We need this to find their most recent active s ubscription based on their s…" at bounding box center [659, 230] width 1093 height 1149
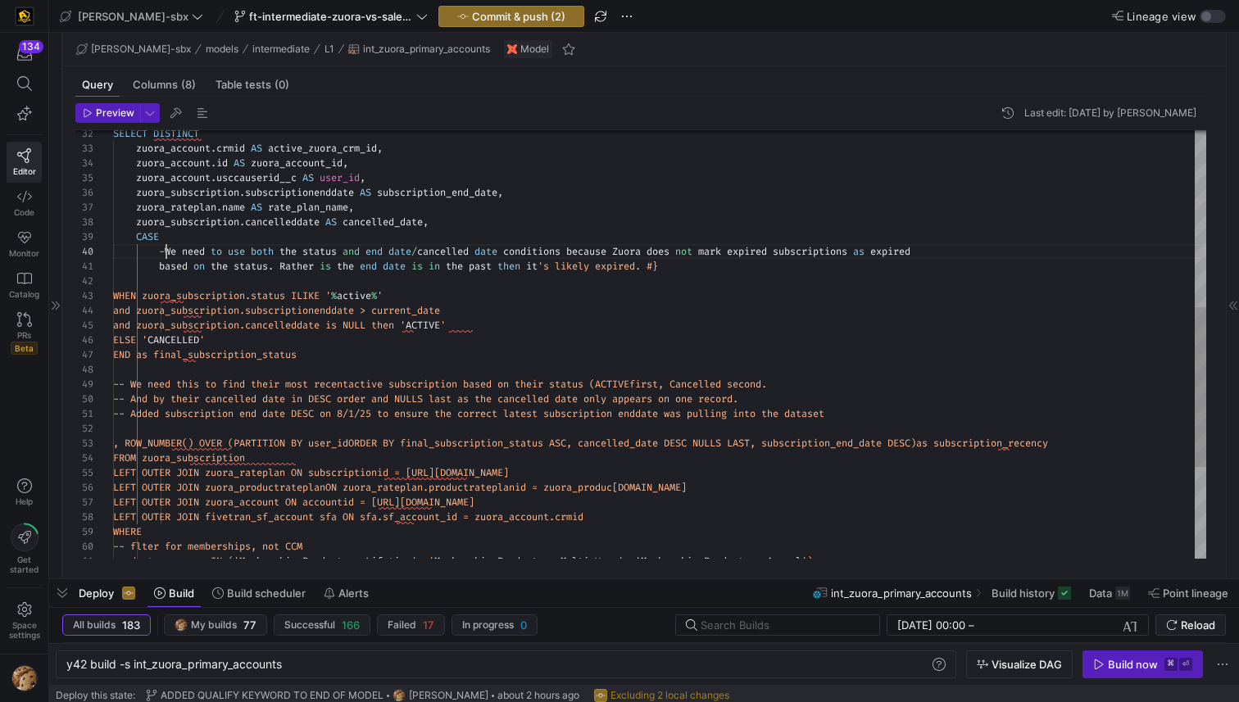
scroll to position [133, 65]
drag, startPoint x: 696, startPoint y: 268, endPoint x: 664, endPoint y: 251, distance: 36.3
click at [696, 270] on div "-- We need this to find their most recent active subscription based on their st…" at bounding box center [659, 230] width 1093 height 1149
click at [156, 264] on div "-- We need this to find their most recent active subscription based on their st…" at bounding box center [659, 230] width 1093 height 1149
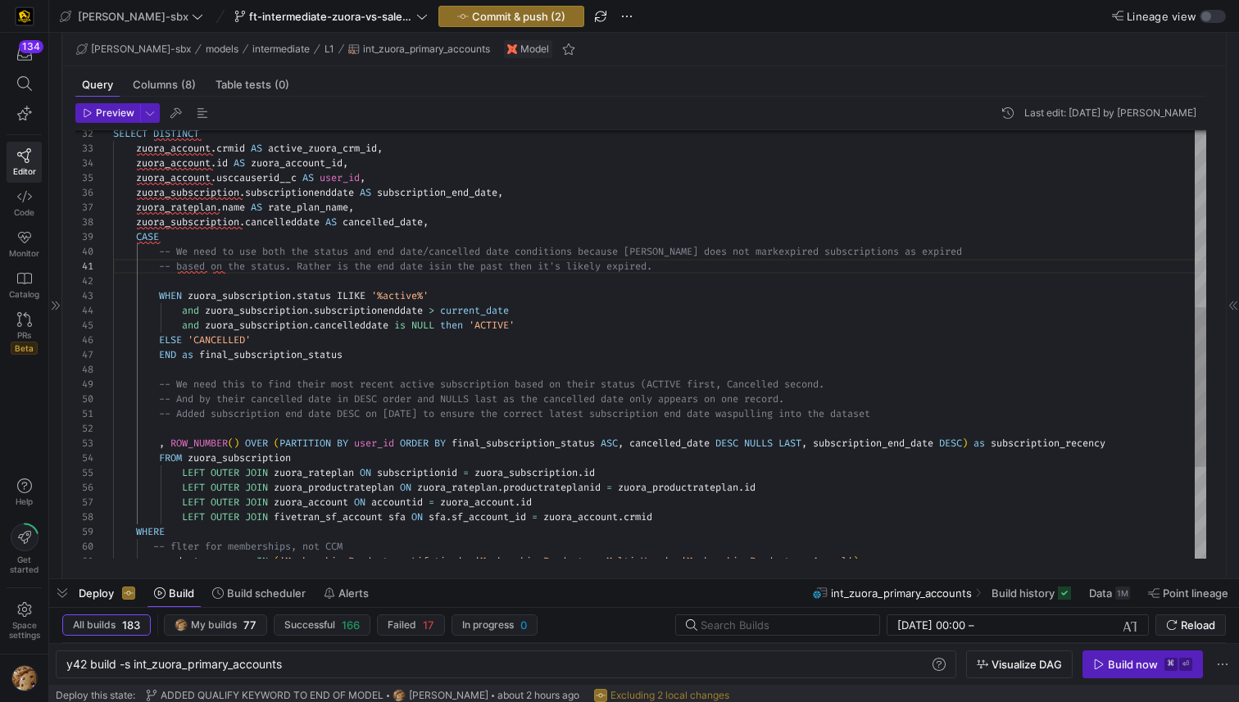
click at [233, 271] on div "-- We need this to find their most recent active s ubscription based on their s…" at bounding box center [659, 230] width 1093 height 1149
click at [222, 282] on div "-- We need this to find their most recent active s ubscription based on their s…" at bounding box center [659, 230] width 1093 height 1149
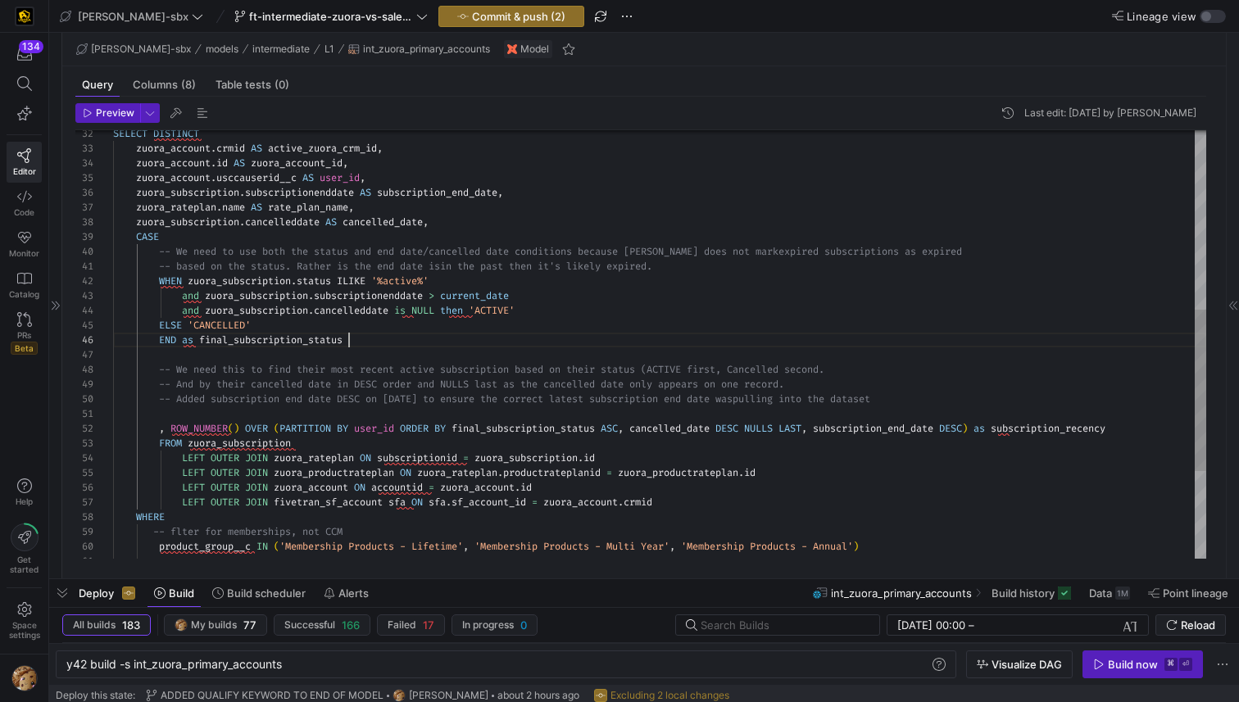
click at [463, 337] on div "-- We need this to find their most recent active s ubscription based on their s…" at bounding box center [659, 223] width 1093 height 1134
click at [204, 408] on div "-- We need this to find their most recent active s ubscription based on their s…" at bounding box center [659, 223] width 1093 height 1134
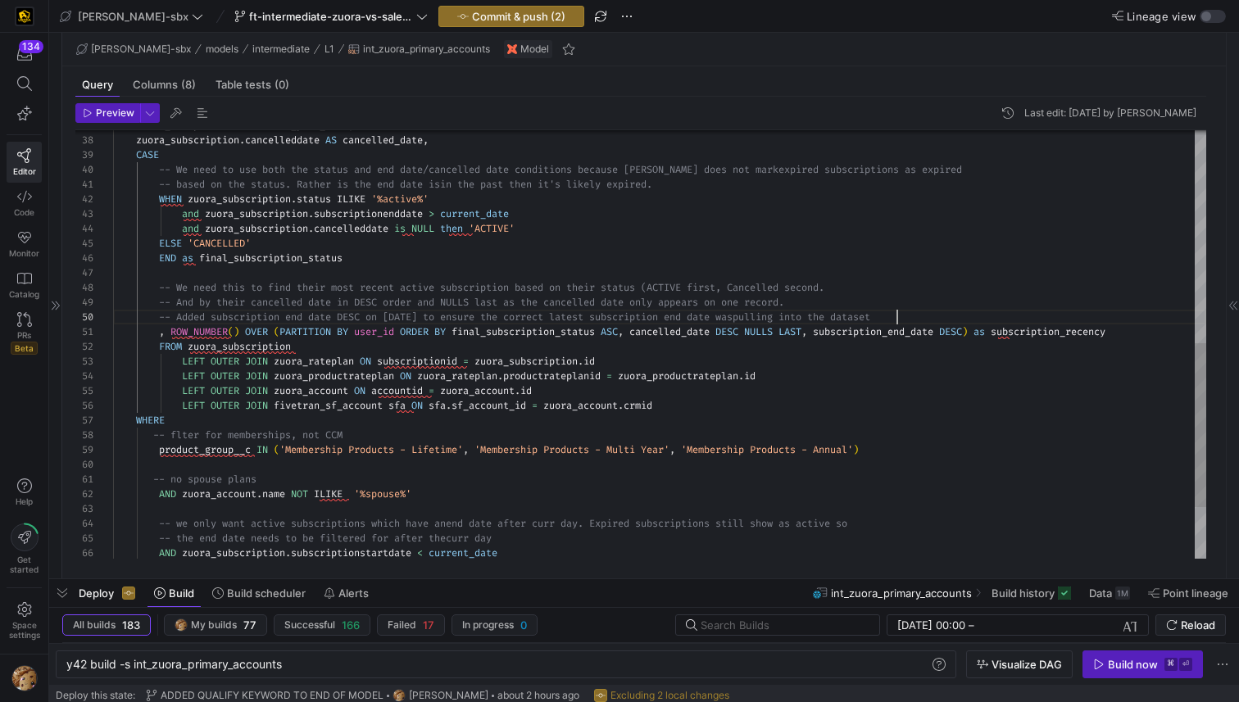
click at [708, 406] on div "-- We need this to find their most recent active s ubscription based on their s…" at bounding box center [659, 134] width 1093 height 1120
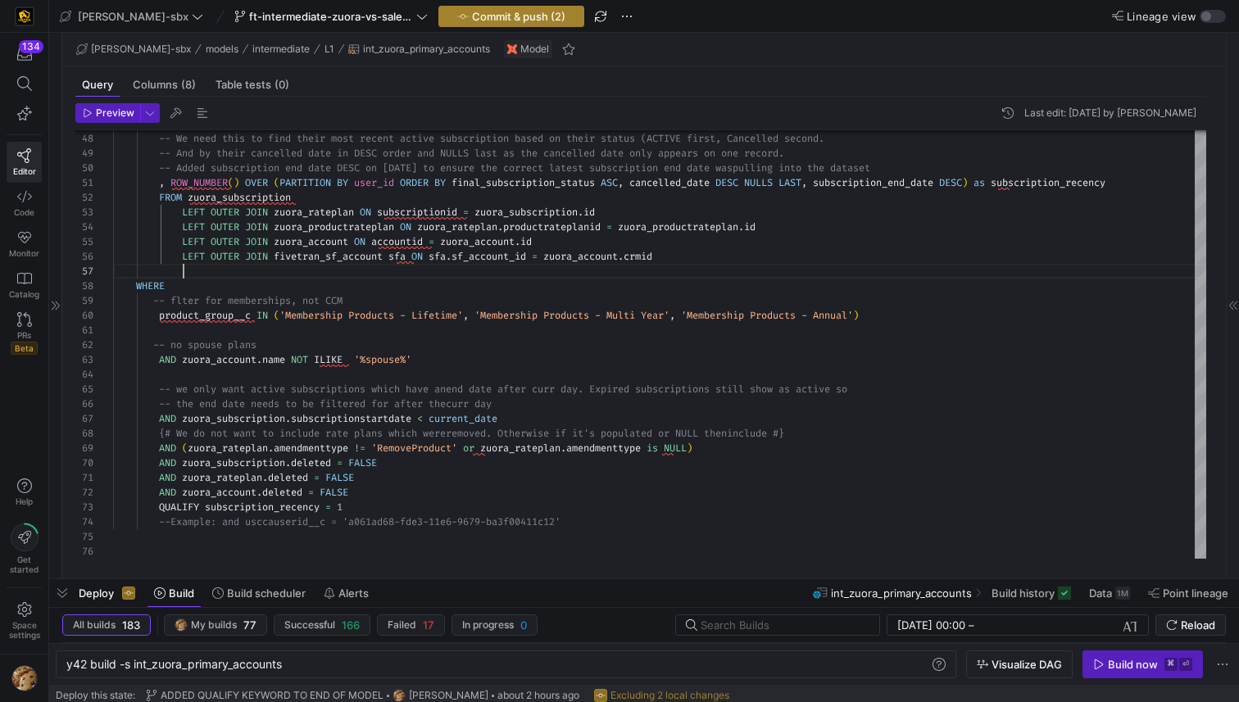
type textarea "n_status ASC, cancelled_date DESC NULLS LAST, subscription_end_date DESC) as su…"
click at [494, 6] on button "Commit & push (2)" at bounding box center [512, 16] width 146 height 21
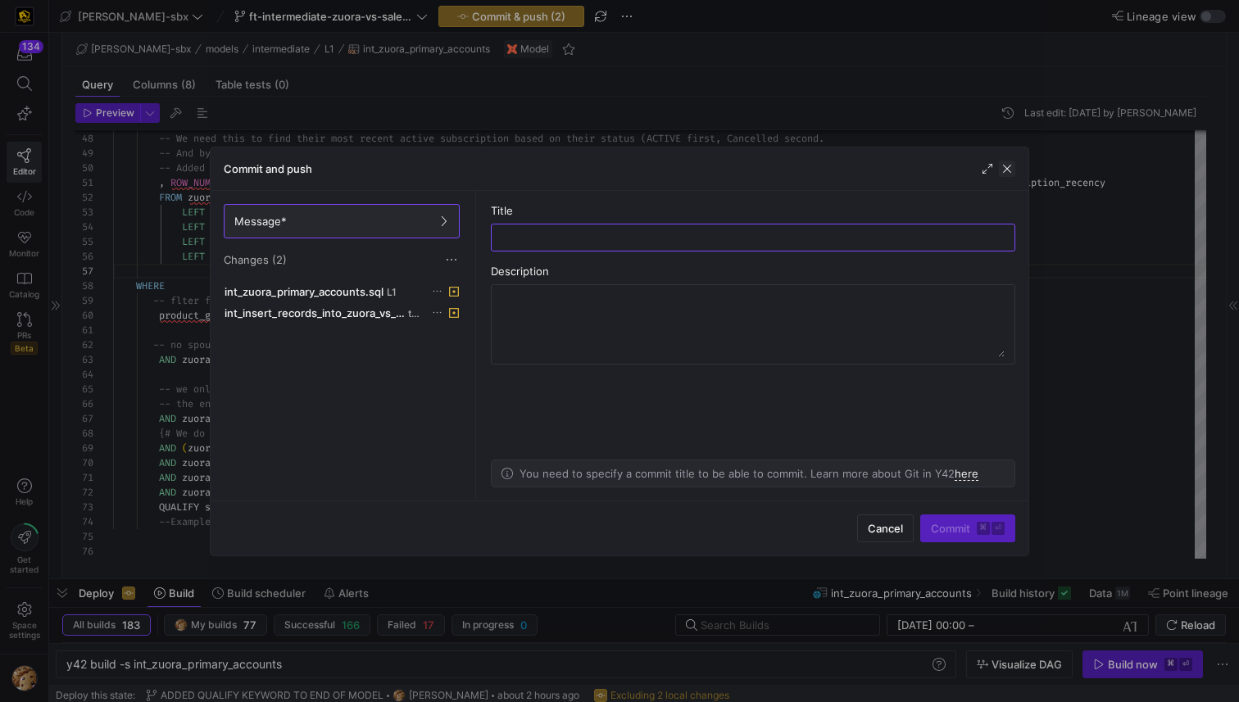
click at [1004, 168] on span "button" at bounding box center [1007, 169] width 16 height 16
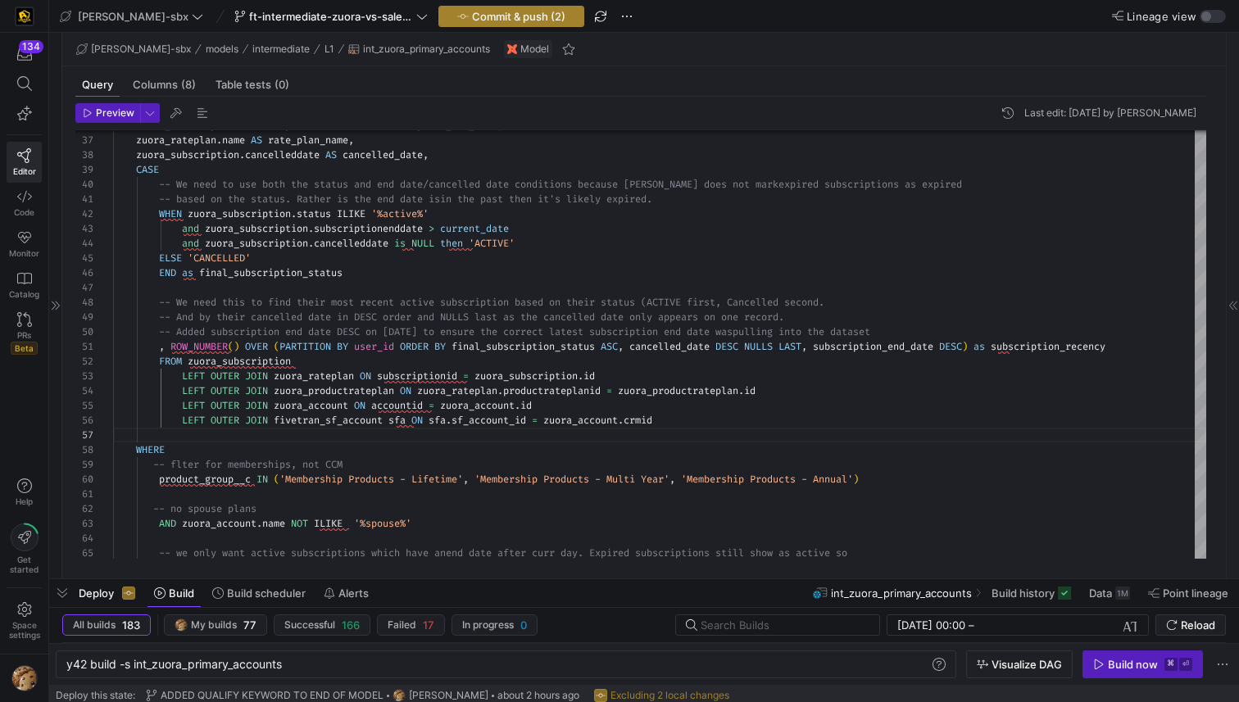
click at [489, 13] on span "Commit & push (2)" at bounding box center [518, 16] width 93 height 13
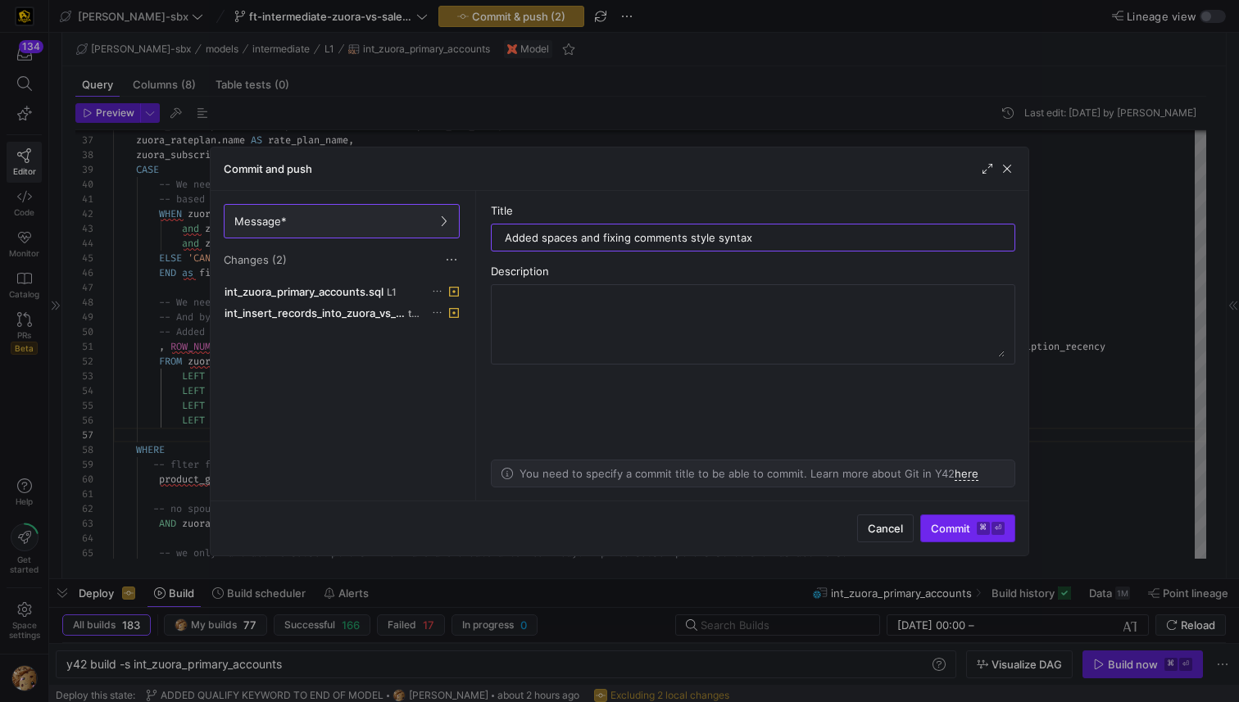
type input "Added spaces and fixing comments style syntax"
click at [935, 535] on span "submit" at bounding box center [967, 529] width 93 height 26
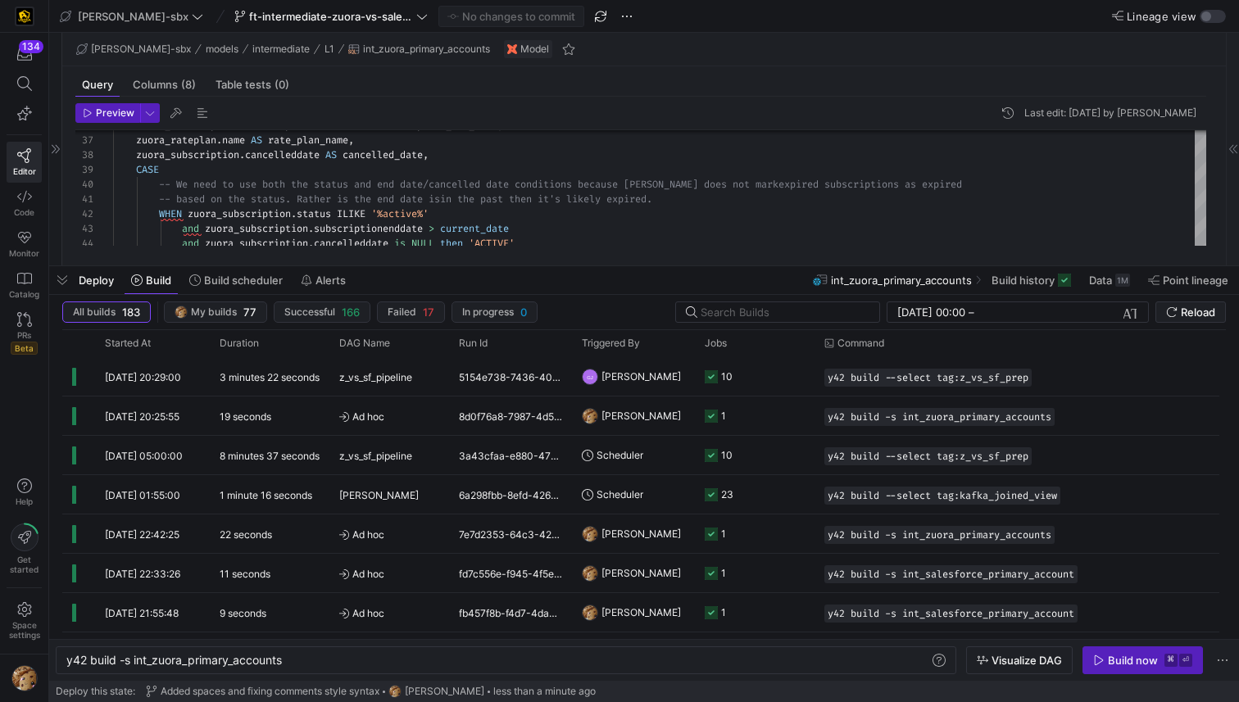
drag, startPoint x: 538, startPoint y: 580, endPoint x: 534, endPoint y: 256, distance: 324.6
click at [542, 263] on div at bounding box center [644, 266] width 1190 height 7
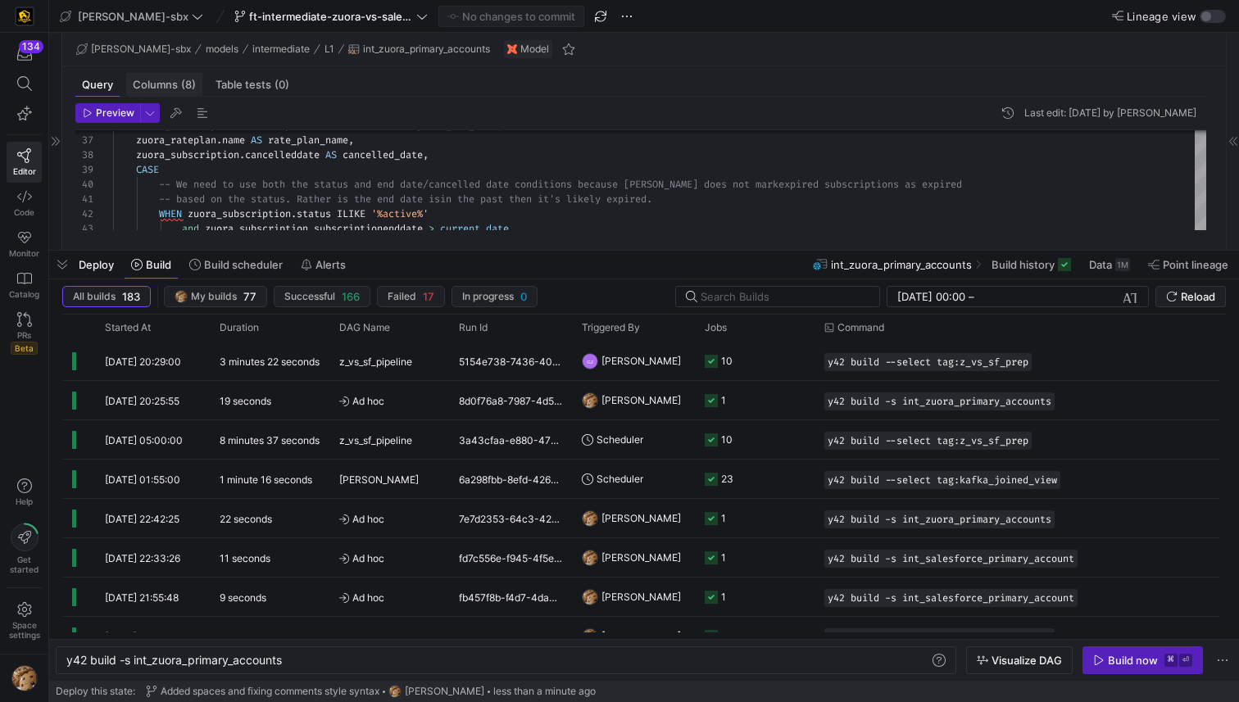
click at [168, 85] on span "Columns (8)" at bounding box center [164, 85] width 63 height 11
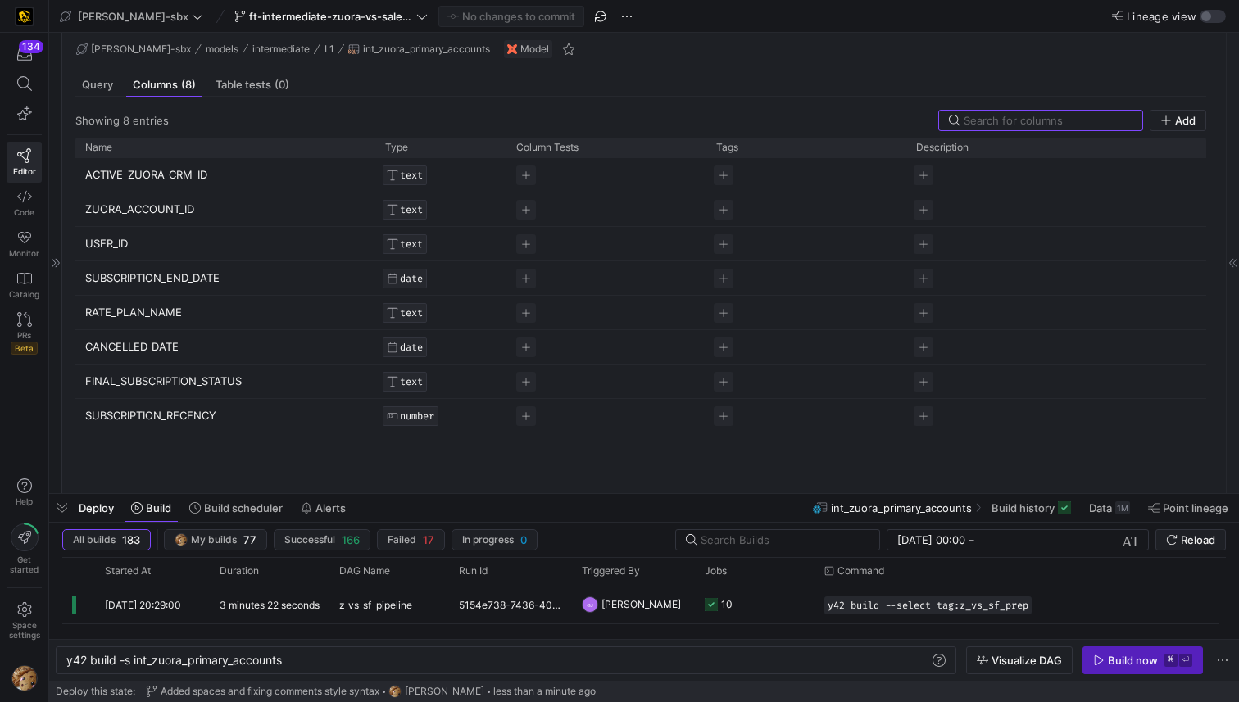
drag, startPoint x: 271, startPoint y: 252, endPoint x: 257, endPoint y: 475, distance: 223.4
click at [261, 491] on div at bounding box center [644, 494] width 1190 height 7
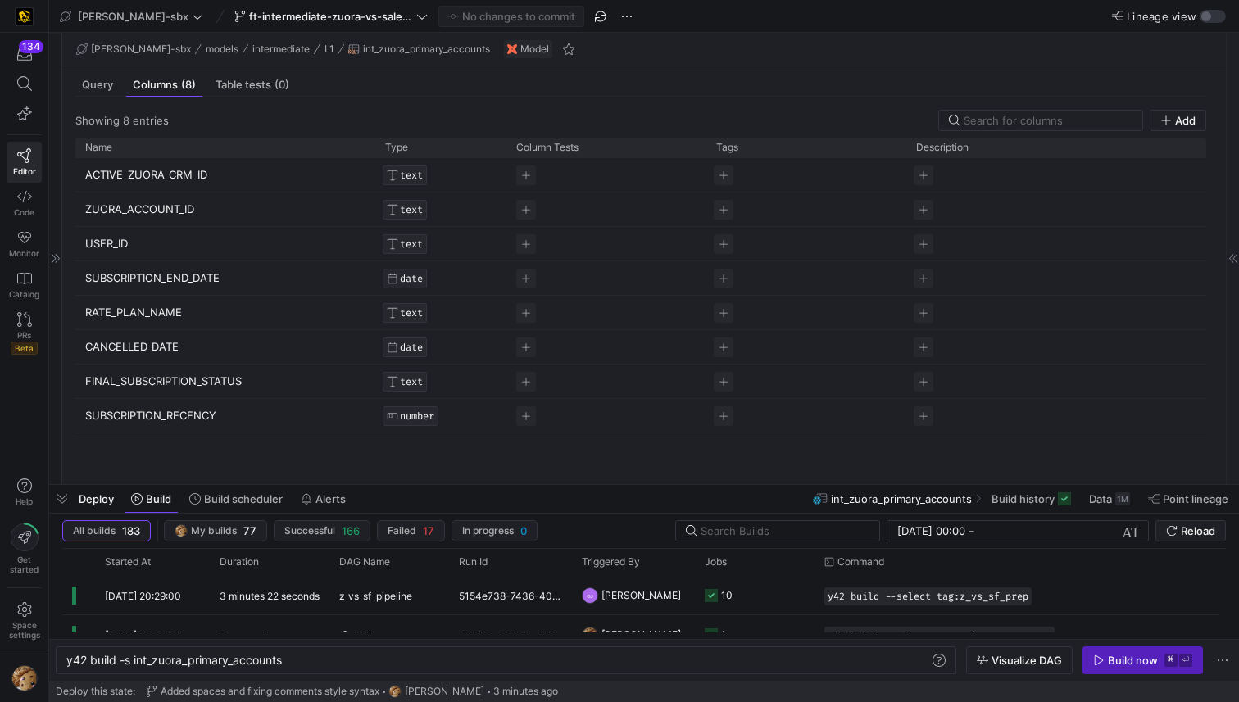
click at [52, 259] on icon at bounding box center [56, 259] width 10 height 10
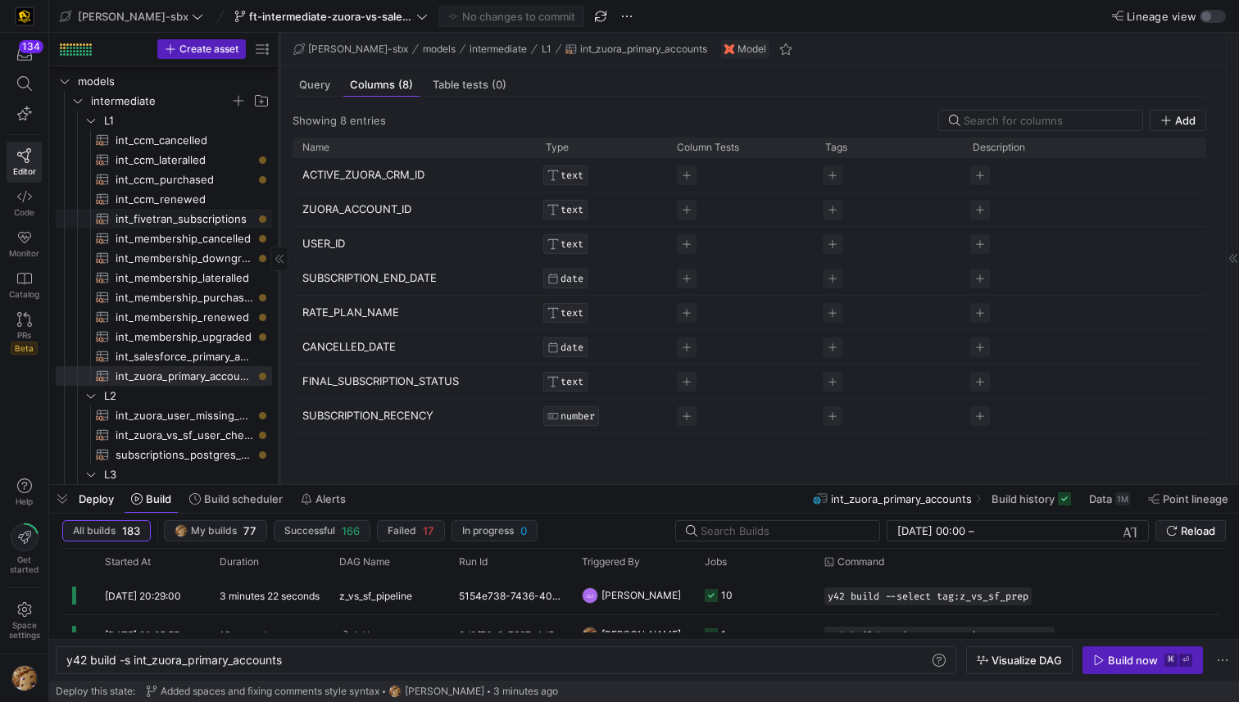
scroll to position [83, 0]
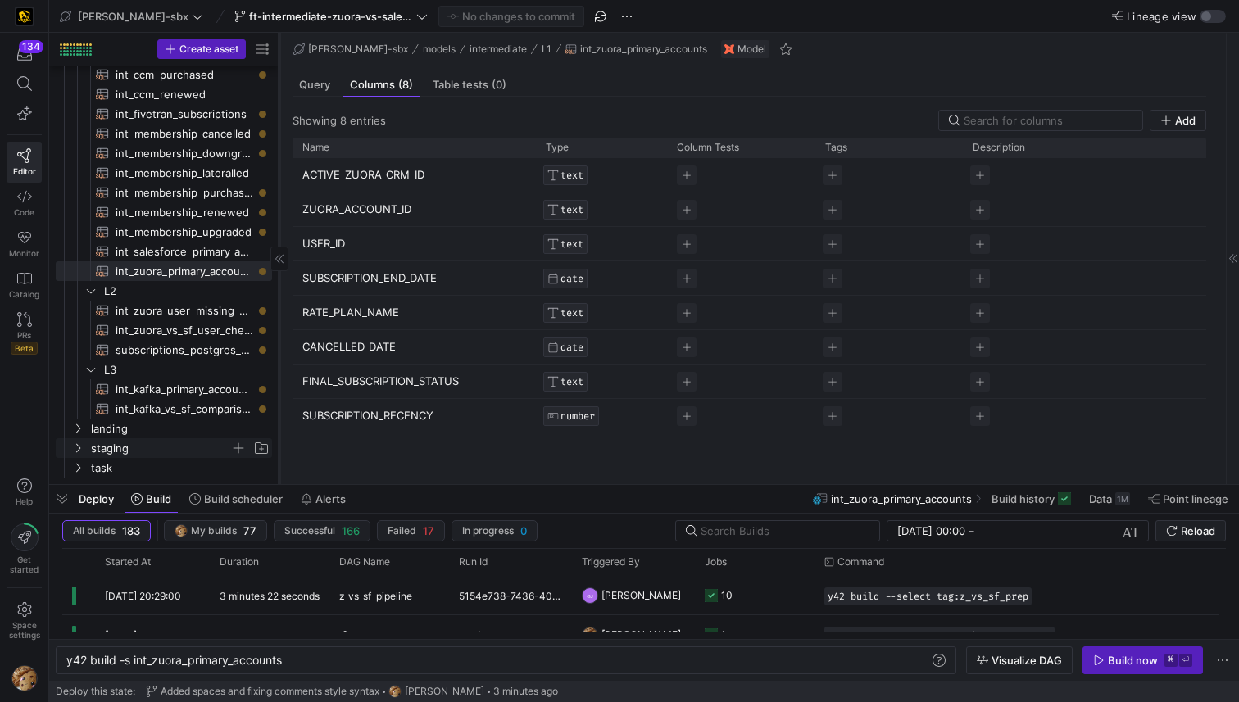
click at [123, 440] on span "staging" at bounding box center [160, 448] width 139 height 19
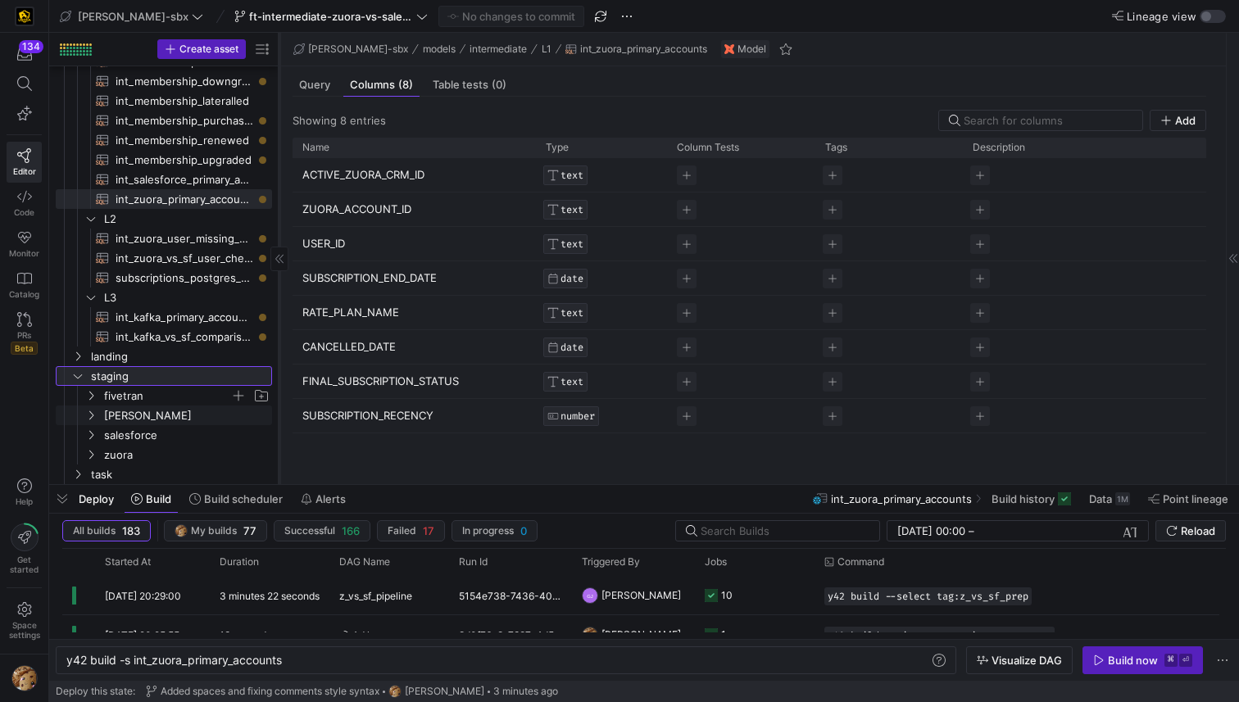
scroll to position [198, 0]
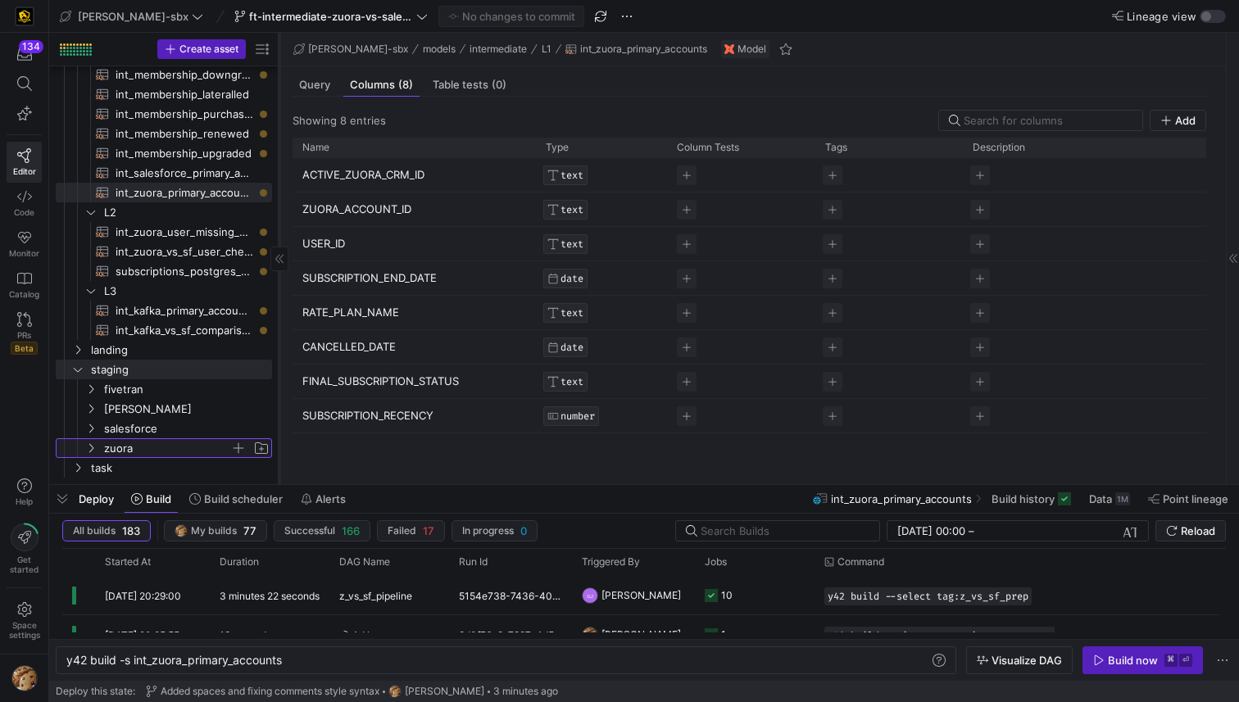
click at [91, 444] on icon "Press SPACE to select this row." at bounding box center [90, 448] width 11 height 10
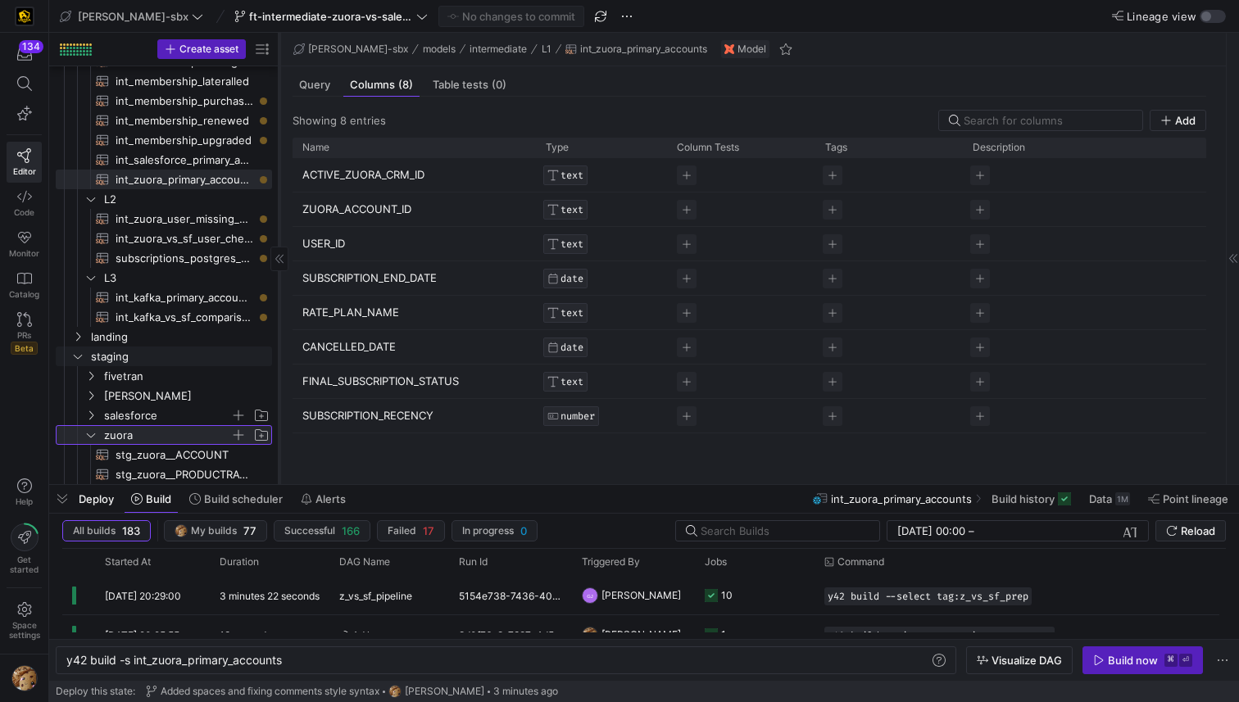
scroll to position [270, 0]
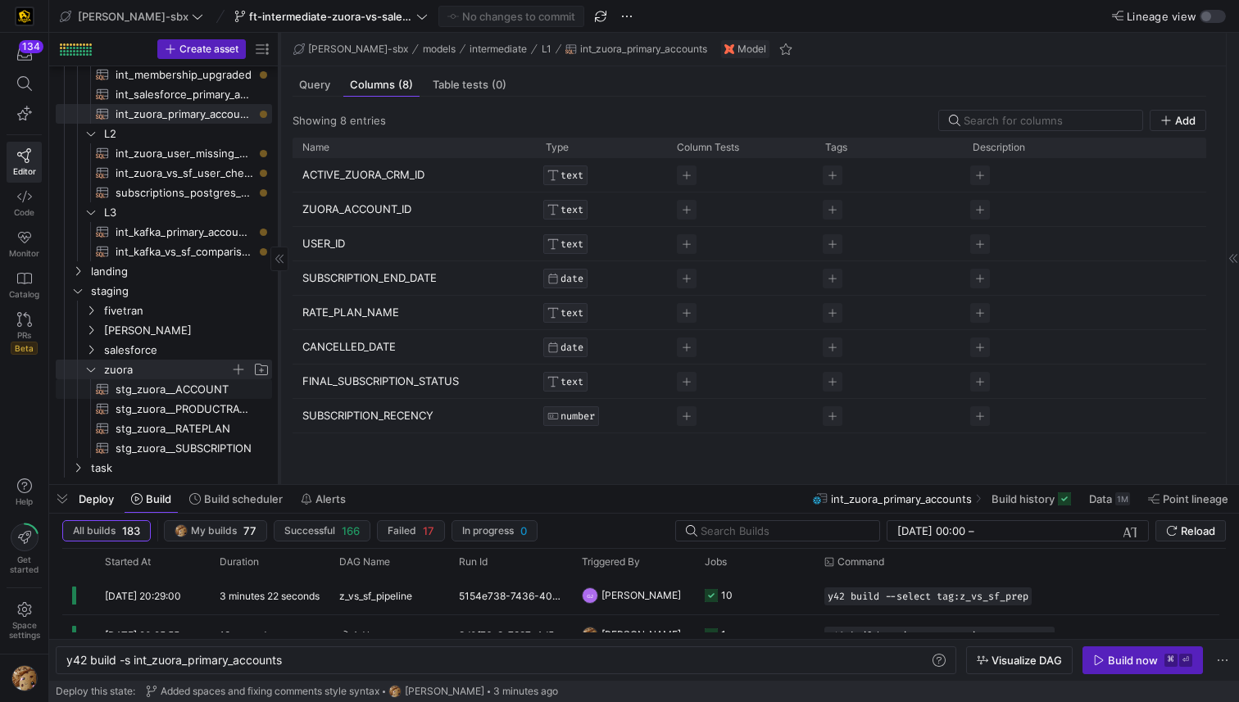
click at [177, 389] on span "stg_zuora__ACCOUNT​​​​​​​​​​" at bounding box center [185, 389] width 138 height 19
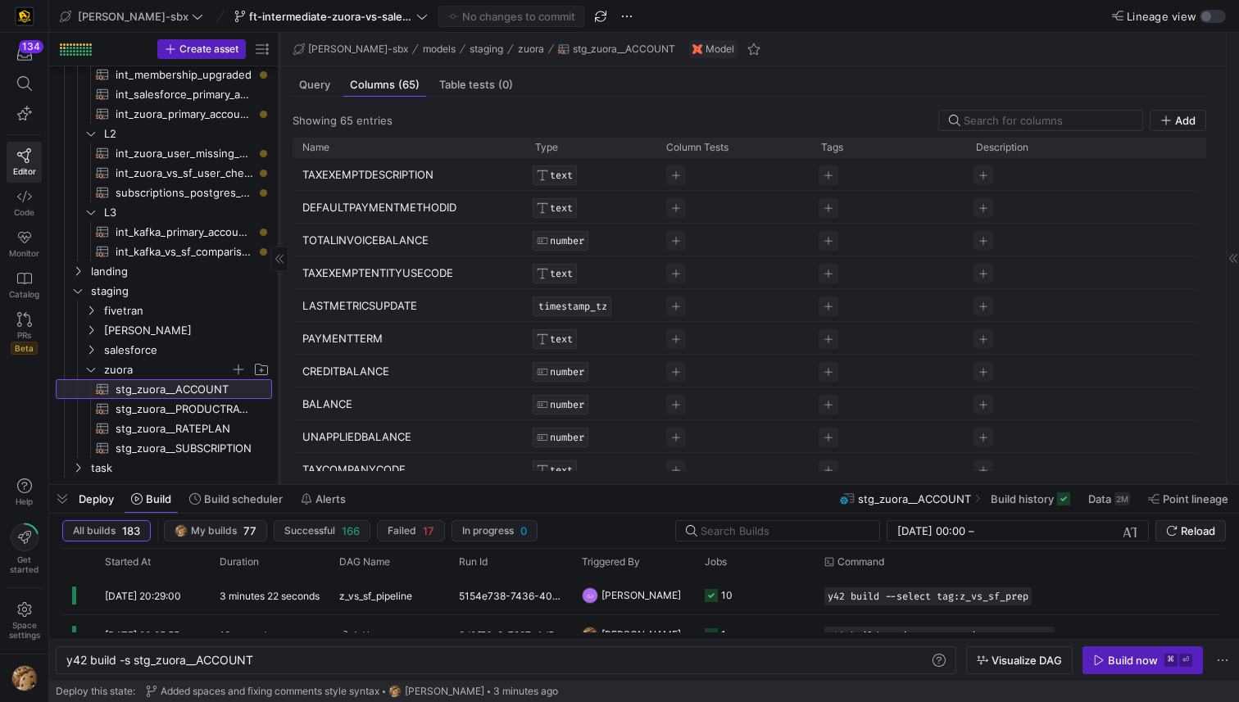
type textarea "y42 build -s stg_zuora__ACCOUNT"
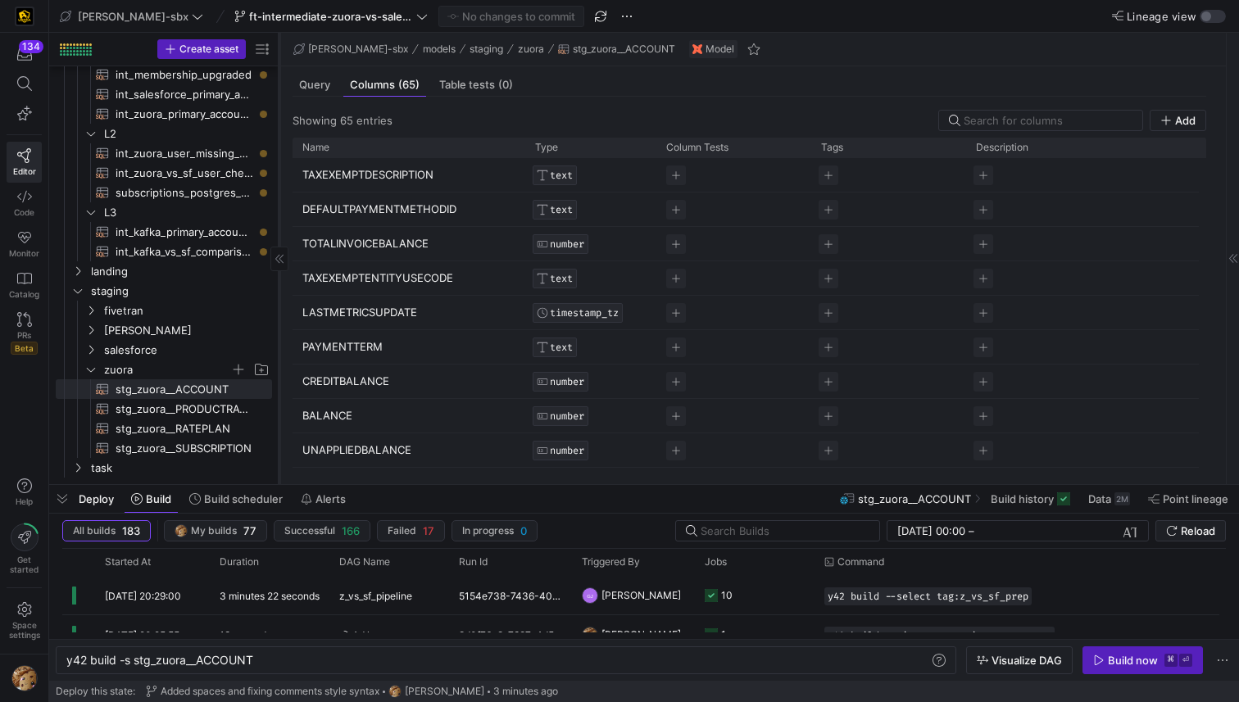
drag, startPoint x: 320, startPoint y: 84, endPoint x: 334, endPoint y: 98, distance: 19.7
click at [321, 84] on span "Query" at bounding box center [314, 85] width 31 height 11
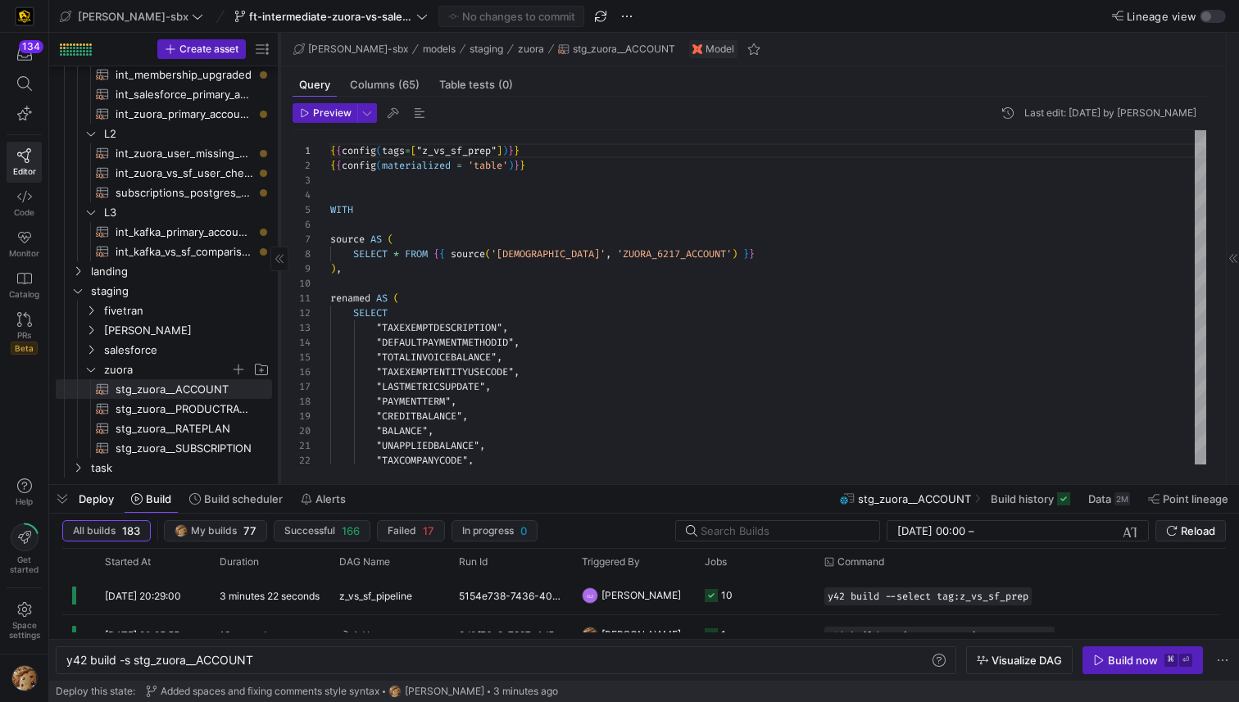
scroll to position [148, 0]
click at [330, 117] on span "Preview" at bounding box center [332, 112] width 39 height 11
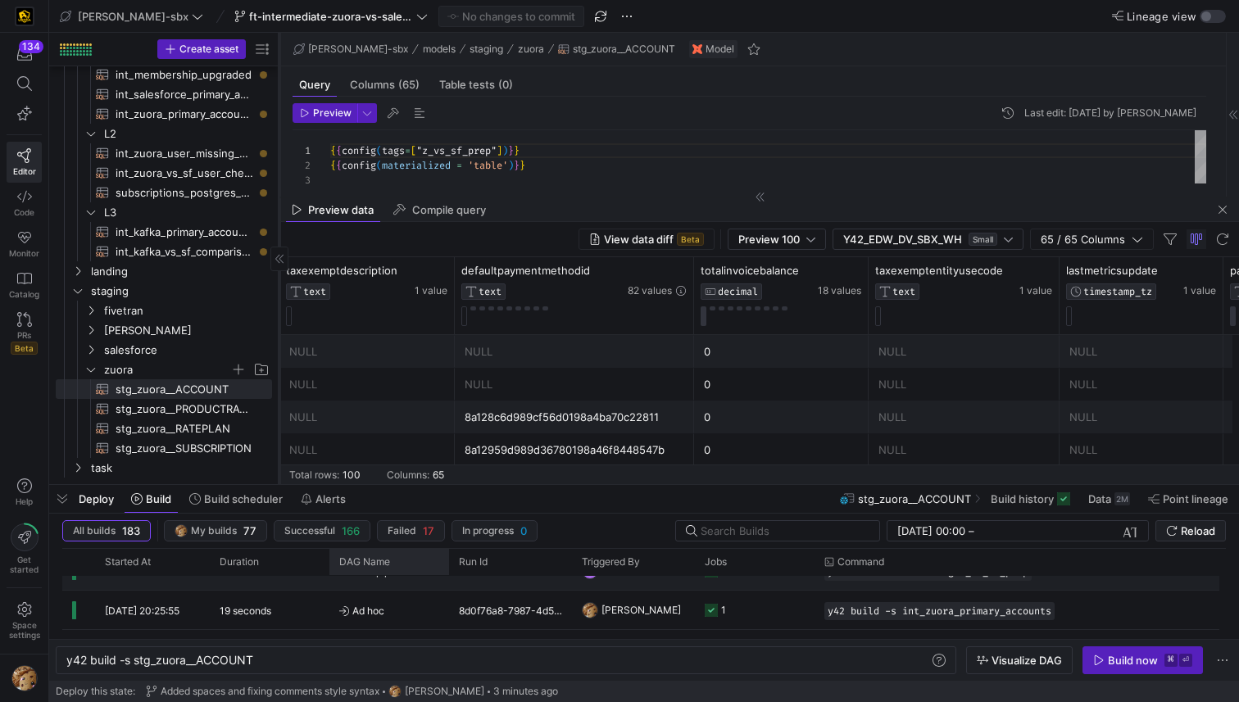
scroll to position [27, 0]
click at [791, 391] on div "0" at bounding box center [781, 385] width 155 height 32
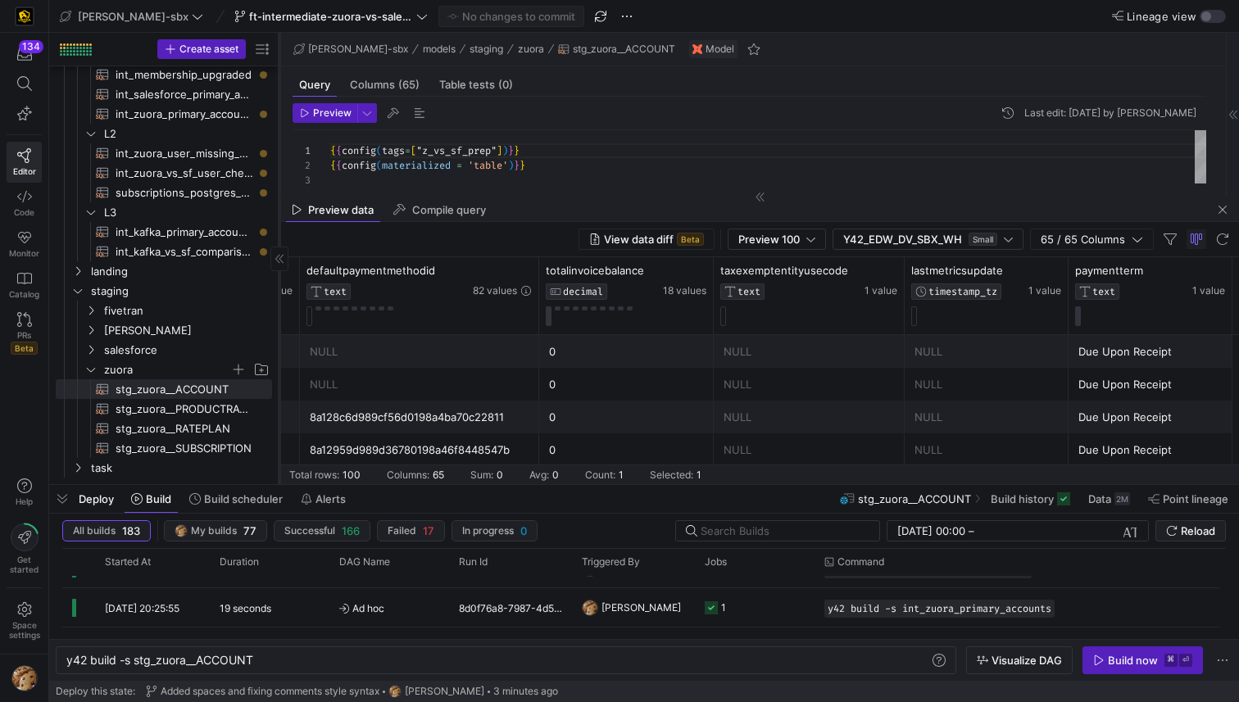
scroll to position [0, 319]
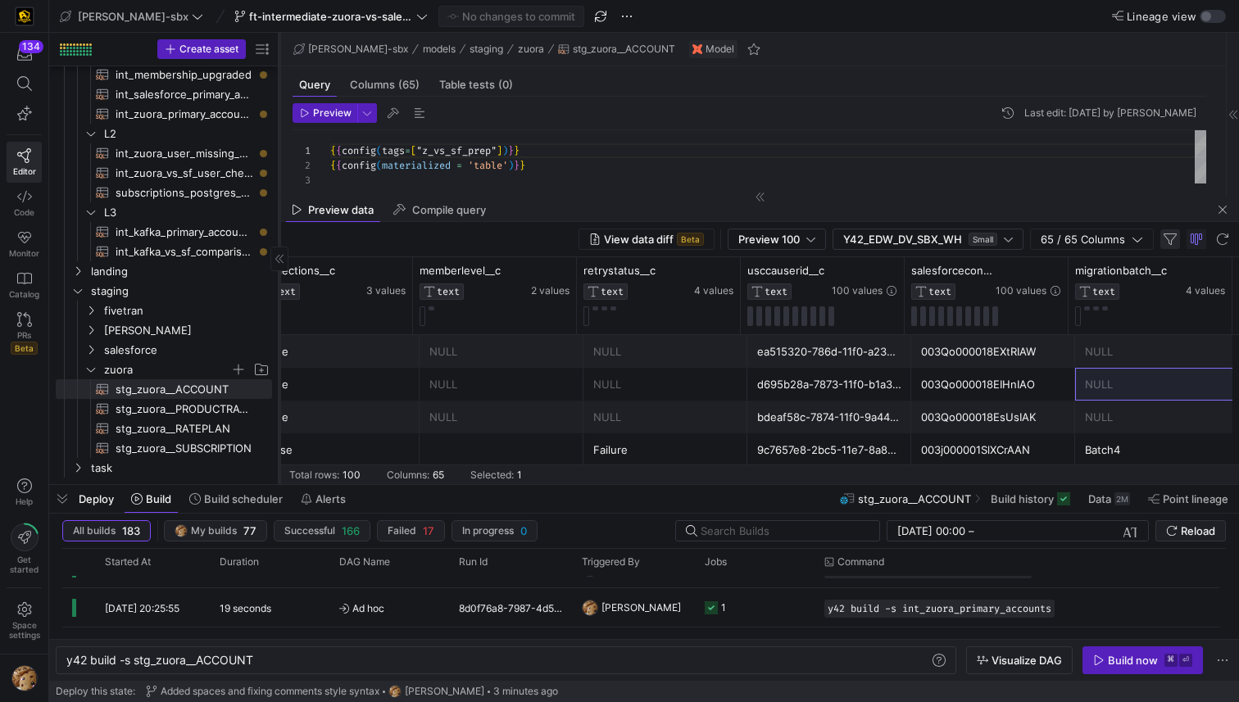
click at [1119, 240] on span "button" at bounding box center [1171, 239] width 20 height 20
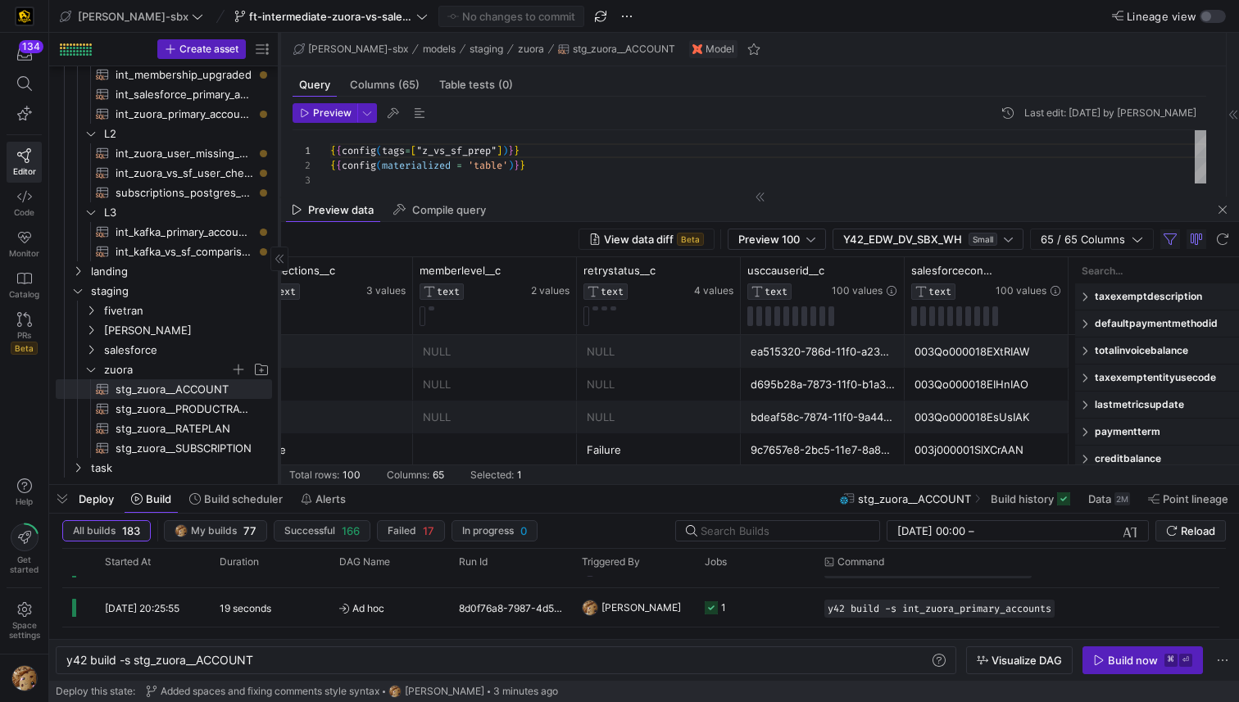
click at [1119, 270] on input "Filter Columns Input" at bounding box center [1157, 270] width 151 height 33
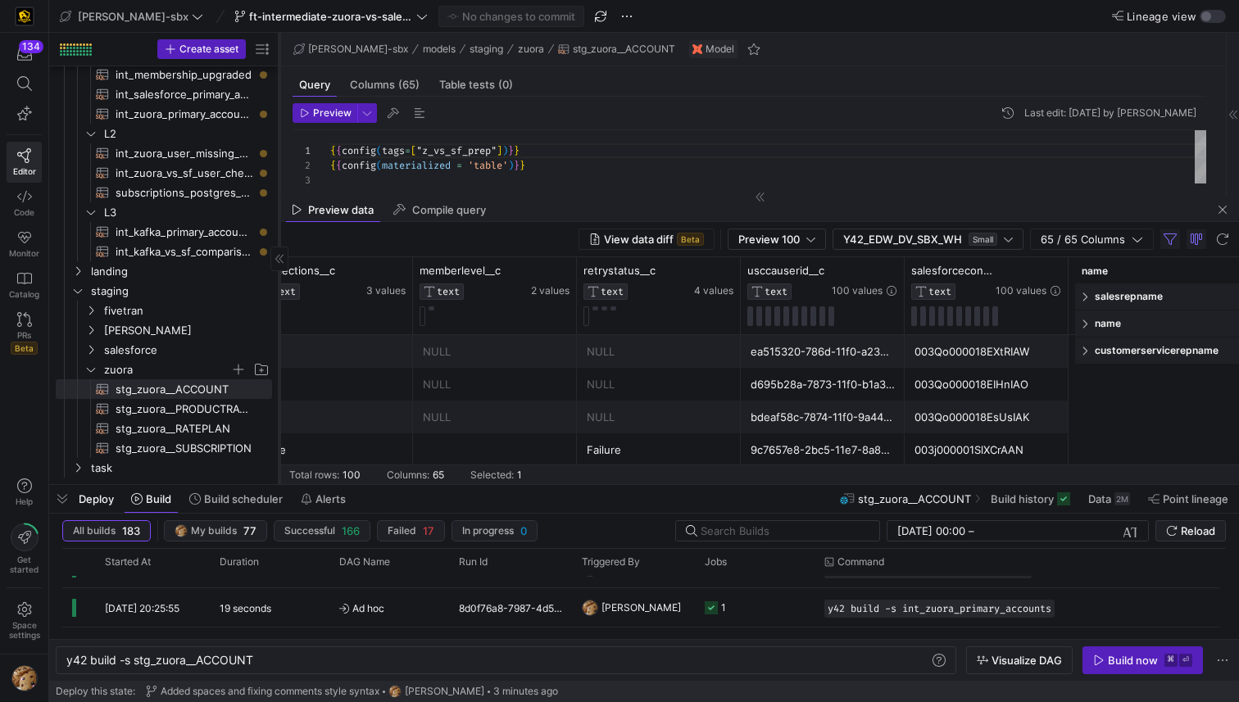
type input "name"
click at [1119, 314] on div "name" at bounding box center [1157, 324] width 164 height 26
click at [1119, 432] on button "Apply" at bounding box center [1208, 429] width 50 height 21
click at [1119, 366] on div "Contains" at bounding box center [1151, 361] width 131 height 13
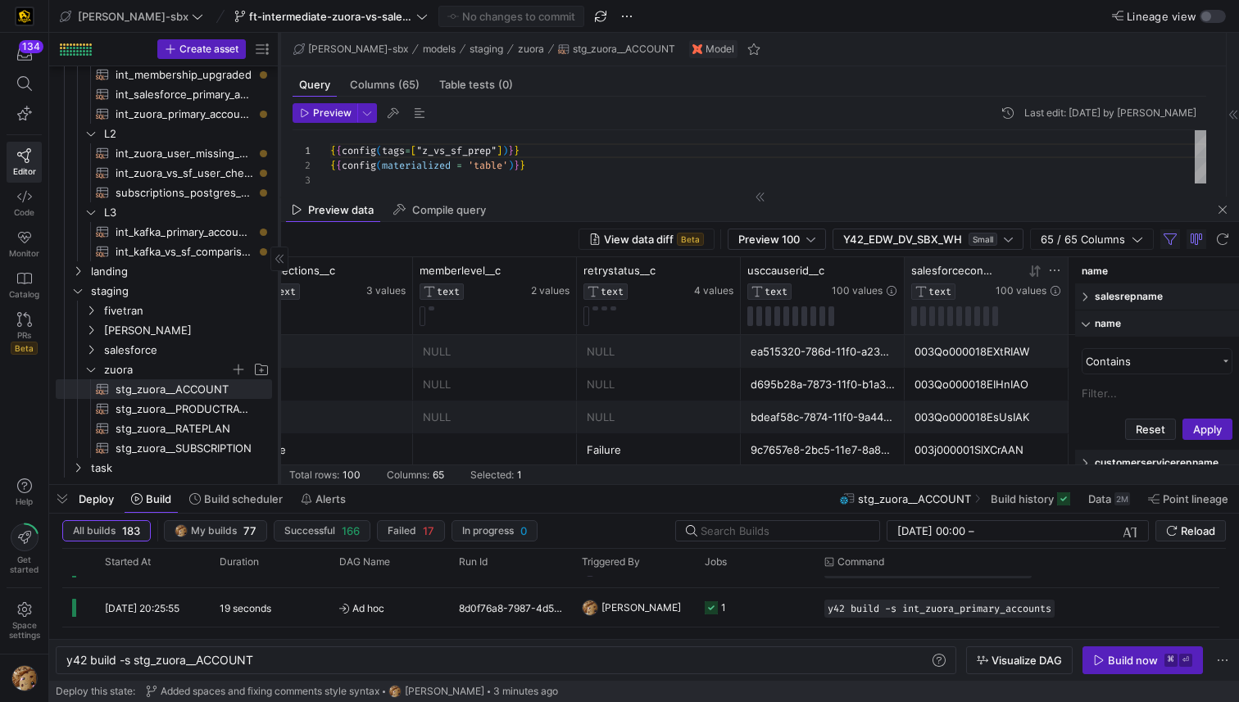
click at [1049, 294] on div "100 values" at bounding box center [1029, 290] width 66 height 11
drag, startPoint x: 1116, startPoint y: 385, endPoint x: 1113, endPoint y: 394, distance: 9.6
click at [1116, 388] on input "Filter Value" at bounding box center [1157, 393] width 151 height 25
type input "spouse"
click at [1119, 503] on button "Apply" at bounding box center [1208, 513] width 50 height 21
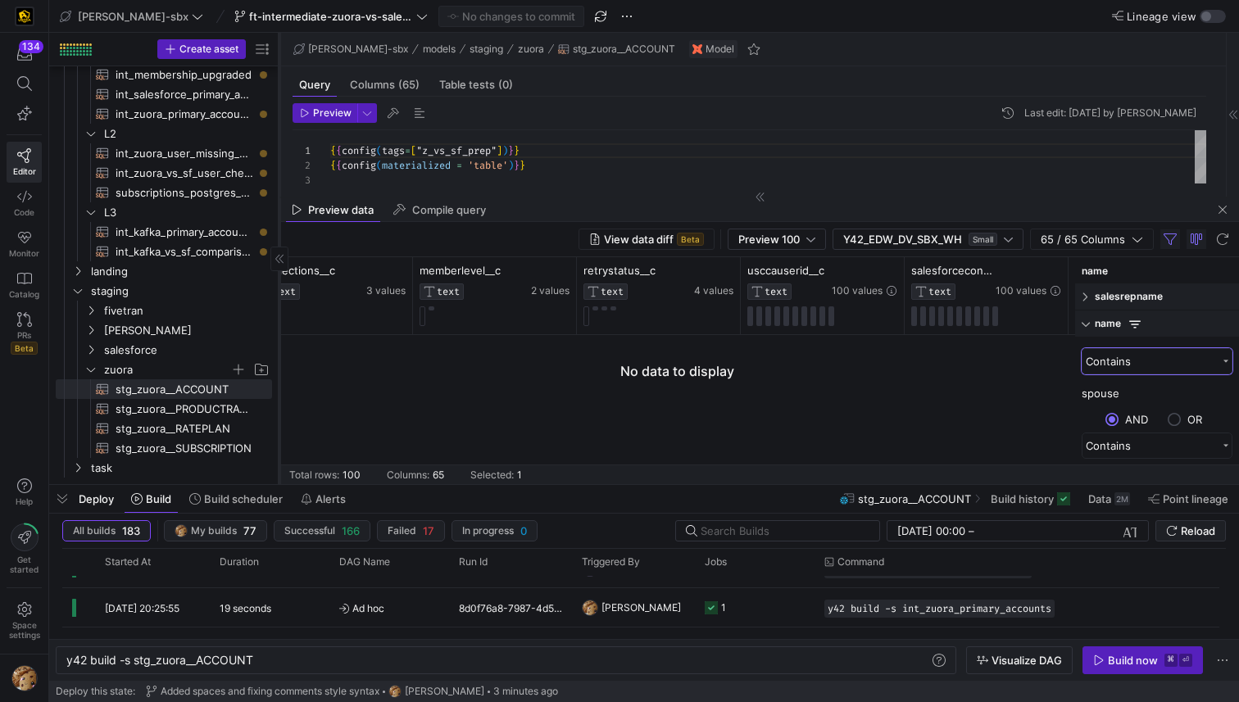
click at [1119, 358] on div "Contains" at bounding box center [1151, 361] width 131 height 13
click at [1119, 286] on span "Contains" at bounding box center [1108, 287] width 45 height 13
click at [925, 407] on div at bounding box center [677, 409] width 796 height 149
click at [1093, 303] on div "salesrepname" at bounding box center [1157, 297] width 164 height 26
click at [1093, 299] on div "salesrepname" at bounding box center [1157, 297] width 164 height 26
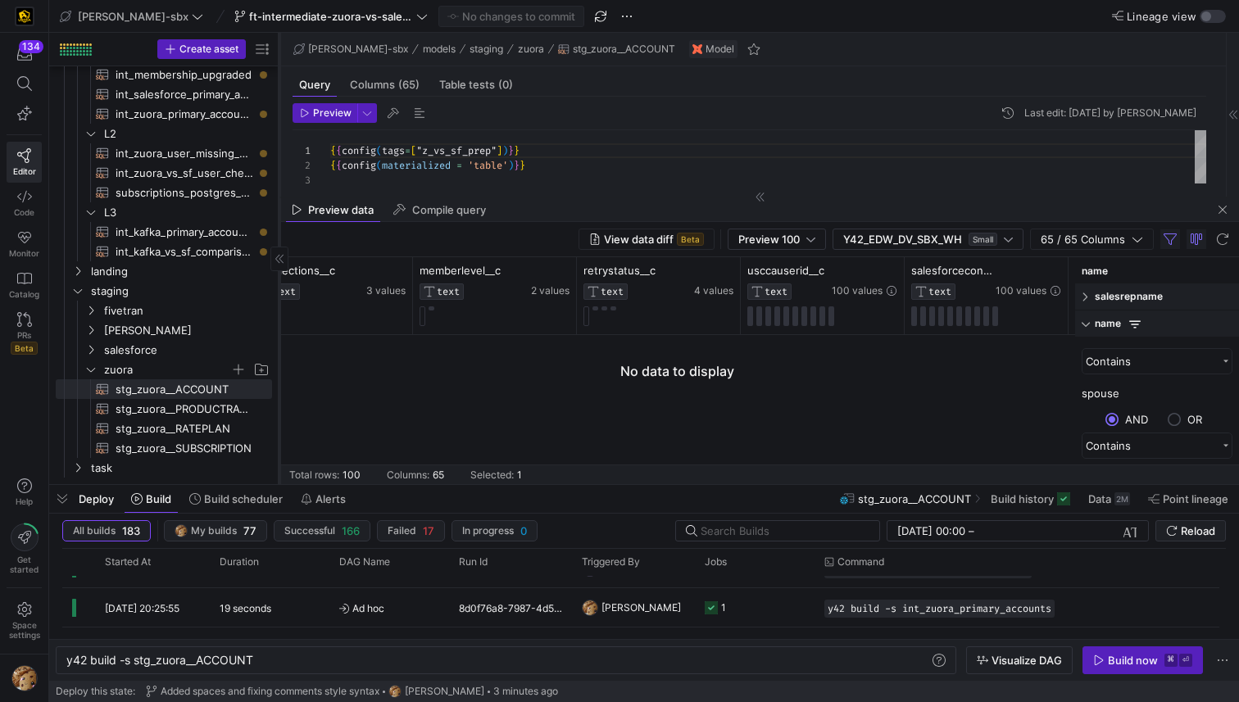
drag, startPoint x: 1188, startPoint y: 265, endPoint x: 1216, endPoint y: 253, distance: 30.9
click at [1119, 266] on input "name" at bounding box center [1157, 270] width 151 height 33
click at [1119, 247] on span "button" at bounding box center [1223, 239] width 20 height 20
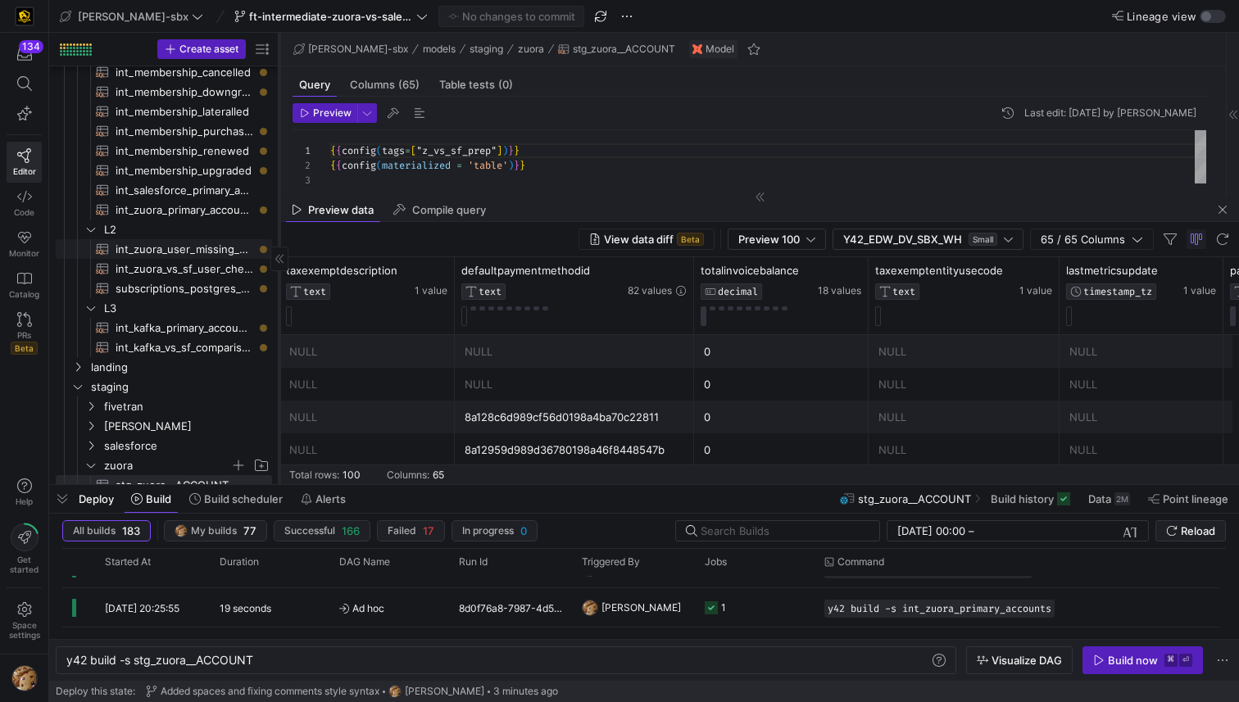
scroll to position [106, 0]
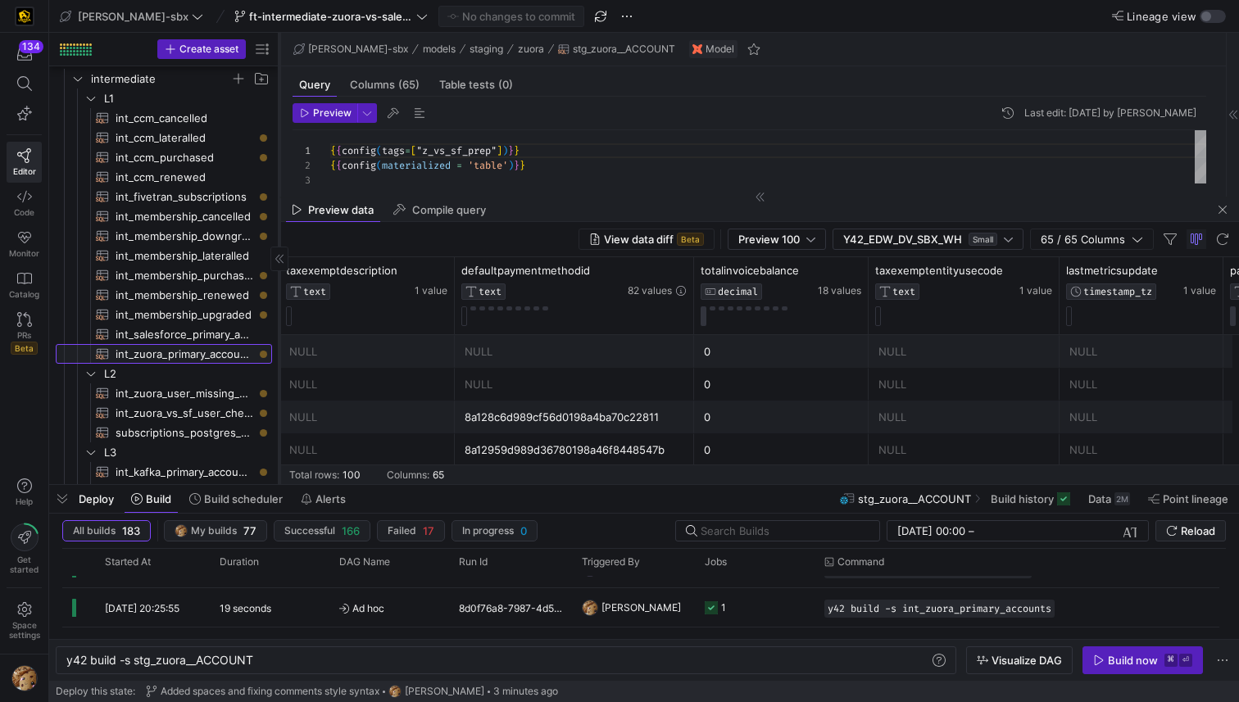
click at [162, 348] on span "int_zuora_primary_accounts​​​​​​​​​​" at bounding box center [185, 354] width 138 height 19
type textarea "y42 build -s int_zuora_primary_accounts"
type textarea "-- File Name: int_zuora_primary_accounts -- Created by: [PERSON_NAME] -- Last M…"
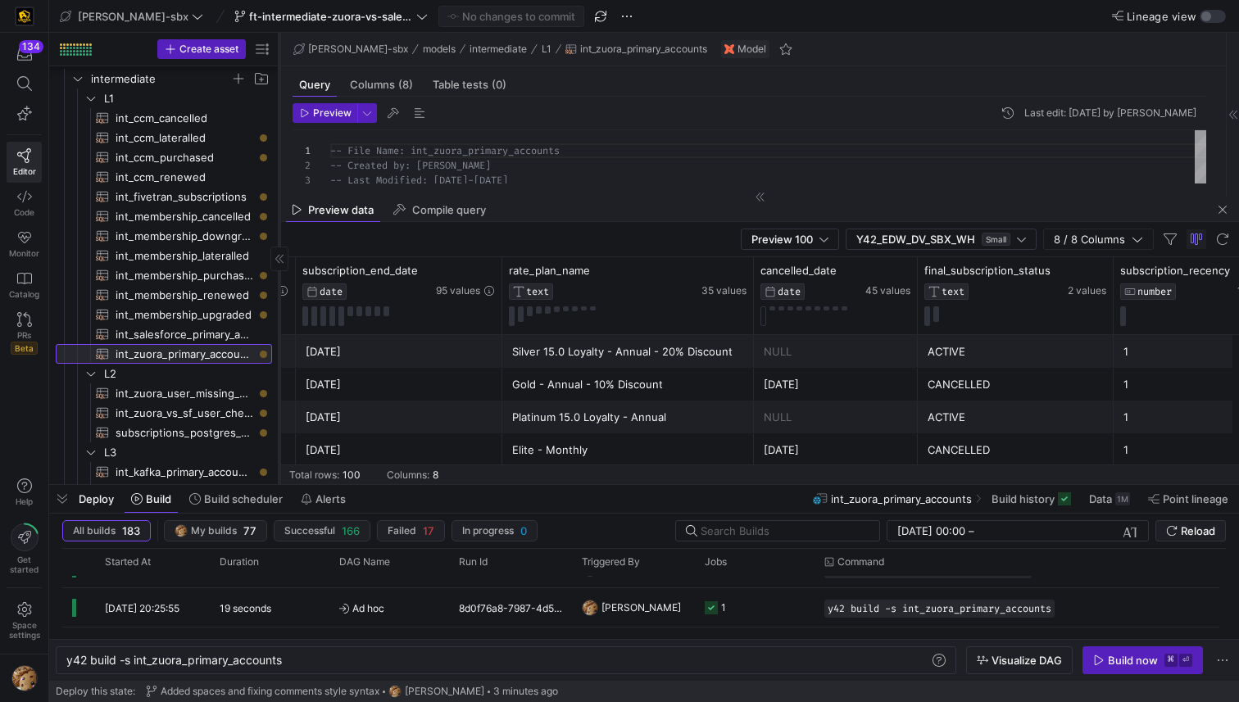
scroll to position [0, 674]
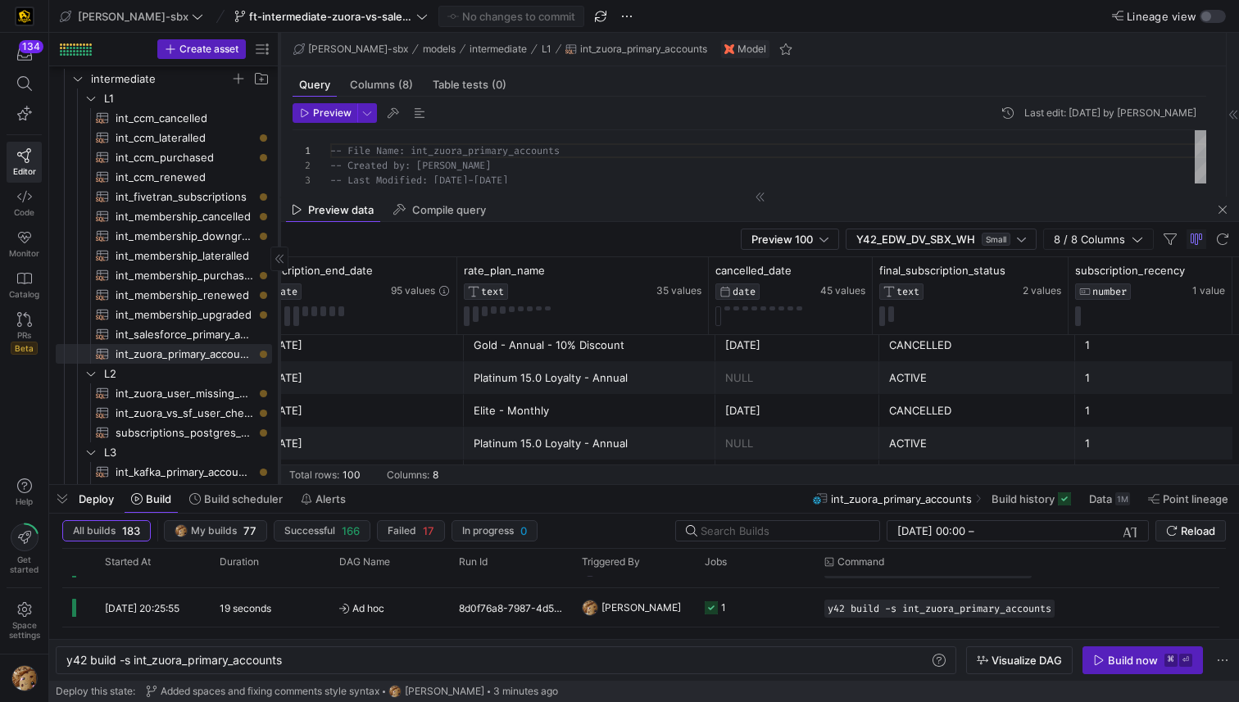
click at [587, 220] on div "Preview data Compile query" at bounding box center [759, 210] width 960 height 25
click at [598, 222] on div "Preview 100 Y42_EDW_DV_SBX_WH Small 8 / 8 Columns" at bounding box center [759, 239] width 960 height 35
click at [1119, 209] on span "button" at bounding box center [1223, 210] width 20 height 20
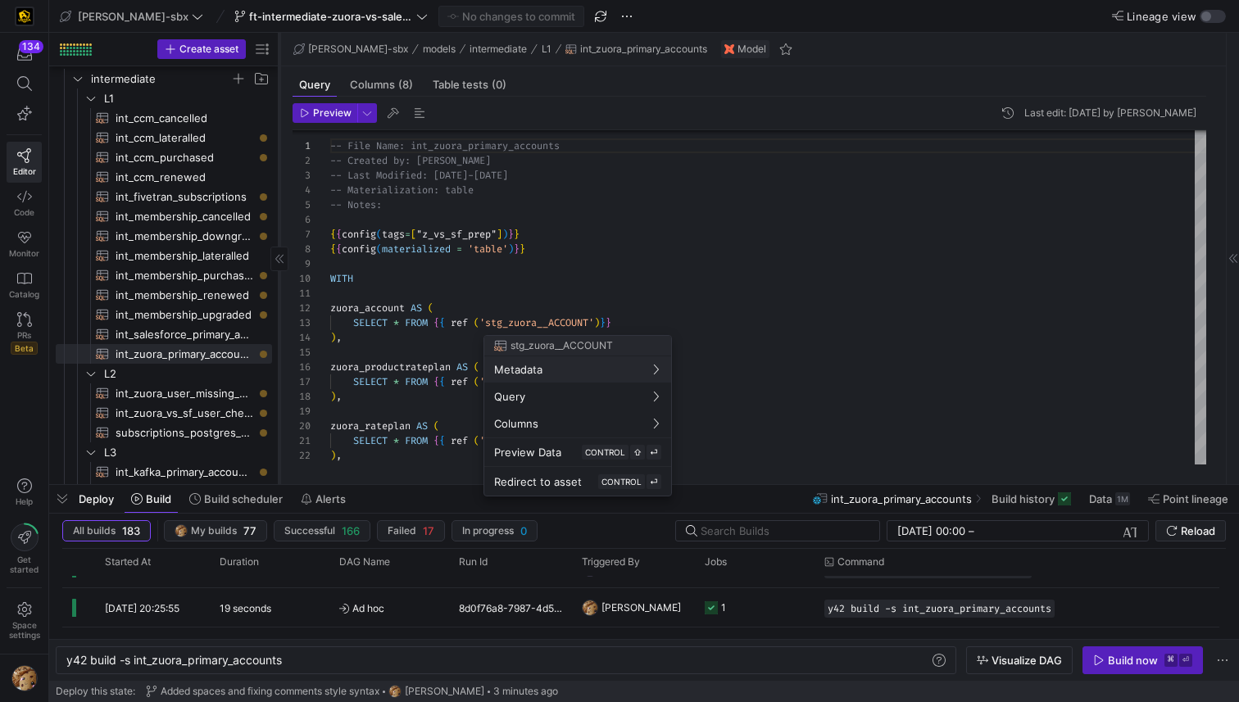
click at [645, 275] on div at bounding box center [619, 351] width 1239 height 702
